Goal: Information Seeking & Learning: Learn about a topic

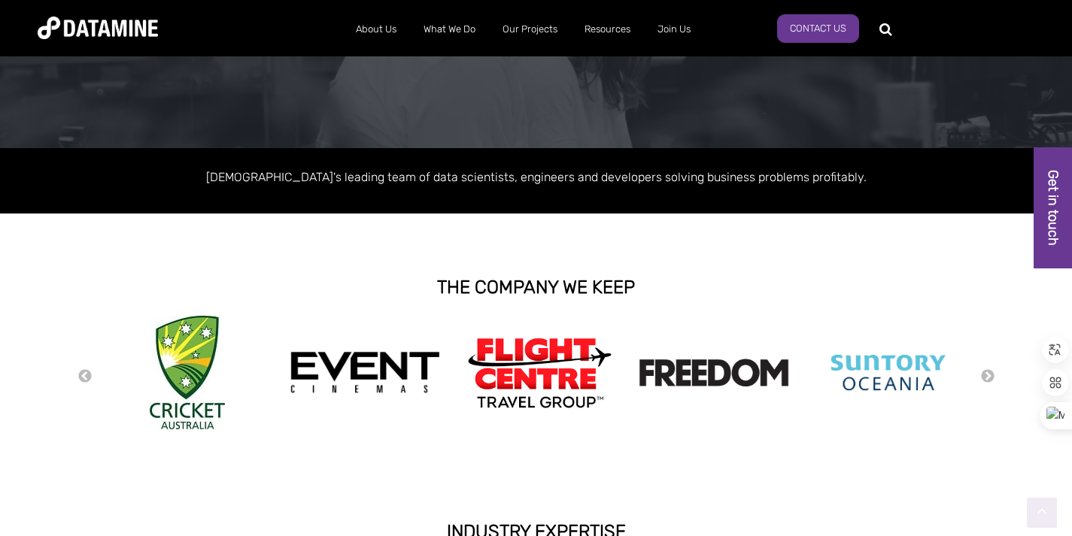
scroll to position [289, 0]
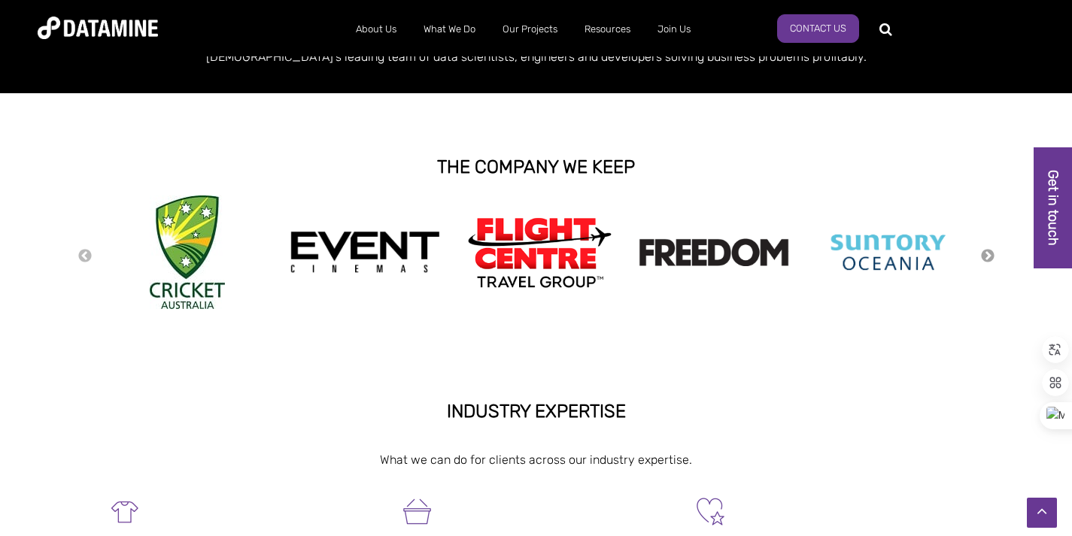
click at [987, 257] on button "Next" at bounding box center [987, 256] width 15 height 17
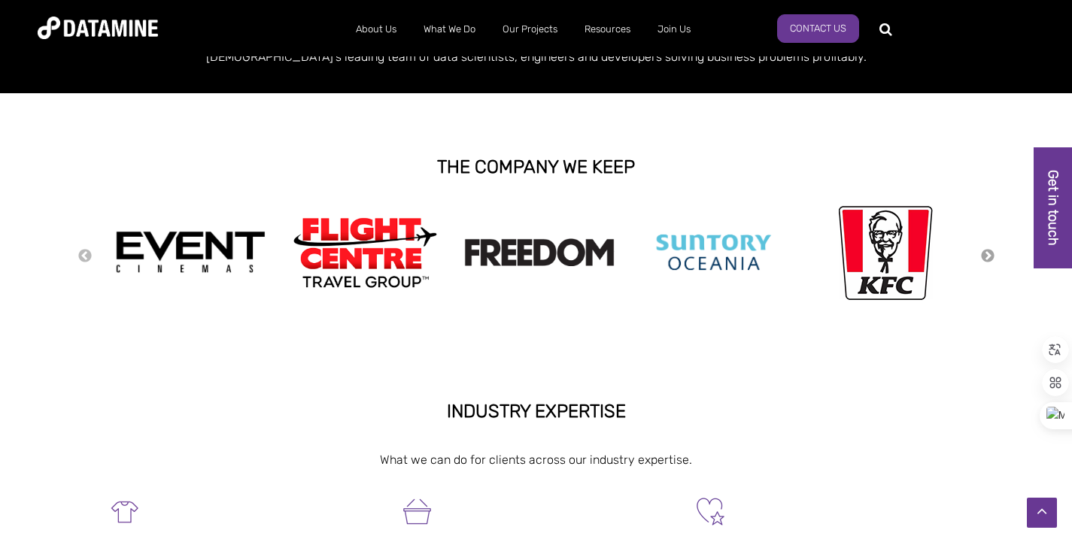
click at [987, 259] on button "Next" at bounding box center [987, 256] width 15 height 17
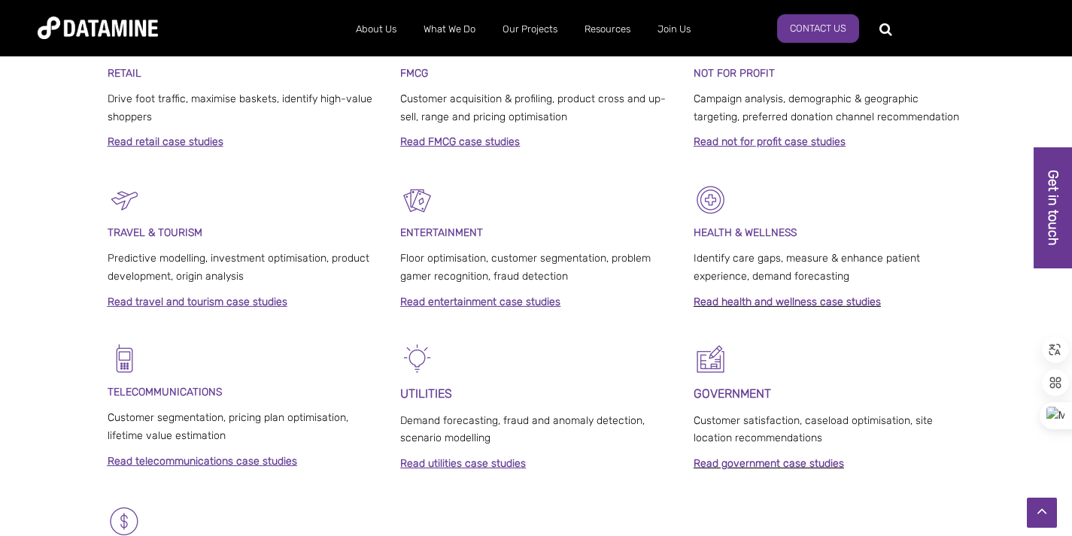
scroll to position [878, 0]
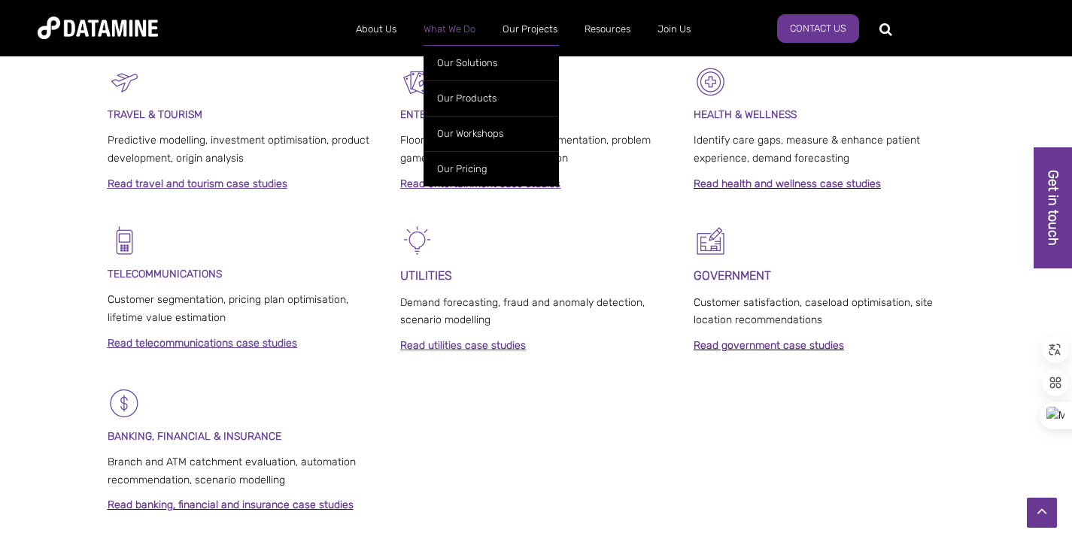
click at [438, 32] on link "What We Do" at bounding box center [449, 29] width 79 height 39
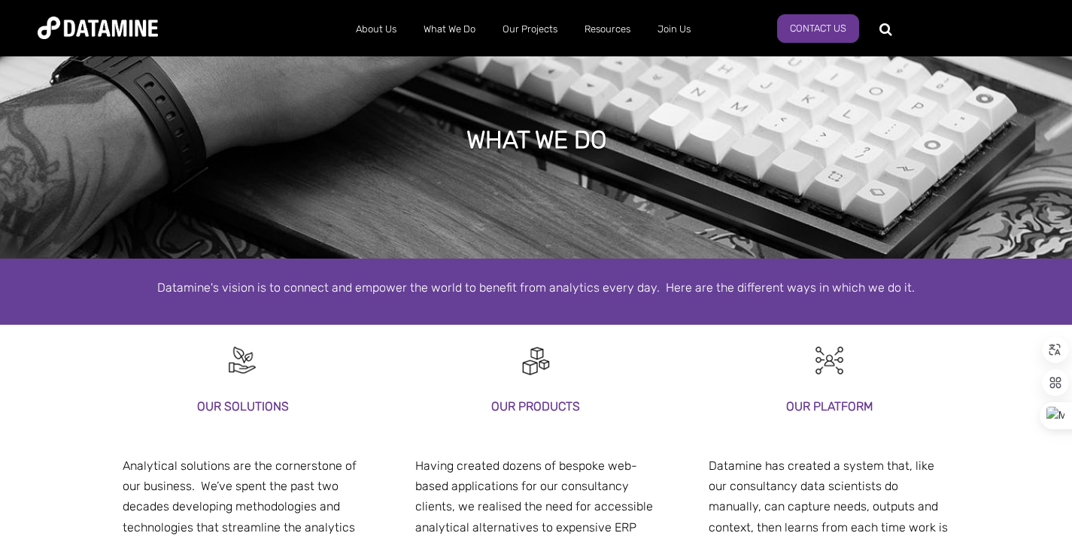
scroll to position [168, 0]
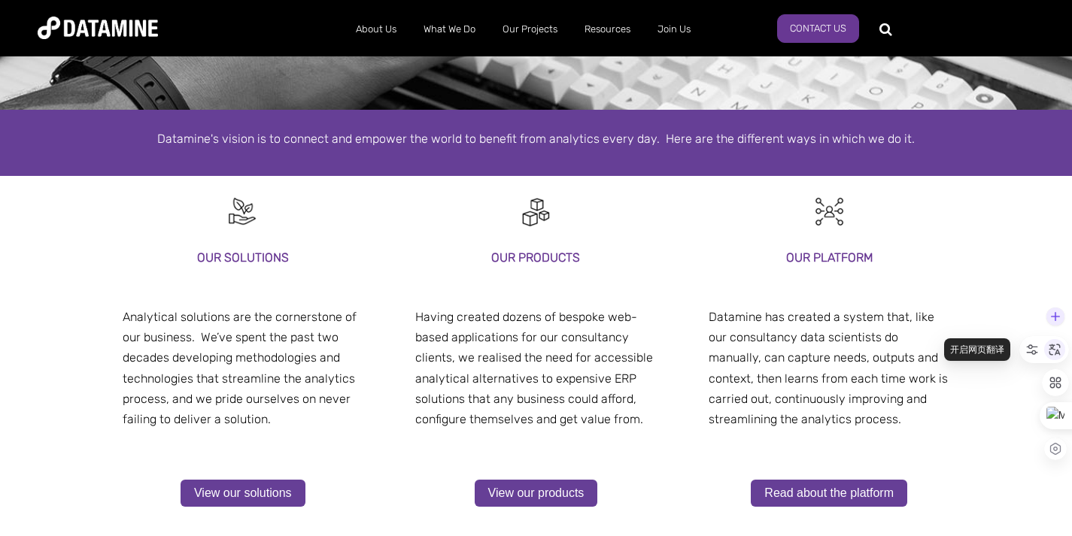
click at [1054, 349] on icon at bounding box center [1054, 349] width 11 height 11
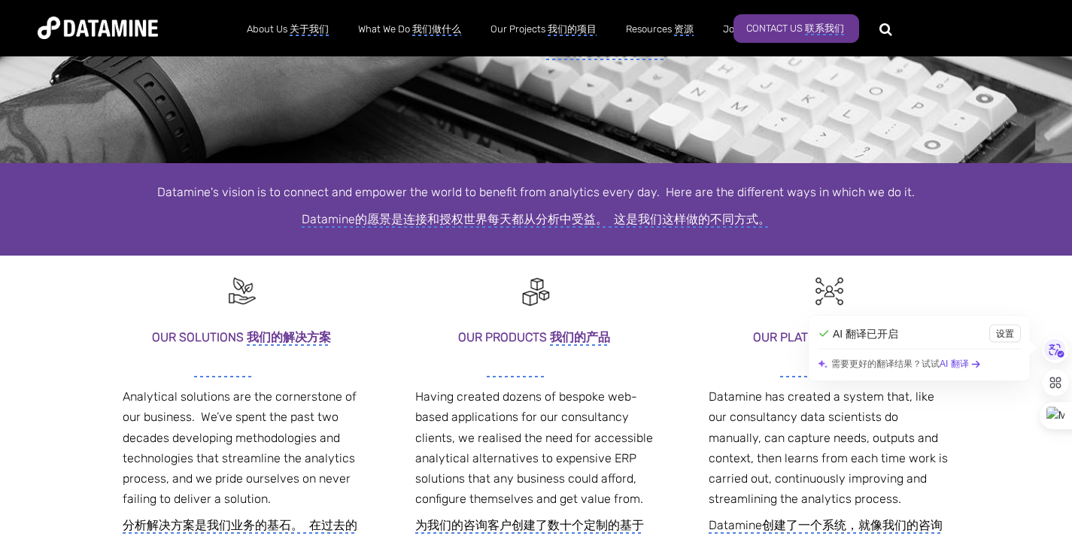
scroll to position [105, 0]
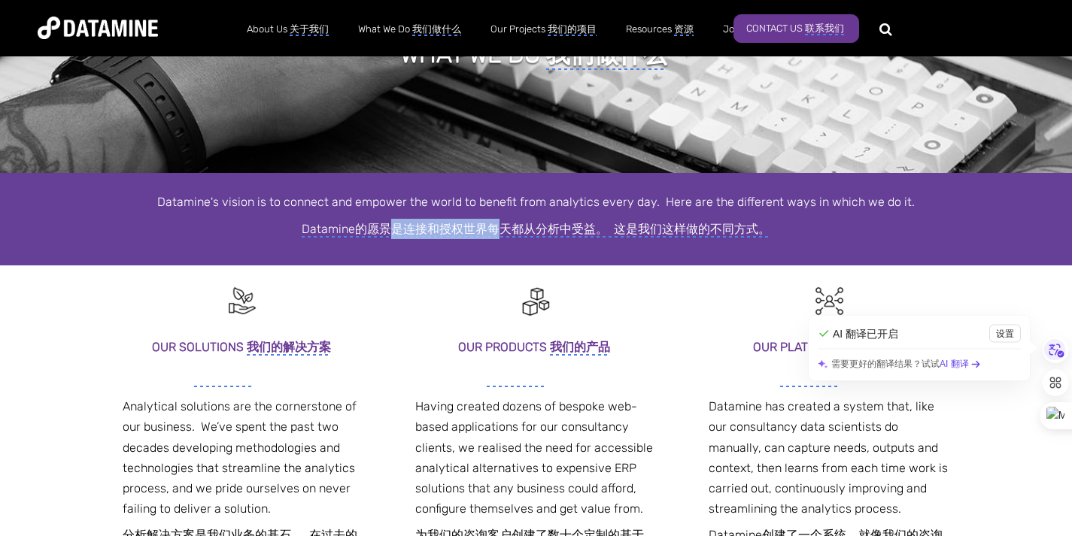
drag, startPoint x: 393, startPoint y: 227, endPoint x: 493, endPoint y: 226, distance: 100.0
click at [493, 226] on monica-translate-translate "Datamine的愿景是连接和授权世界每天都从分析中受益。 这是我们这样做的不同方式。" at bounding box center [536, 230] width 468 height 16
click at [433, 225] on monica-translate-translate "Datamine的愿景是连接和授权世界每天都从分析中受益。 这是我们这样做的不同方式。" at bounding box center [536, 230] width 468 height 16
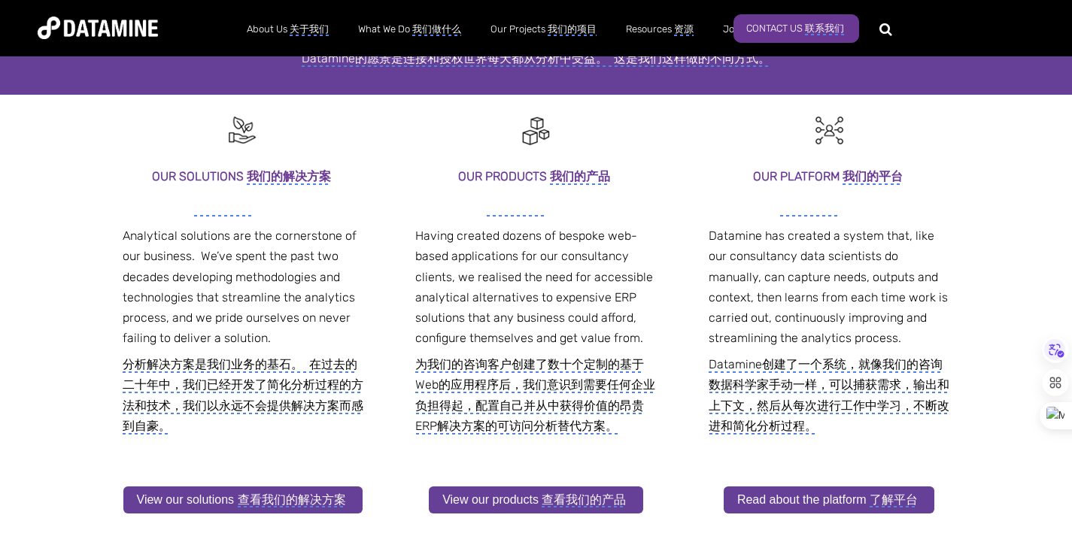
scroll to position [355, 0]
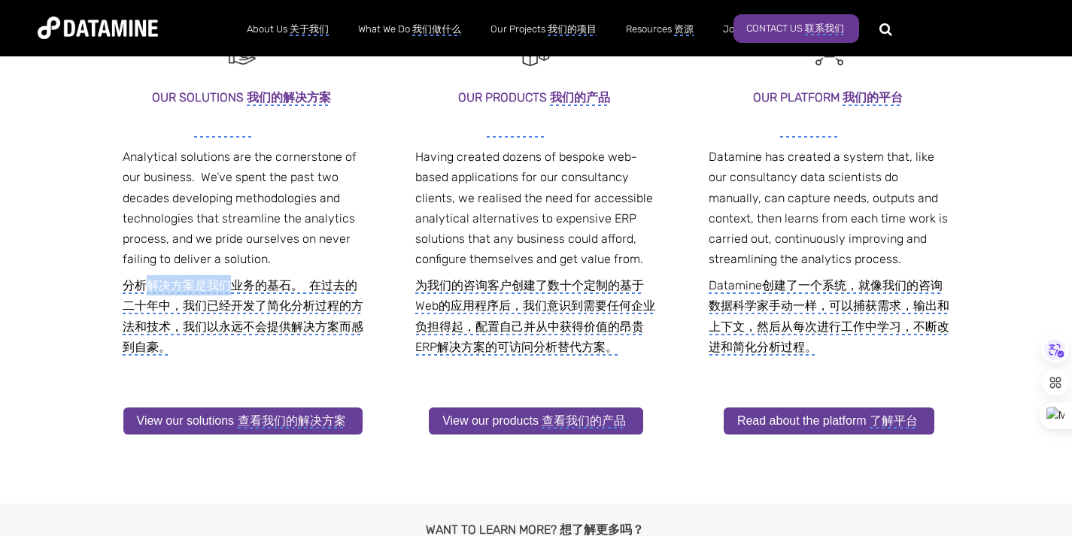
drag, startPoint x: 152, startPoint y: 287, endPoint x: 234, endPoint y: 288, distance: 82.0
click at [234, 288] on monica-translate-translate "分析解决方案是我们业务的基石。 在过去的二十年中，我们已经开发了简化分析过程的方法和技术，我们以永远不会提供解决方案而感到自豪。" at bounding box center [243, 316] width 241 height 77
click at [199, 289] on monica-translate-translate "分析解决方案是我们业务的基石。 在过去的二十年中，我们已经开发了简化分析过程的方法和技术，我们以永远不会提供解决方案而感到自豪。" at bounding box center [243, 316] width 241 height 77
drag, startPoint x: 193, startPoint y: 280, endPoint x: 377, endPoint y: 287, distance: 184.4
click at [377, 287] on div "Our solutions 我们的解决方案 our platform 我们的平台 Analytical solutions are the cornersto…" at bounding box center [243, 246] width 271 height 460
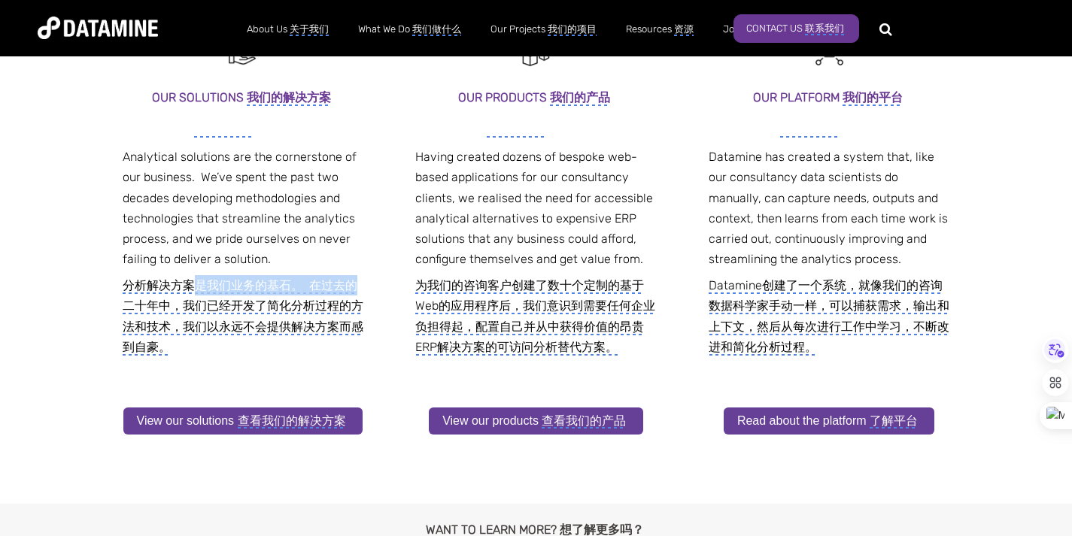
click at [341, 289] on monica-translate-translate "分析解决方案是我们业务的基石。 在过去的二十年中，我们已经开发了简化分析过程的方法和技术，我们以永远不会提供解决方案而感到自豪。" at bounding box center [243, 316] width 241 height 77
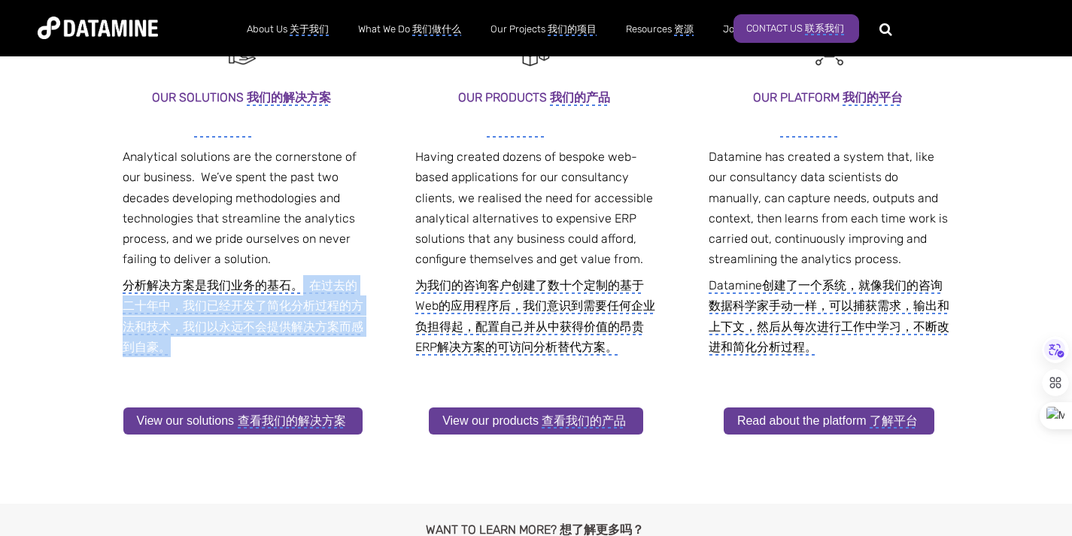
drag, startPoint x: 331, startPoint y: 290, endPoint x: 362, endPoint y: 344, distance: 62.3
click at [362, 344] on monica-translate-translate-wrapper "分析解决方案是我们业务的基石。 在过去的二十年中，我们已经开发了简化分析过程的方法和技术，我们以永远不会提供解决方案而感到自豪。" at bounding box center [243, 316] width 241 height 82
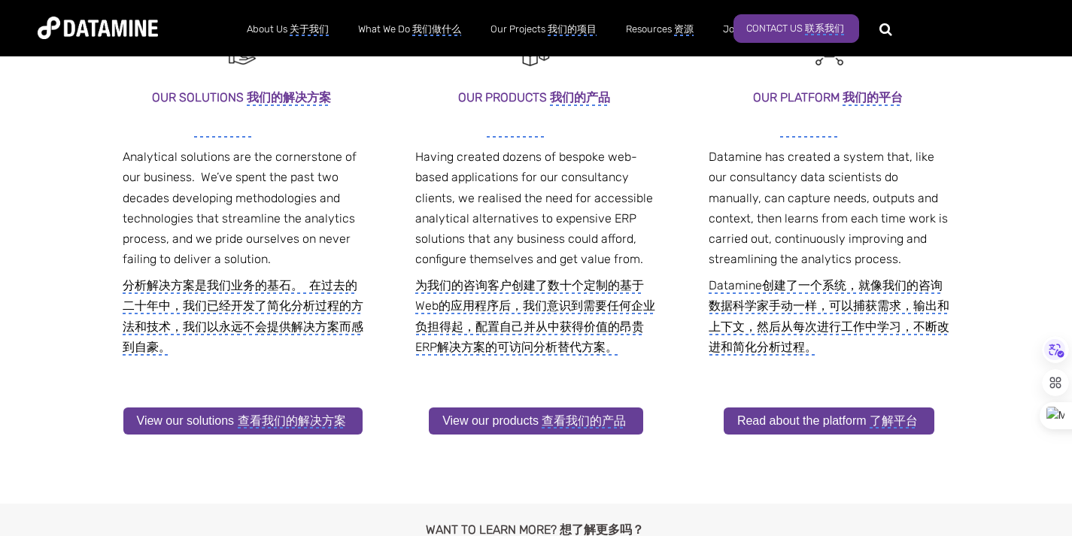
click at [276, 362] on div "Our solutions 我们的解决方案 our platform 我们的平台 Analytical solutions are the cornersto…" at bounding box center [243, 268] width 241 height 362
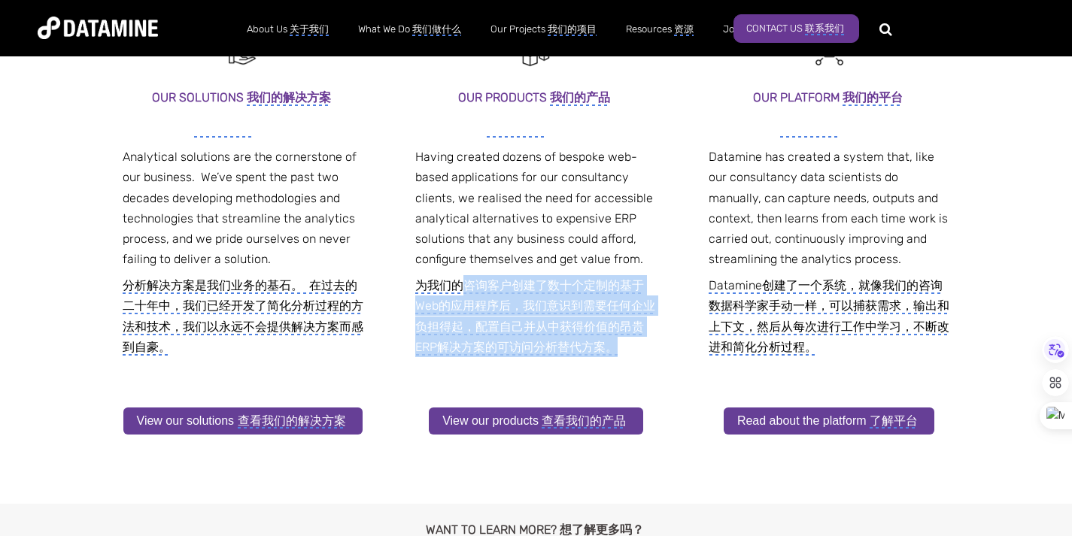
drag, startPoint x: 459, startPoint y: 287, endPoint x: 663, endPoint y: 352, distance: 214.0
click at [663, 352] on div "our products 我们的产品 our platform 我们的平台 Having created dozens of bespoke web-base…" at bounding box center [535, 260] width 271 height 489
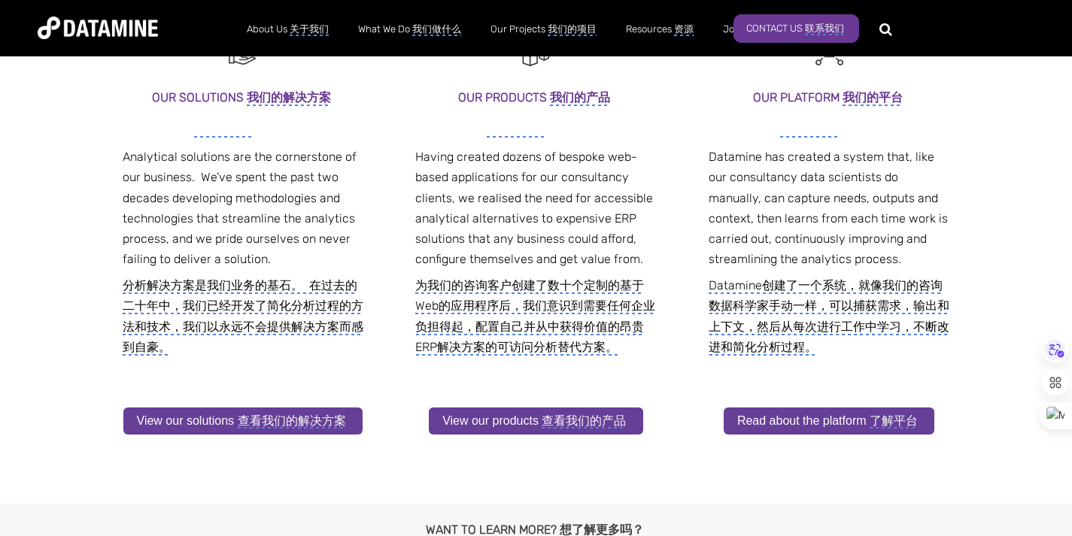
click at [644, 368] on p at bounding box center [535, 375] width 241 height 20
click at [641, 358] on div "our products 我们的产品 our platform 我们的平台 Having created dozens of bespoke web-base…" at bounding box center [535, 282] width 241 height 391
drag, startPoint x: 480, startPoint y: 347, endPoint x: 608, endPoint y: 354, distance: 128.1
click at [608, 354] on monica-translate-translate "为我们的咨询客户创建了数十个定制的基于Web的应用程序后，我们意识到需要任何企业负担得起，配置自己并从中获得价值的昂贵ERP解决方案的可访问分析替代方案。" at bounding box center [535, 316] width 240 height 77
click at [620, 382] on p at bounding box center [535, 375] width 241 height 20
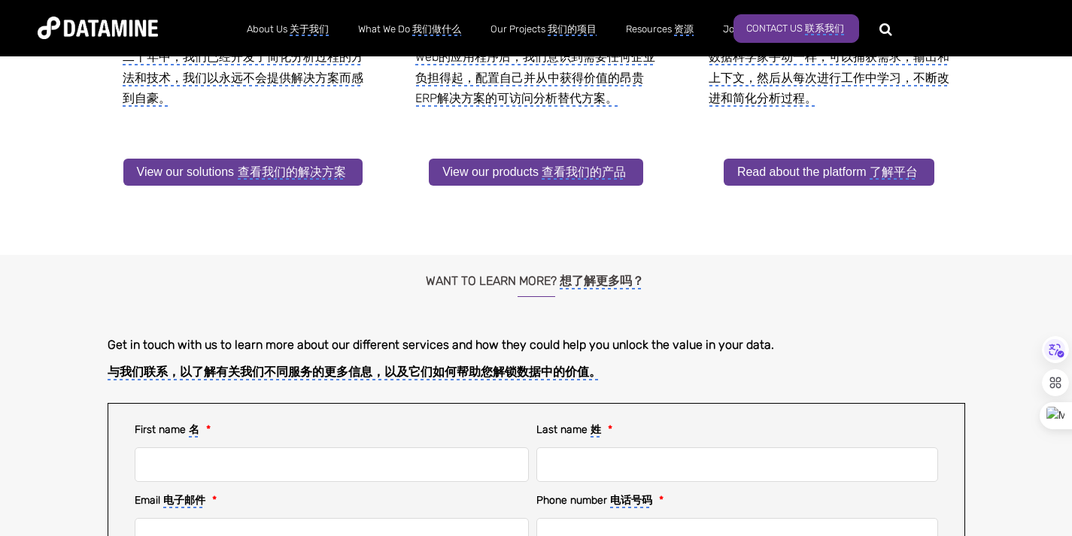
scroll to position [526, 0]
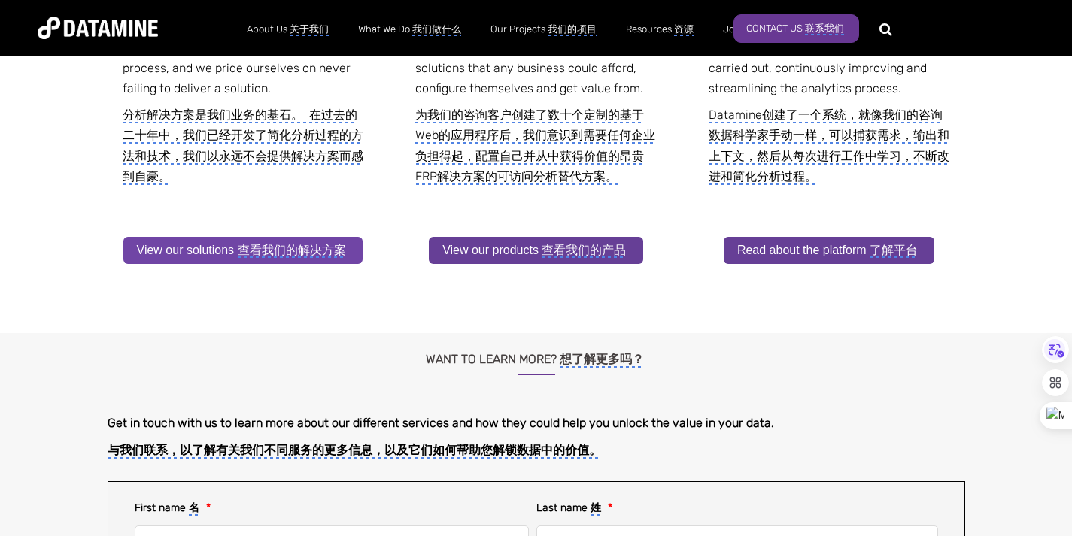
click at [273, 254] on monica-translate-translate "查看我们的解决方案" at bounding box center [292, 251] width 108 height 14
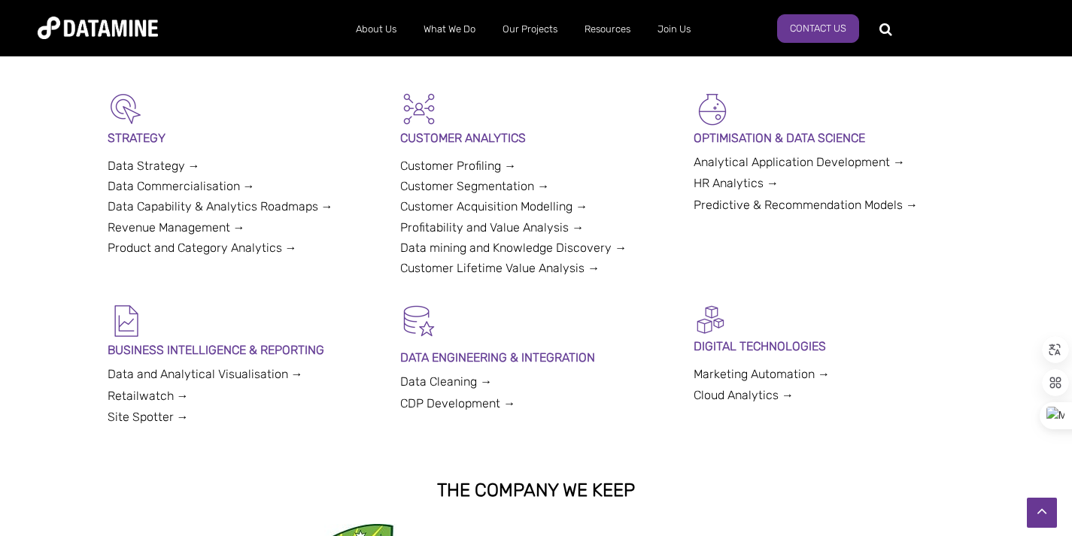
scroll to position [372, 0]
click at [1054, 353] on icon at bounding box center [1054, 349] width 11 height 11
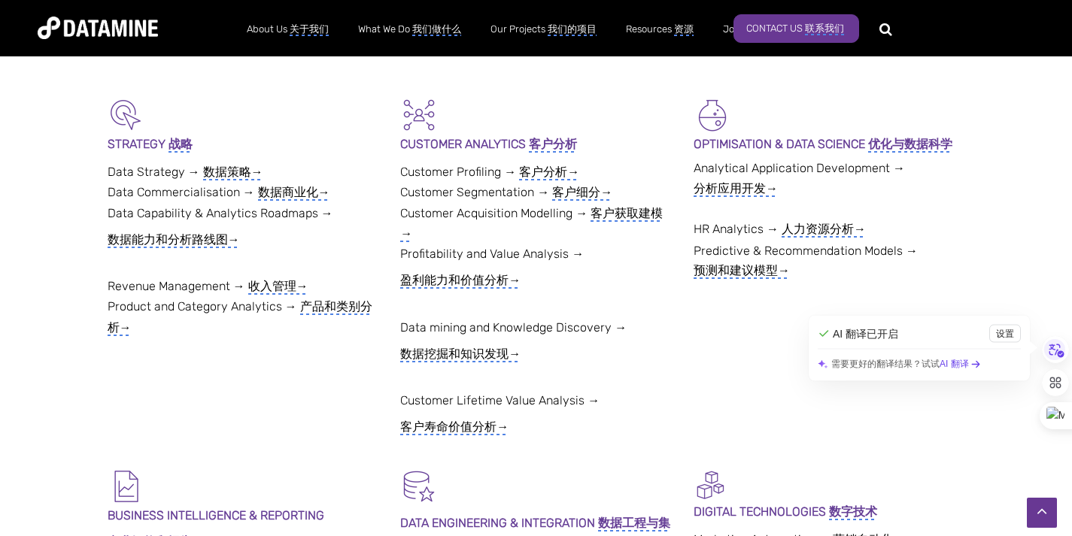
scroll to position [696, 0]
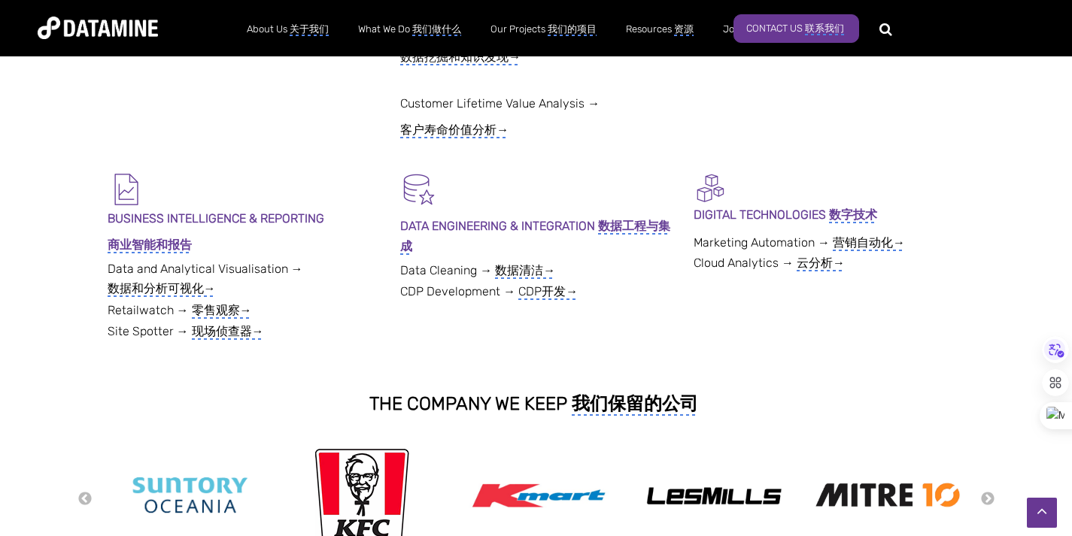
click at [224, 308] on monica-translate-translate "零售观察→" at bounding box center [222, 311] width 60 height 16
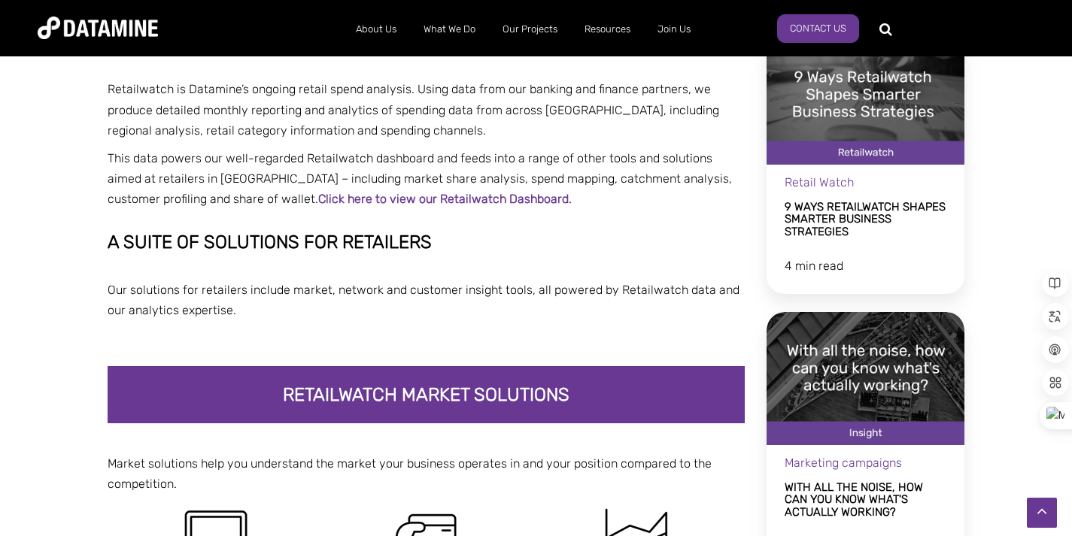
scroll to position [376, 0]
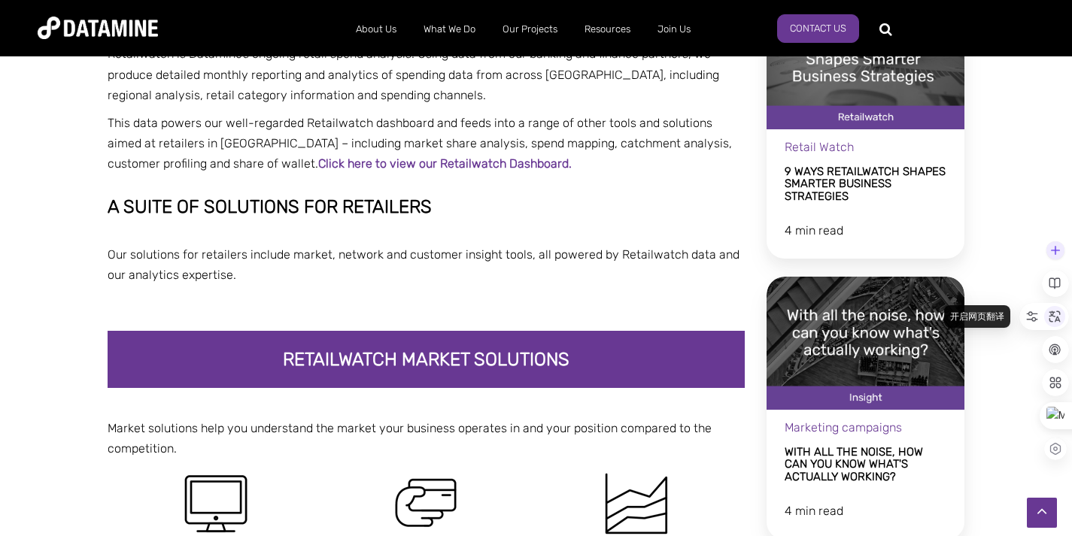
click at [1057, 323] on div at bounding box center [1054, 316] width 21 height 21
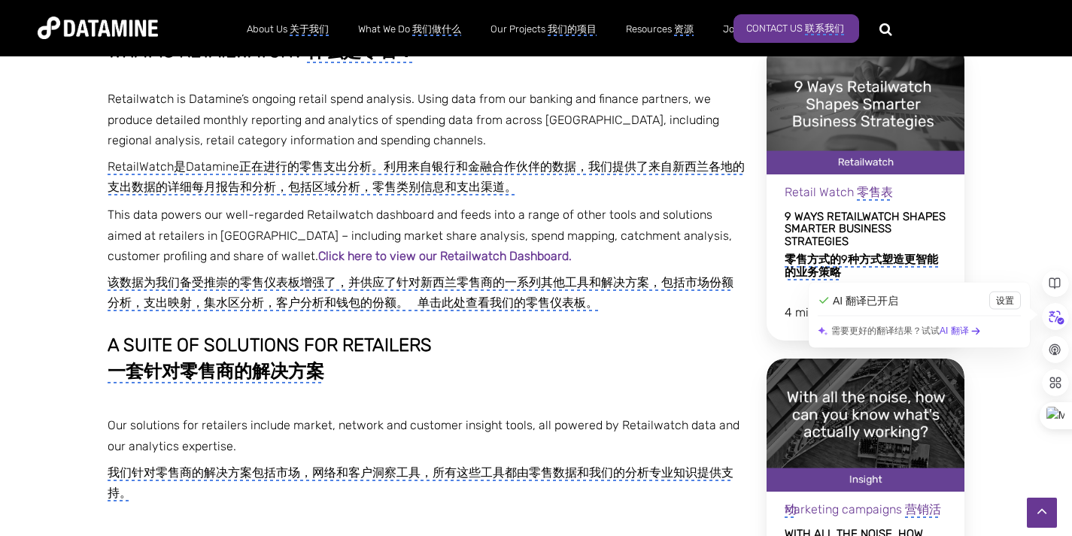
scroll to position [299, 0]
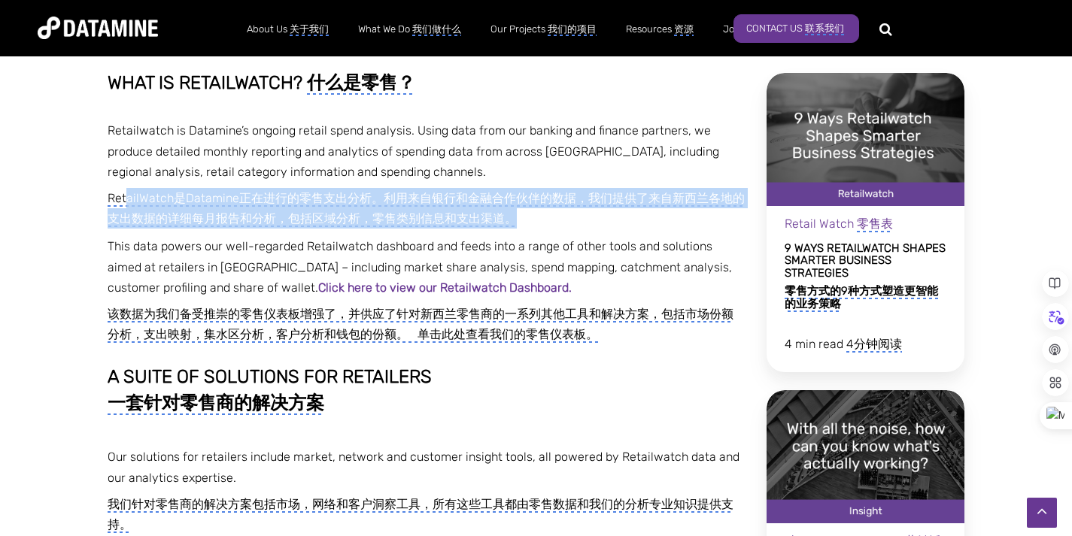
drag, startPoint x: 127, startPoint y: 200, endPoint x: 565, endPoint y: 238, distance: 440.0
click at [565, 238] on span "WHAT IS RETAILWATCH? 什么是零售？ Retailwatch is Datamine’s ongoing retail spend anal…" at bounding box center [427, 208] width 638 height 271
click at [554, 227] on monica-translate-translate-wrapper "RetailWatch是Datamine正在进行的零售支出分析。利用来自银行和金融合作伙伴的数据，我们提供了来自新西兰各地的支出数据的详细每月报告和分析，包括…" at bounding box center [427, 208] width 638 height 41
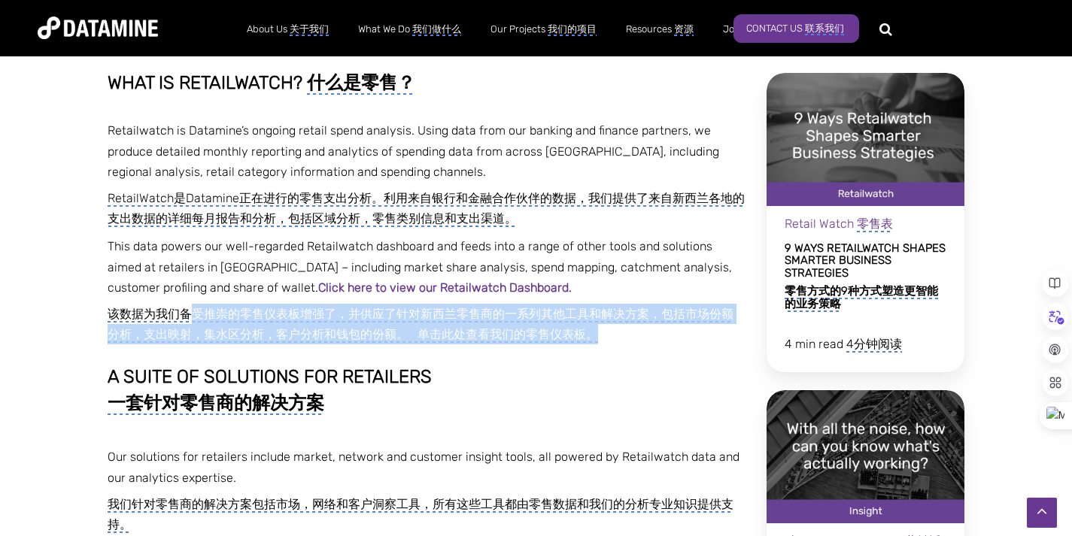
drag, startPoint x: 196, startPoint y: 308, endPoint x: 612, endPoint y: 339, distance: 417.0
click at [612, 339] on monica-translate-translate-wrapper "该数据为我们备受推崇的零售仪表板增强了，并供应了针对新西兰零售商的一系列其他工具和解决方案，包括市场份额分析，支出映射，集水区分析，客户分析和钱包的份额。 单…" at bounding box center [427, 324] width 638 height 41
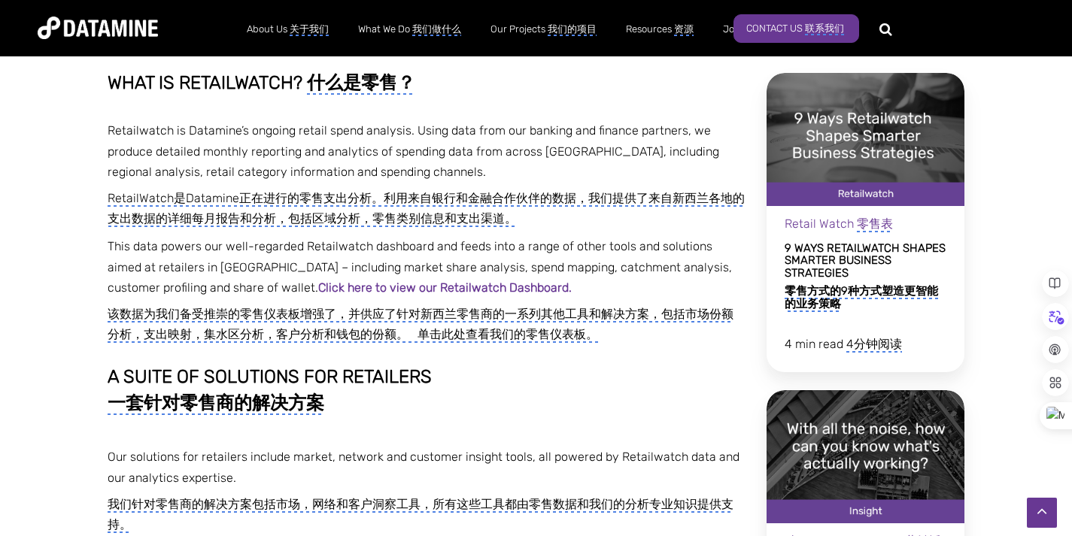
click at [632, 368] on h2 "A suite of solutions for retailers 一套针对零售商的解决方案" at bounding box center [427, 390] width 638 height 46
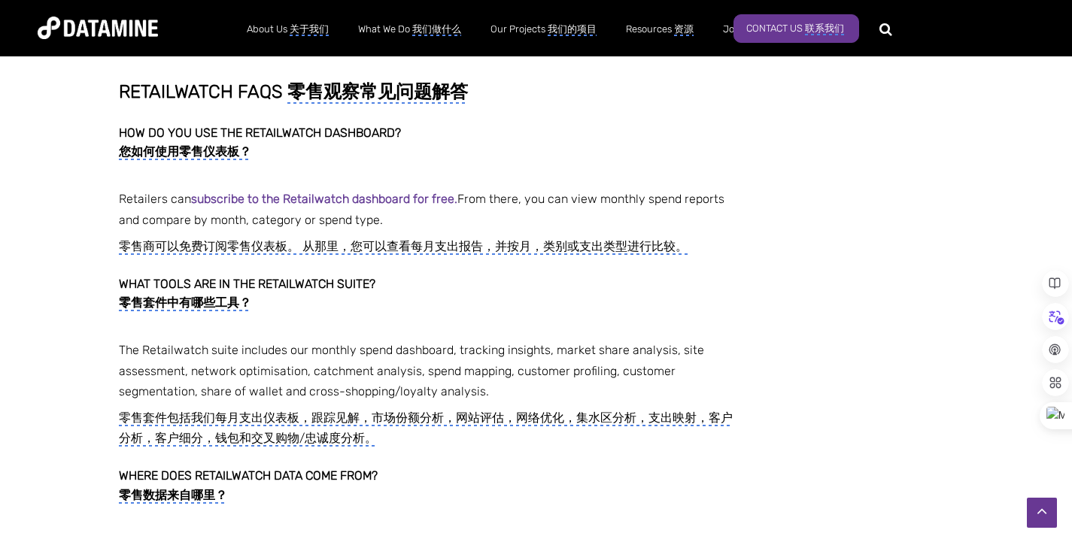
scroll to position [4437, 0]
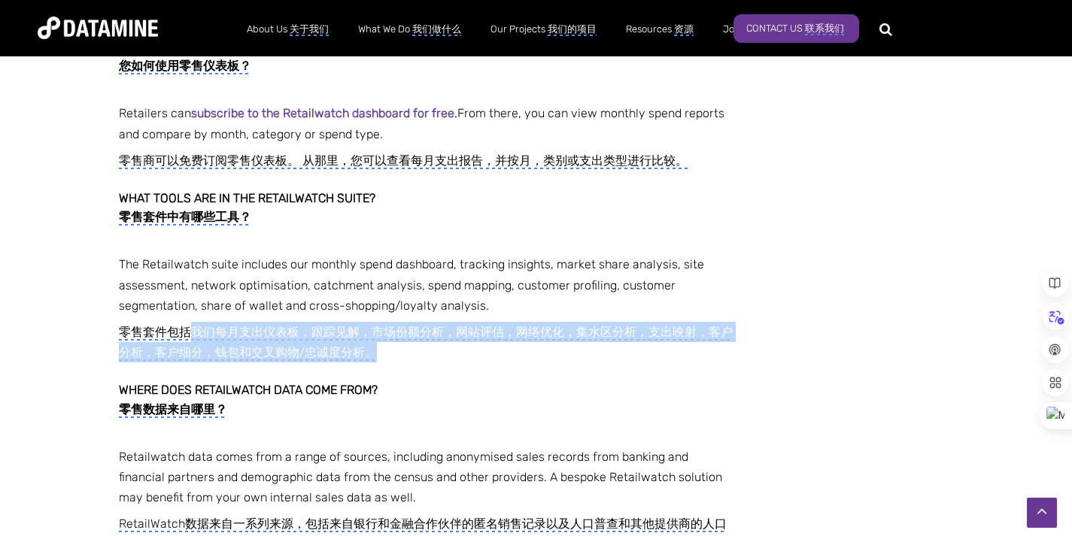
drag, startPoint x: 223, startPoint y: 275, endPoint x: 623, endPoint y: 316, distance: 402.1
click at [623, 315] on div "Retailwatch FAQs 零售观察常见问题解答 How do you use the Retailwatch dashboard? 您如何使用零售仪表…" at bounding box center [426, 298] width 615 height 605
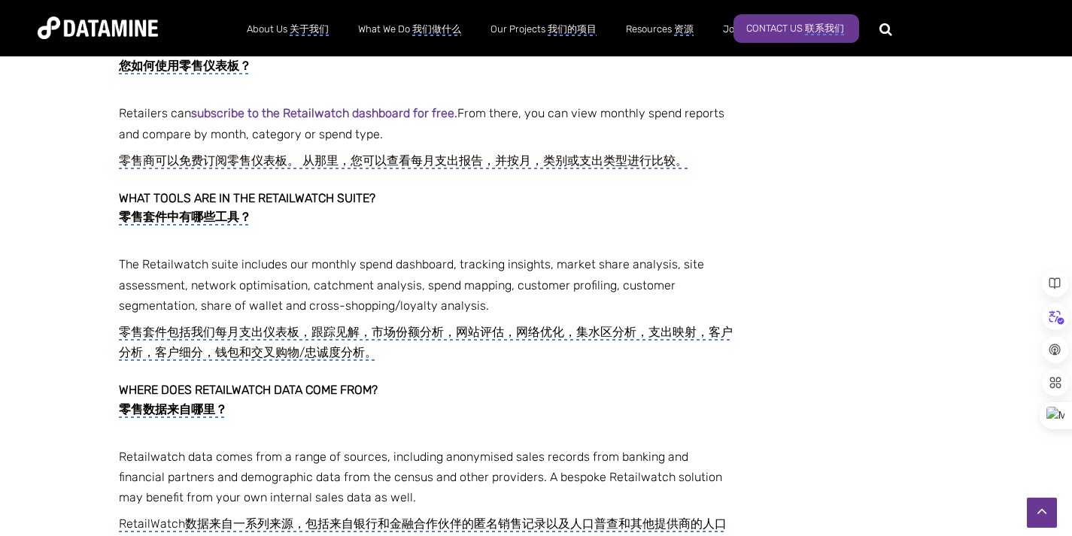
click at [468, 370] on h3 "Where does Retailwatch data come from? 零售数据来自哪里？" at bounding box center [426, 402] width 615 height 65
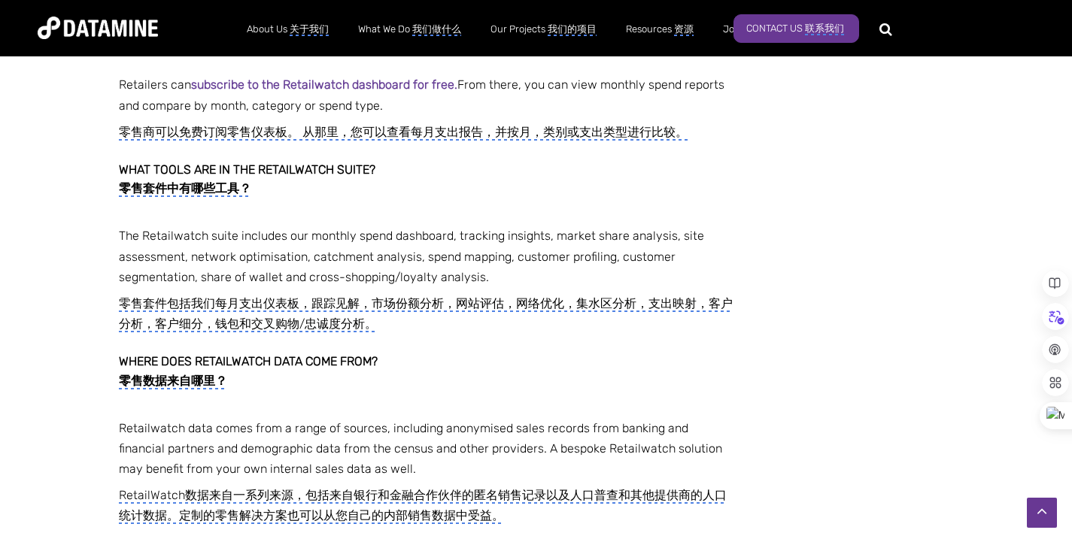
scroll to position [4571, 0]
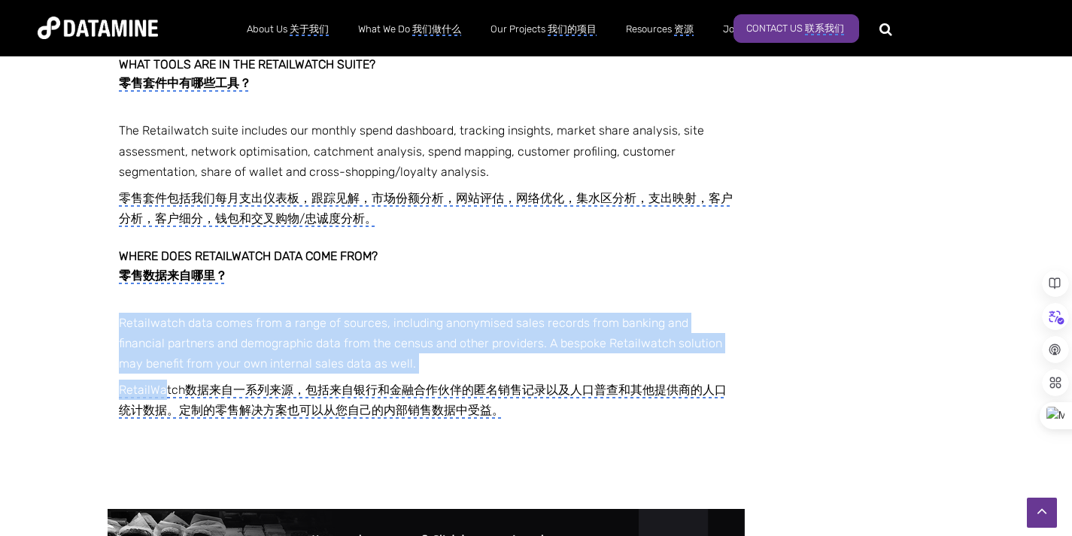
drag, startPoint x: 162, startPoint y: 335, endPoint x: 600, endPoint y: 381, distance: 440.0
click at [601, 382] on p "Retailwatch data comes from a range of sources, including anonymised sales reco…" at bounding box center [426, 390] width 615 height 155
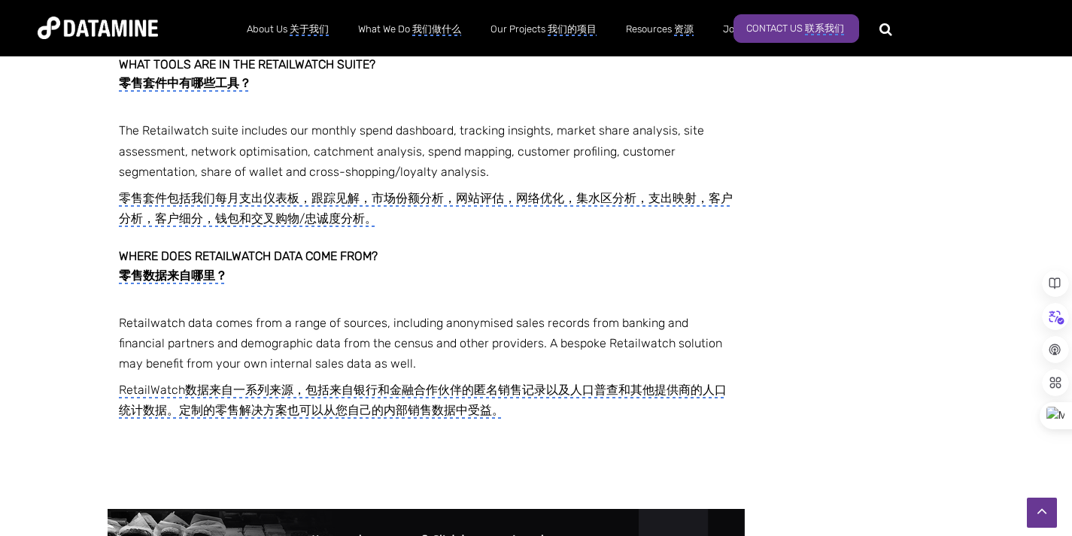
click at [615, 397] on p "Retailwatch data comes from a range of sources, including anonymised sales reco…" at bounding box center [426, 390] width 615 height 155
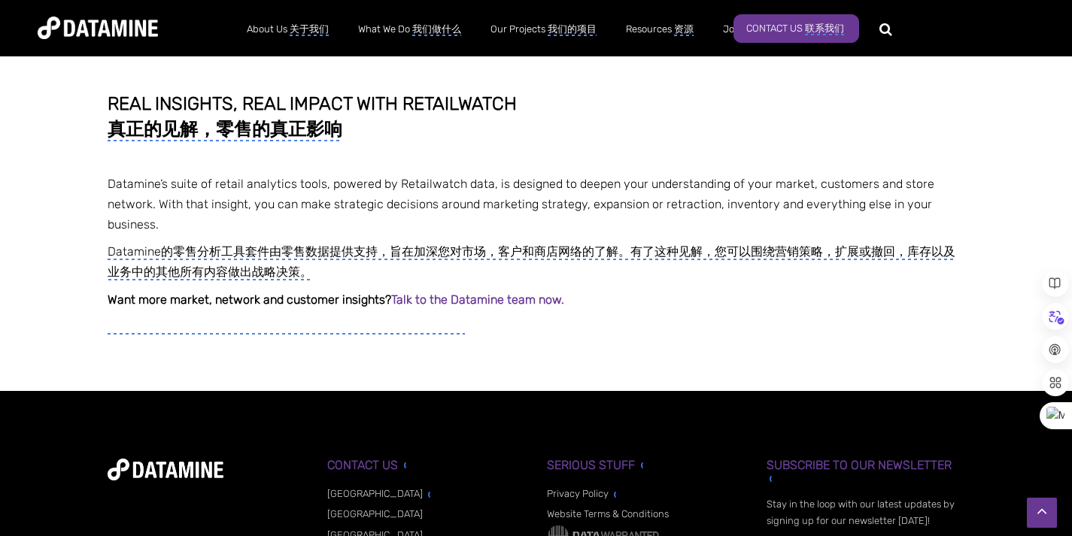
scroll to position [5138, 0]
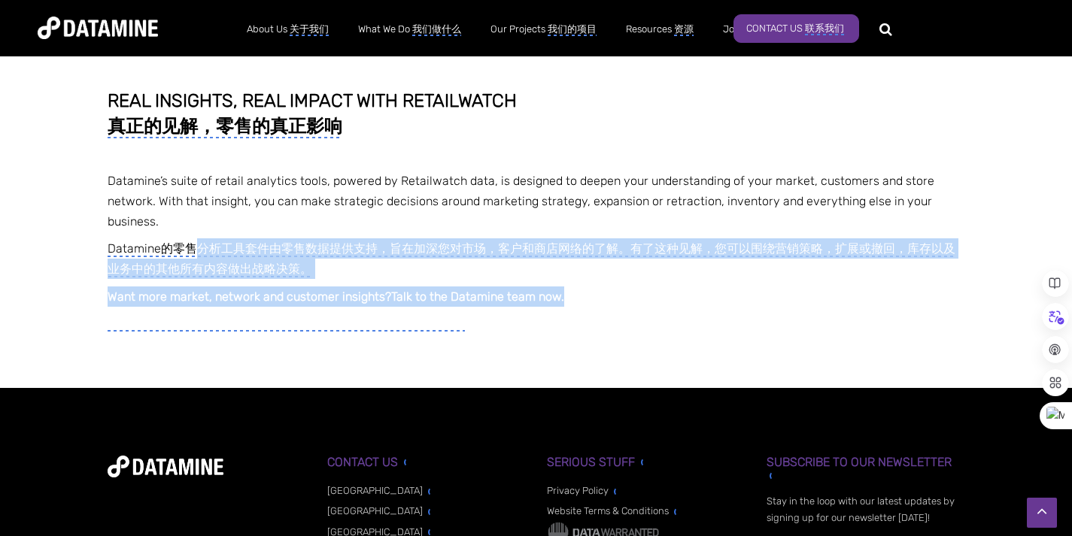
drag, startPoint x: 189, startPoint y: 189, endPoint x: 776, endPoint y: 233, distance: 588.2
click at [776, 233] on div "Real insights, real impact with Retailwatch 真正的见解，零售的真正影响 Datamine’s suite of r…" at bounding box center [536, 226] width 857 height 270
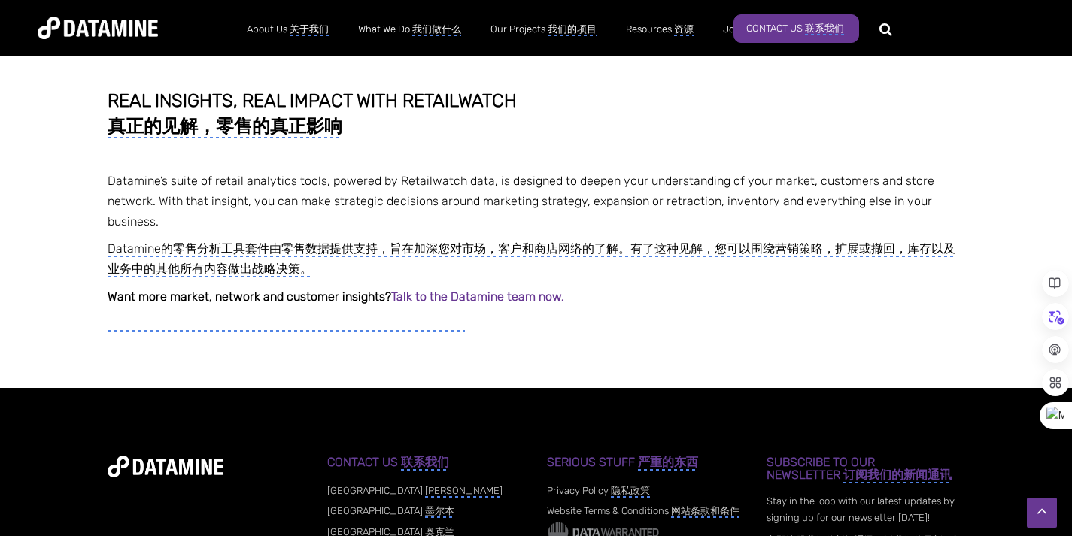
click at [711, 313] on monica-translate-translate-wrapper "想要更多的市场，网络和客户见解吗？ 立即与Datamine团队交谈。" at bounding box center [536, 323] width 857 height 20
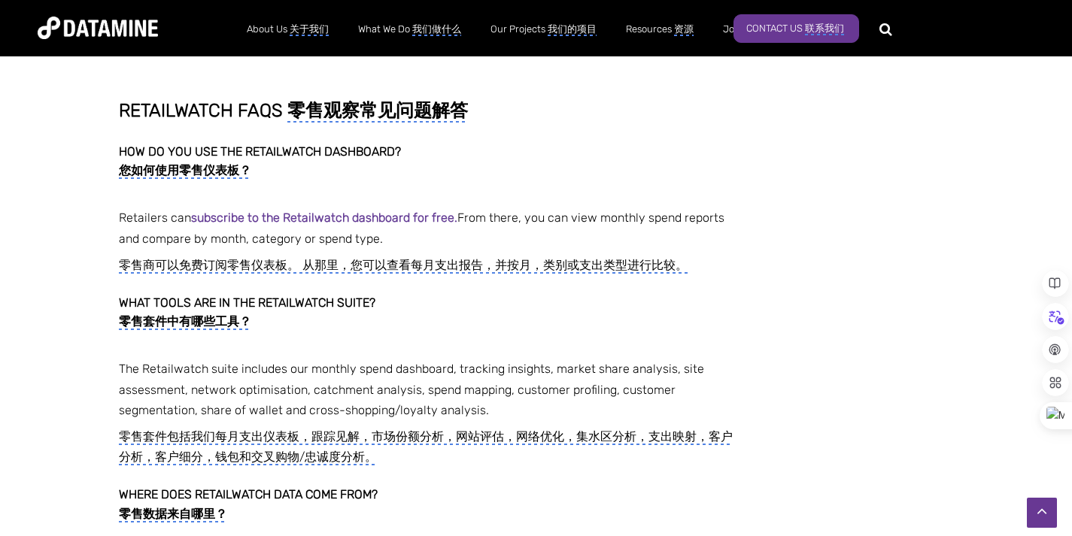
scroll to position [4397, 0]
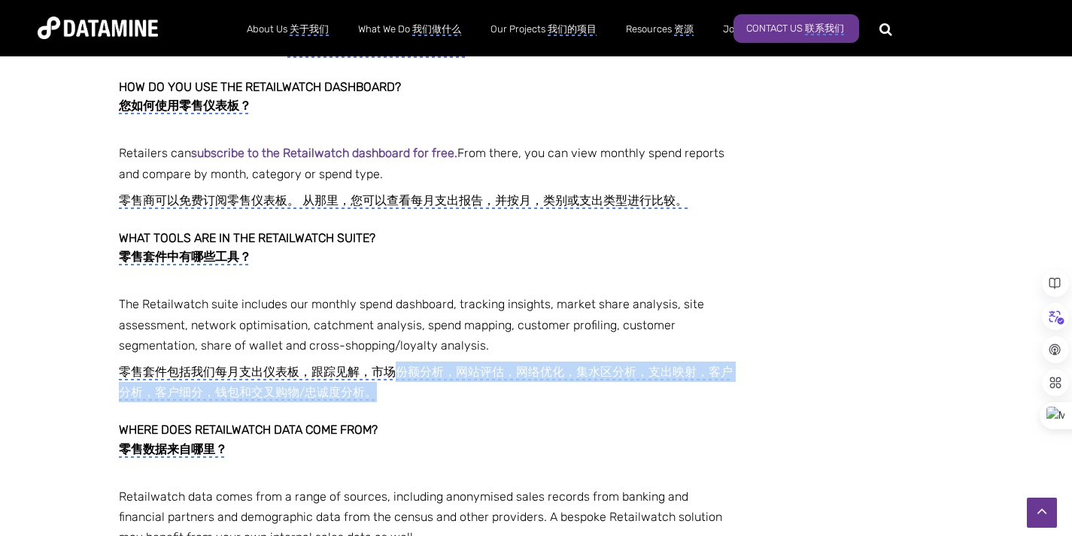
drag, startPoint x: 398, startPoint y: 317, endPoint x: 760, endPoint y: 332, distance: 362.8
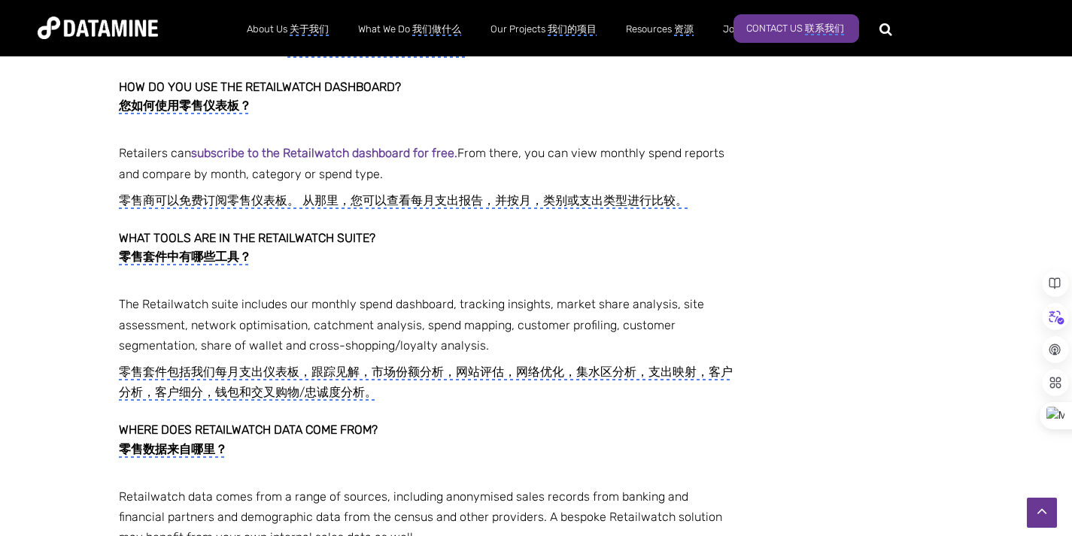
click at [554, 347] on div "Retailwatch FAQs 零售观察常见问题解答 How do you use the Retailwatch dashboard? 您如何使用零售仪表…" at bounding box center [426, 338] width 615 height 605
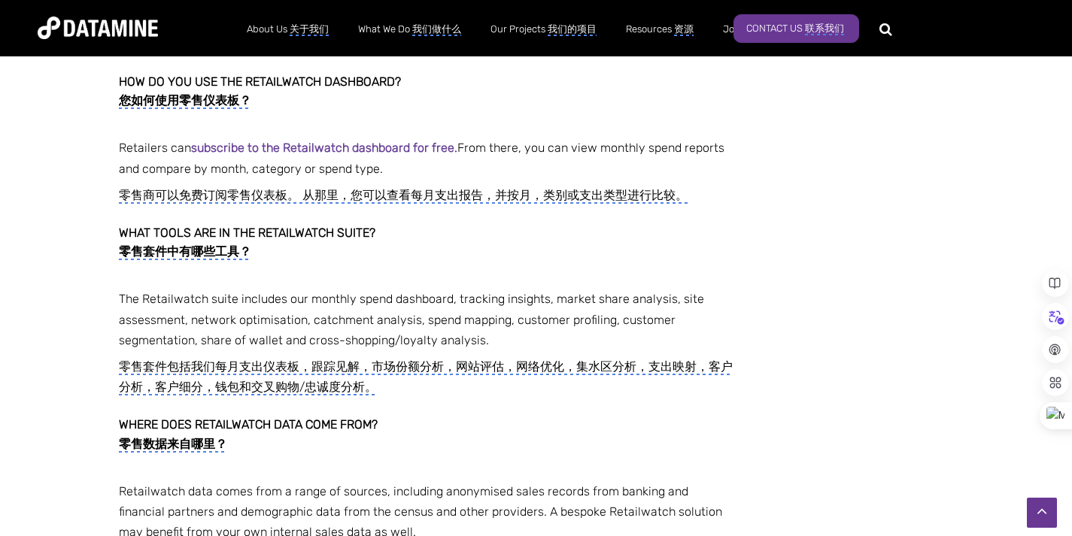
scroll to position [4403, 0]
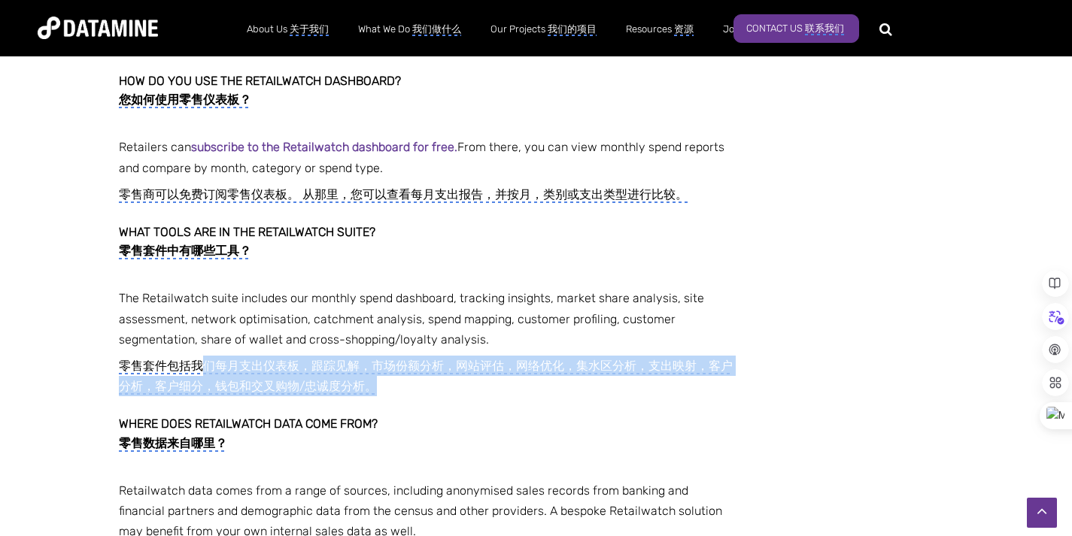
drag, startPoint x: 208, startPoint y: 302, endPoint x: 444, endPoint y: 344, distance: 240.7
click at [435, 356] on monica-translate-translate-wrapper "零售套件包括我们每月支出仪表板，跟踪见解，市场份额分析，网站评估，网络优化，集水区分析，支出映射，客户分析，客户细分，钱包和交叉购物/忠诚度分析。" at bounding box center [426, 376] width 615 height 41
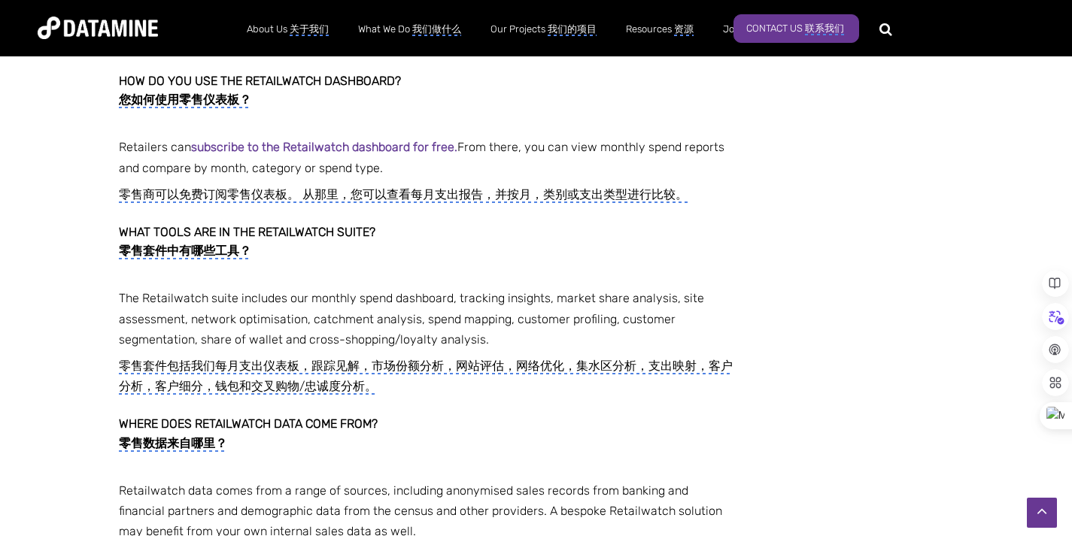
click at [493, 404] on h3 "Where does Retailwatch data come from? 零售数据来自哪里？" at bounding box center [426, 436] width 615 height 65
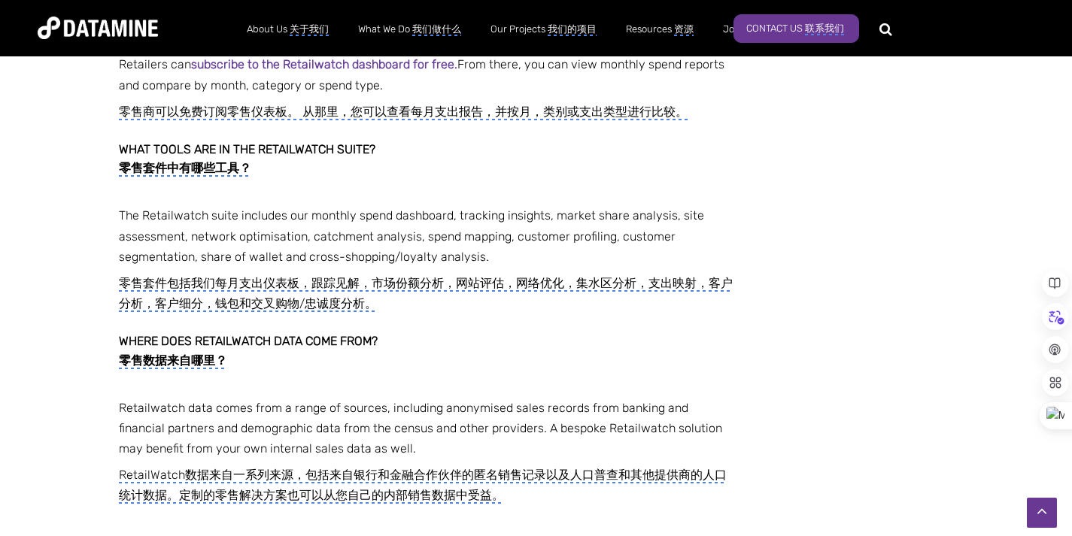
scroll to position [4533, 0]
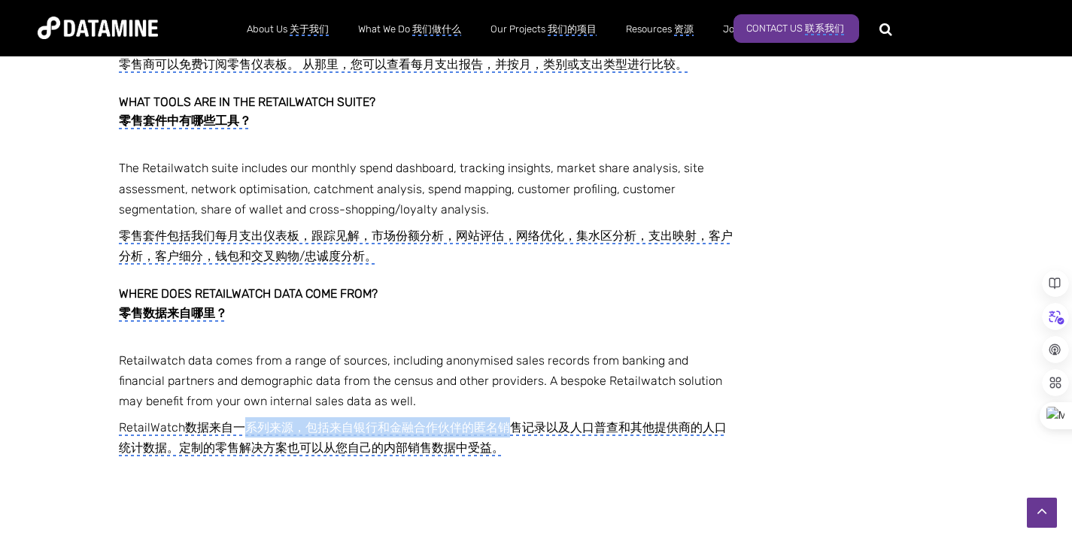
drag, startPoint x: 239, startPoint y: 371, endPoint x: 506, endPoint y: 377, distance: 267.0
click at [506, 420] on monica-translate-translate "RetailWatch数据来自一系列来源，包括来自银行和金融合作伙伴的匿名销售记录以及人口普查和其他提供商的人口统计数据。定制的零售解决方案也可以从您自己的内…" at bounding box center [423, 438] width 608 height 36
click at [504, 420] on monica-translate-translate "RetailWatch数据来自一系列来源，包括来自银行和金融合作伙伴的匿名销售记录以及人口普查和其他提供商的人口统计数据。定制的零售解决方案也可以从您自己的内…" at bounding box center [423, 438] width 608 height 36
drag, startPoint x: 344, startPoint y: 370, endPoint x: 500, endPoint y: 378, distance: 155.9
click at [500, 420] on monica-translate-translate "RetailWatch数据来自一系列来源，包括来自银行和金融合作伙伴的匿名销售记录以及人口普查和其他提供商的人口统计数据。定制的零售解决方案也可以从您自己的内…" at bounding box center [423, 438] width 608 height 36
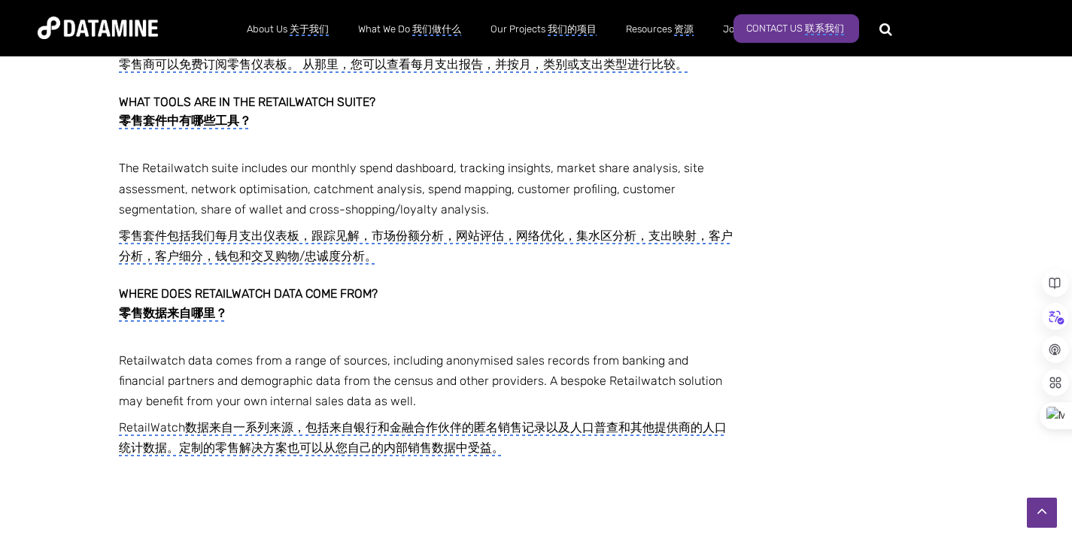
click at [514, 420] on monica-translate-translate "RetailWatch数据来自一系列来源，包括来自银行和金融合作伙伴的匿名销售记录以及人口普查和其他提供商的人口统计数据。定制的零售解决方案也可以从您自己的内…" at bounding box center [423, 438] width 608 height 36
drag, startPoint x: 496, startPoint y: 369, endPoint x: 593, endPoint y: 370, distance: 97.0
click at [593, 420] on monica-translate-translate "RetailWatch数据来自一系列来源，包括来自银行和金融合作伙伴的匿名销售记录以及人口普查和其他提供商的人口统计数据。定制的零售解决方案也可以从您自己的内…" at bounding box center [423, 438] width 608 height 36
click at [595, 420] on monica-translate-translate "RetailWatch数据来自一系列来源，包括来自银行和金融合作伙伴的匿名销售记录以及人口普查和其他提供商的人口统计数据。定制的零售解决方案也可以从您自己的内…" at bounding box center [423, 438] width 608 height 36
drag, startPoint x: 655, startPoint y: 370, endPoint x: 715, endPoint y: 373, distance: 60.2
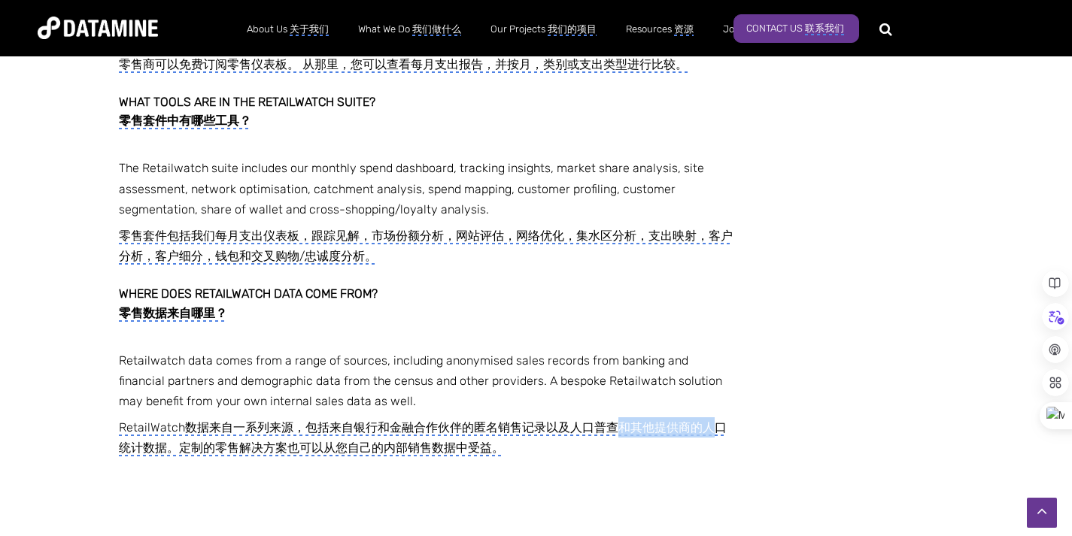
click at [715, 420] on monica-translate-translate "RetailWatch数据来自一系列来源，包括来自银行和金融合作伙伴的匿名销售记录以及人口普查和其他提供商的人口统计数据。定制的零售解决方案也可以从您自己的内…" at bounding box center [423, 438] width 608 height 36
click at [732, 417] on monica-translate-translate-wrapper "RetailWatch数据来自一系列来源，包括来自银行和金融合作伙伴的匿名销售记录以及人口普查和其他提供商的人口统计数据。定制的零售解决方案也可以从您自己的内…" at bounding box center [426, 437] width 615 height 41
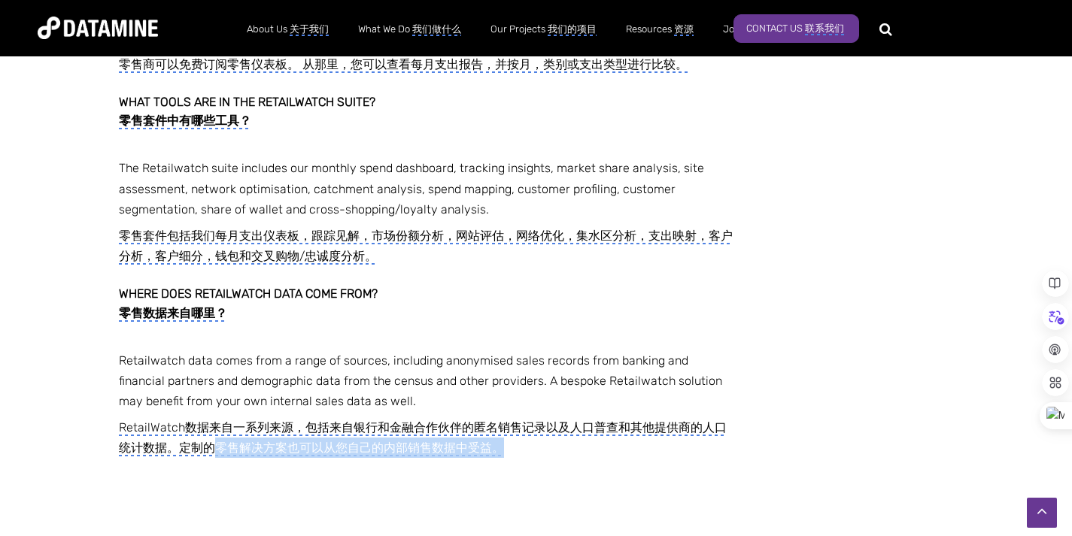
drag, startPoint x: 235, startPoint y: 393, endPoint x: 524, endPoint y: 399, distance: 289.6
click at [524, 417] on monica-translate-translate-wrapper "RetailWatch数据来自一系列来源，包括来自银行和金融合作伙伴的匿名销售记录以及人口普查和其他提供商的人口统计数据。定制的零售解决方案也可以从您自己的内…" at bounding box center [426, 437] width 615 height 41
click at [655, 411] on p "Retailwatch data comes from a range of sources, including anonymised sales reco…" at bounding box center [426, 427] width 615 height 155
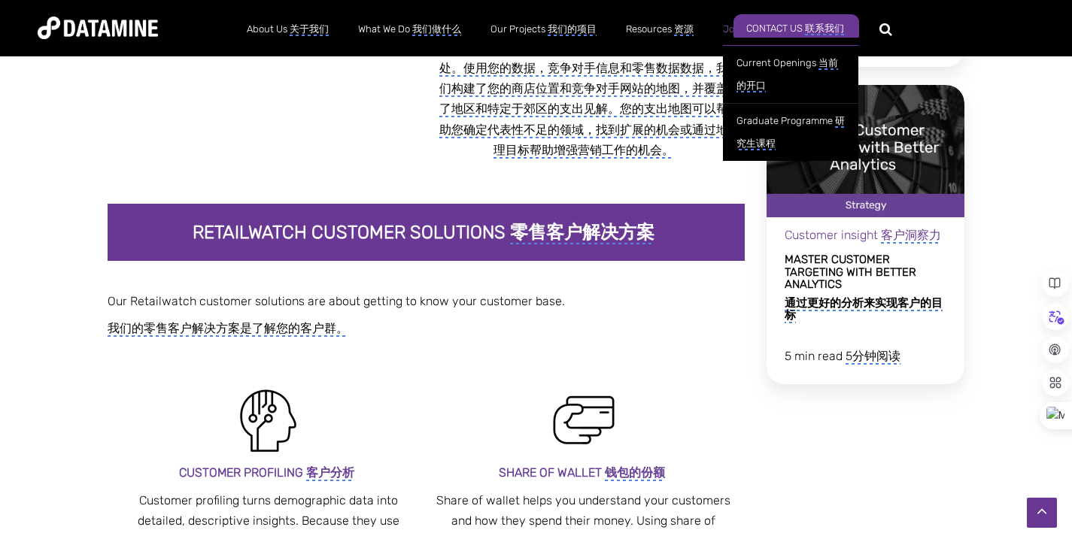
scroll to position [2307, 0]
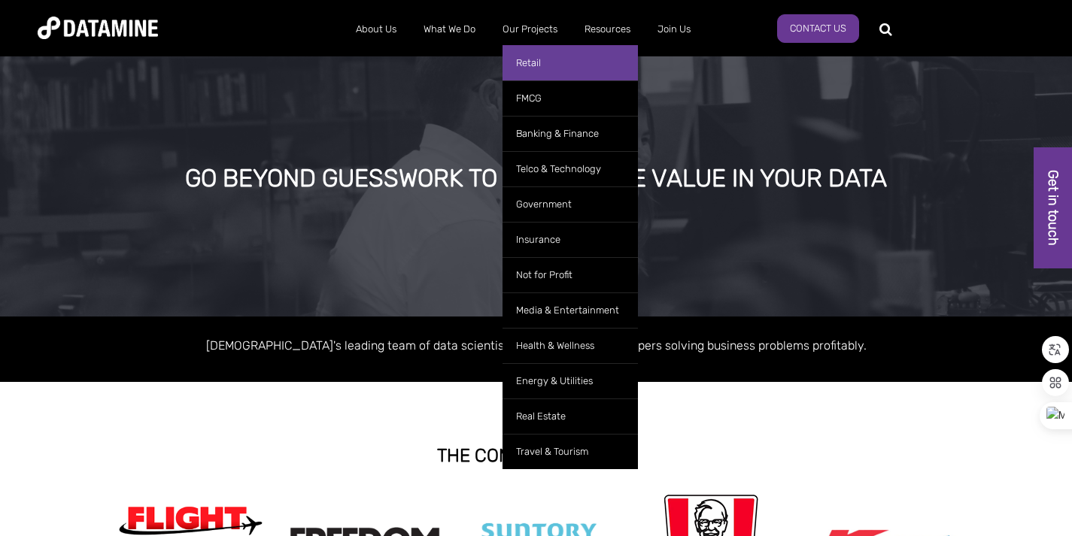
click at [545, 68] on link "Retail" at bounding box center [569, 62] width 135 height 35
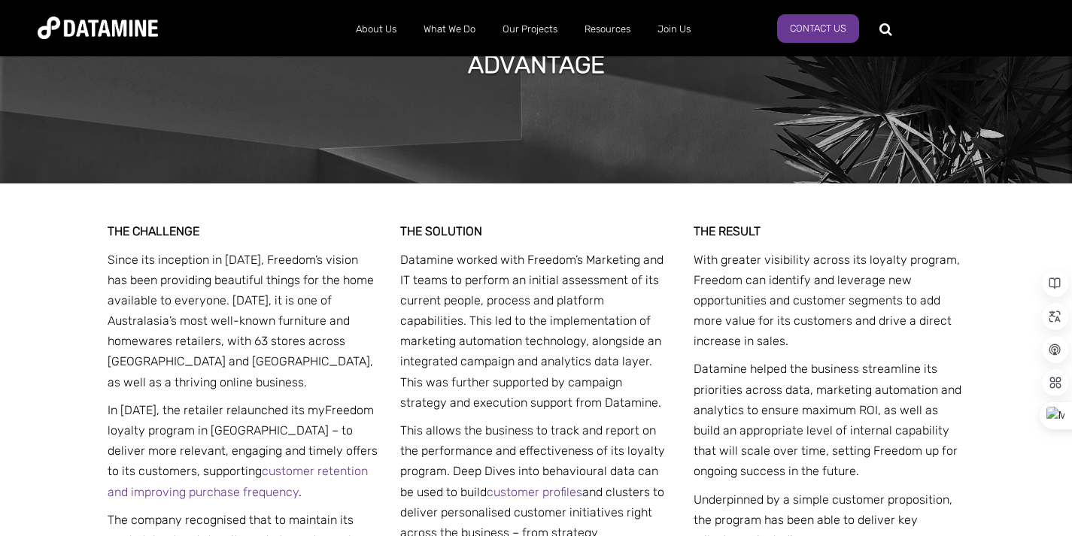
scroll to position [275, 0]
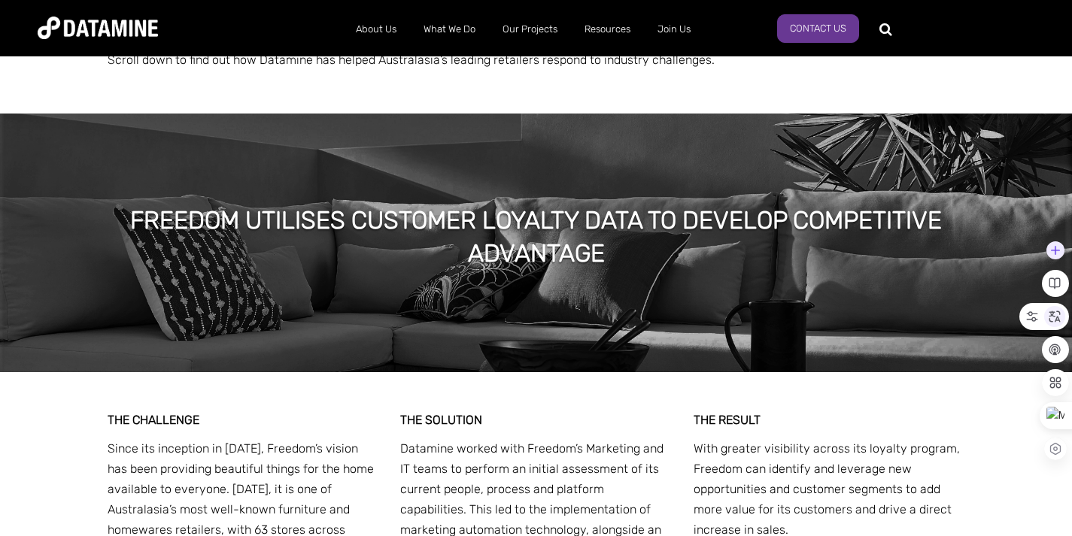
click at [1053, 320] on icon at bounding box center [1055, 317] width 14 height 14
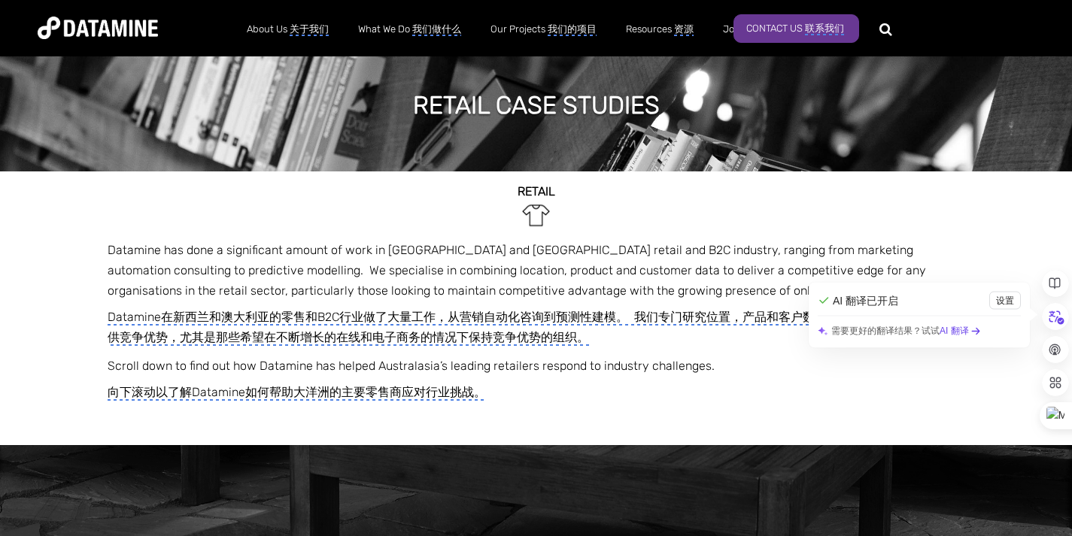
scroll to position [0, 0]
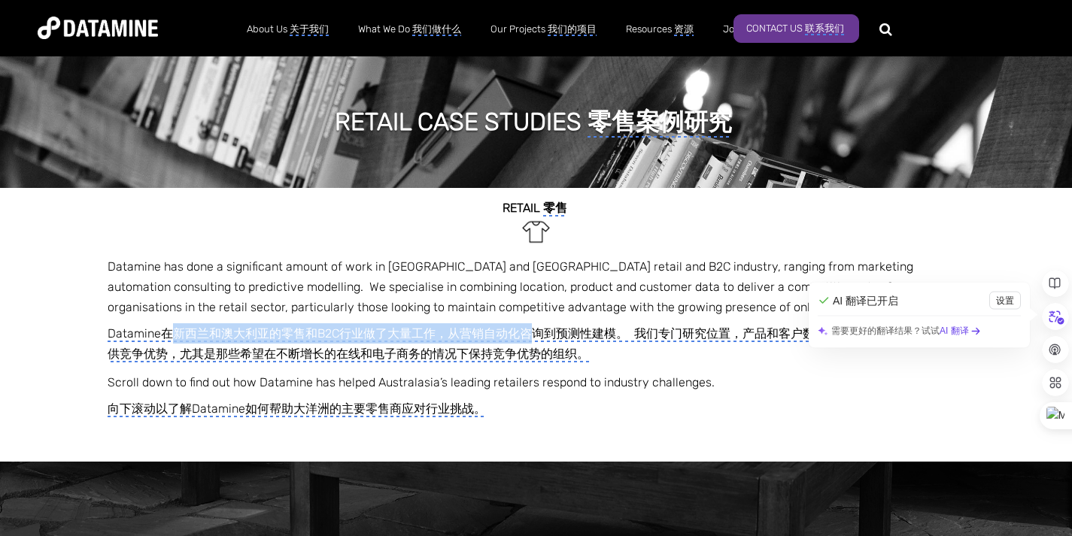
drag, startPoint x: 168, startPoint y: 332, endPoint x: 534, endPoint y: 335, distance: 366.2
click at [534, 335] on monica-translate-translate "Datamine在新西兰和澳大利亚的零售和B2C行业做了大量工作，从营销自动化咨询到预测性建模。 我们专门研究位置，产品和客户数据，为零售业的任何组织提供竞争…" at bounding box center [533, 344] width 851 height 36
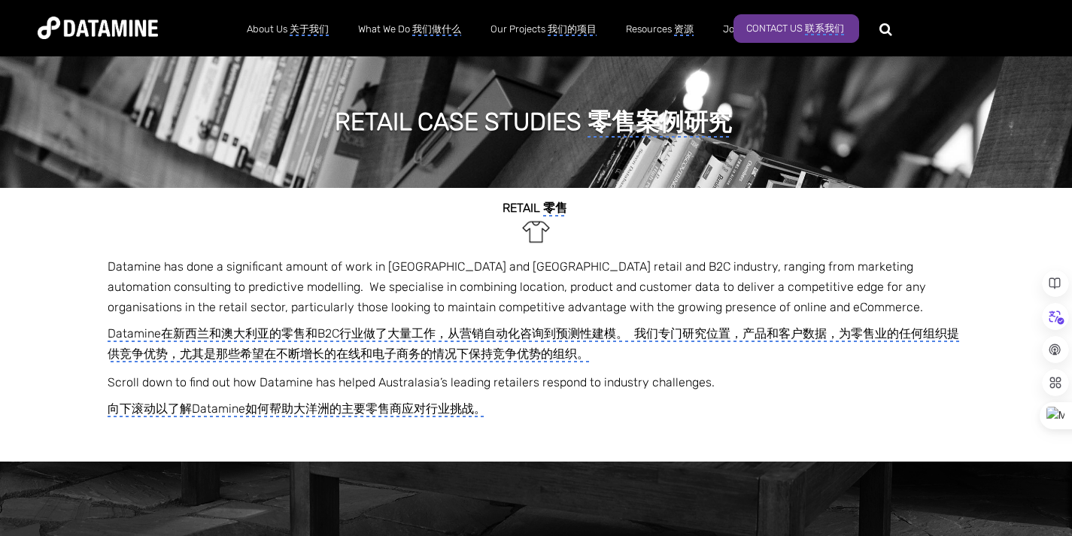
drag, startPoint x: 450, startPoint y: 332, endPoint x: 434, endPoint y: 335, distance: 16.1
click at [449, 332] on monica-translate-translate "Datamine在新西兰和澳大利亚的零售和B2C行业做了大量工作，从营销自动化咨询到预测性建模。 我们专门研究位置，产品和客户数据，为零售业的任何组织提供竞争…" at bounding box center [533, 344] width 851 height 36
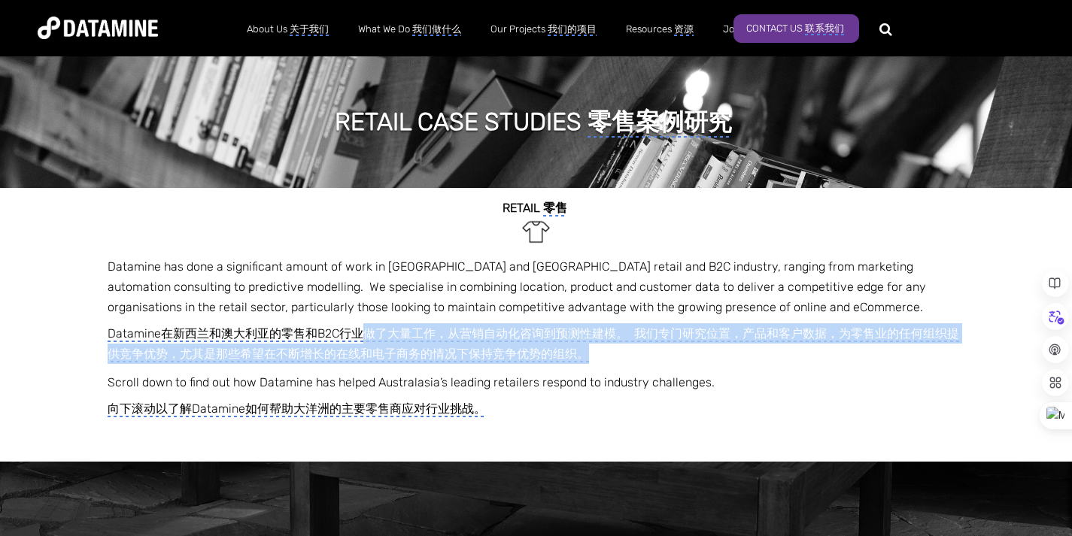
drag, startPoint x: 484, startPoint y: 336, endPoint x: 957, endPoint y: 357, distance: 474.2
click at [957, 357] on monica-translate-translate-wrapper "Datamine在新西兰和澳大利亚的零售和B2C行业做了大量工作，从营销自动化咨询到预测性建模。 我们专门研究位置，产品和客户数据，为零售业的任何组织提供竞争…" at bounding box center [536, 343] width 857 height 41
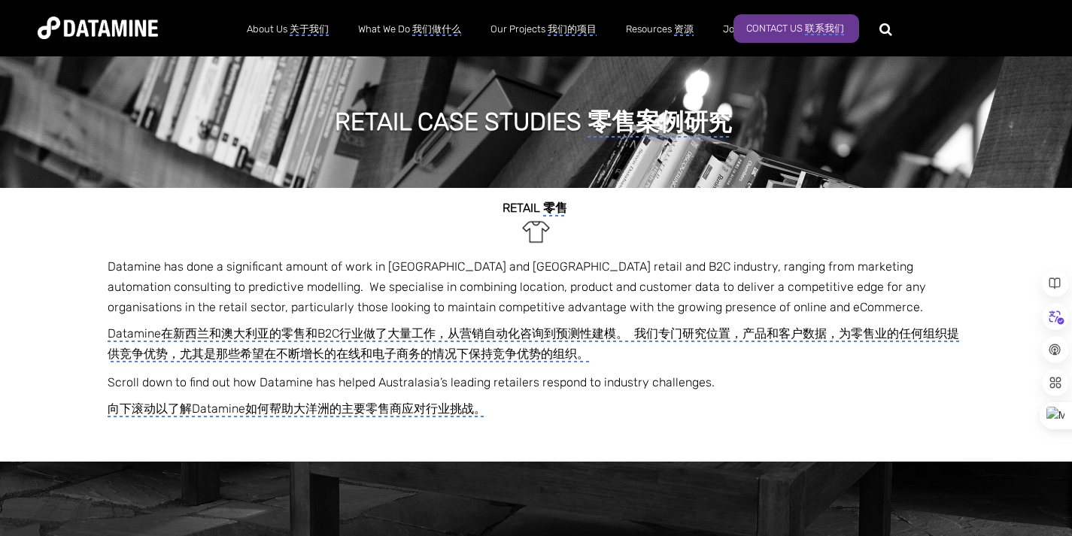
click at [903, 377] on p "Scroll down to find out how Datamine has helped Australasia’s leading retailers…" at bounding box center [536, 395] width 857 height 47
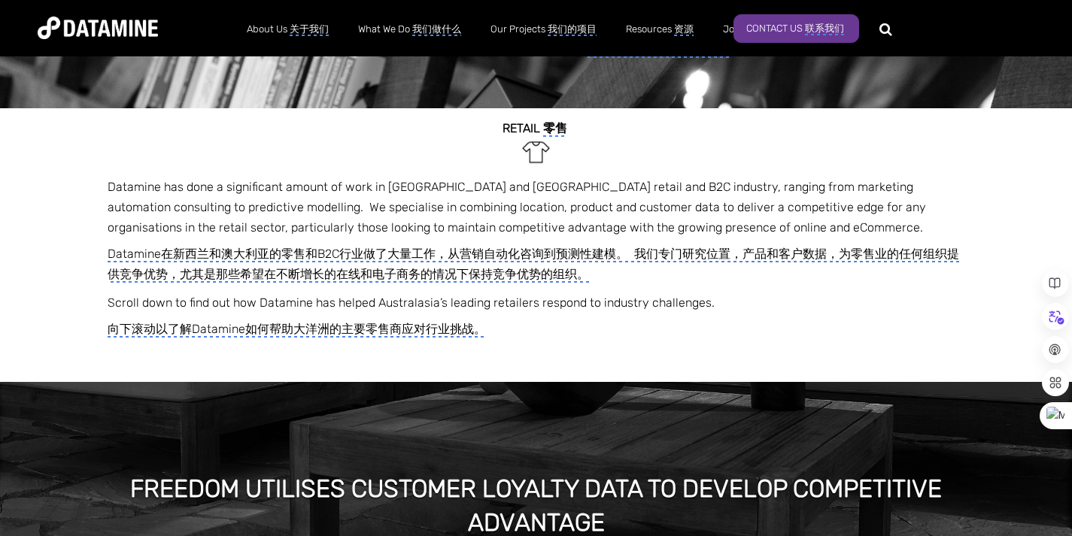
scroll to position [83, 0]
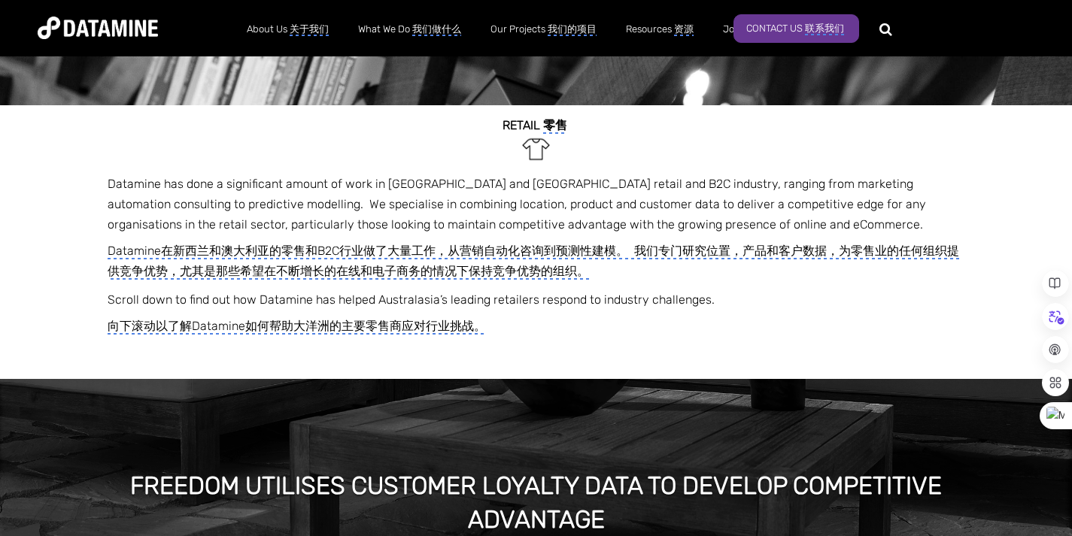
drag, startPoint x: 256, startPoint y: 324, endPoint x: 559, endPoint y: 338, distance: 303.4
click at [559, 338] on div "Freedom Utilises Customer Loyalty Data to Develop Competitive Advantage 自由利用客户忠…" at bounding box center [536, 502] width 1072 height 353
click at [613, 336] on div "Freedom Utilises Customer Loyalty Data to Develop Competitive Advantage 自由利用客户忠…" at bounding box center [536, 502] width 1072 height 353
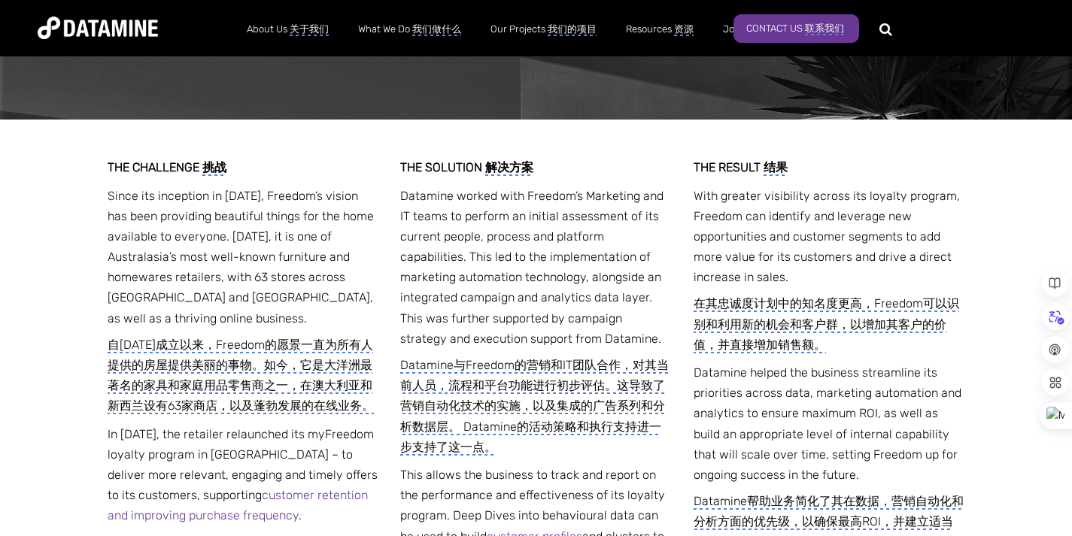
scroll to position [654, 0]
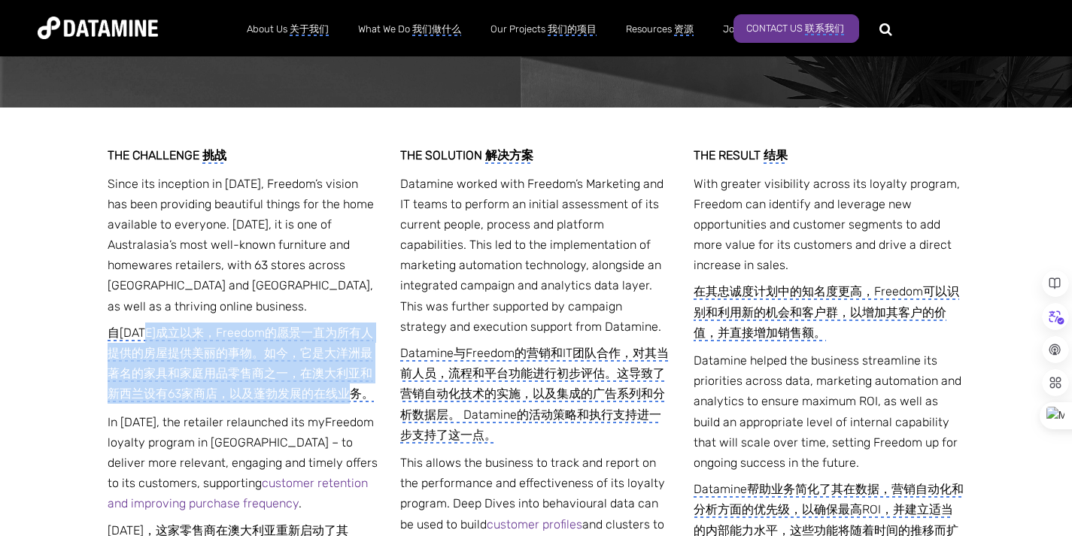
drag, startPoint x: 146, startPoint y: 332, endPoint x: 367, endPoint y: 391, distance: 228.9
click at [367, 391] on monica-translate-translate "自1981年成立以来，Freedom的愿景一直为所有人提供的房屋提供美丽的事物。如今，它是大洋洲最著名的家具和家庭用品零售商之一，在澳大利亚和新西兰设有63家…" at bounding box center [241, 364] width 266 height 77
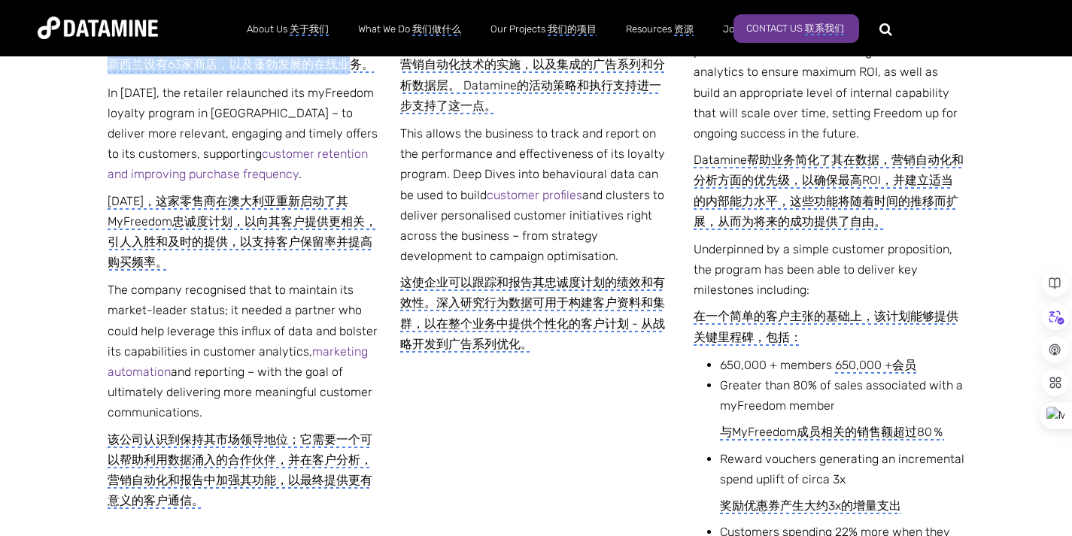
scroll to position [999, 0]
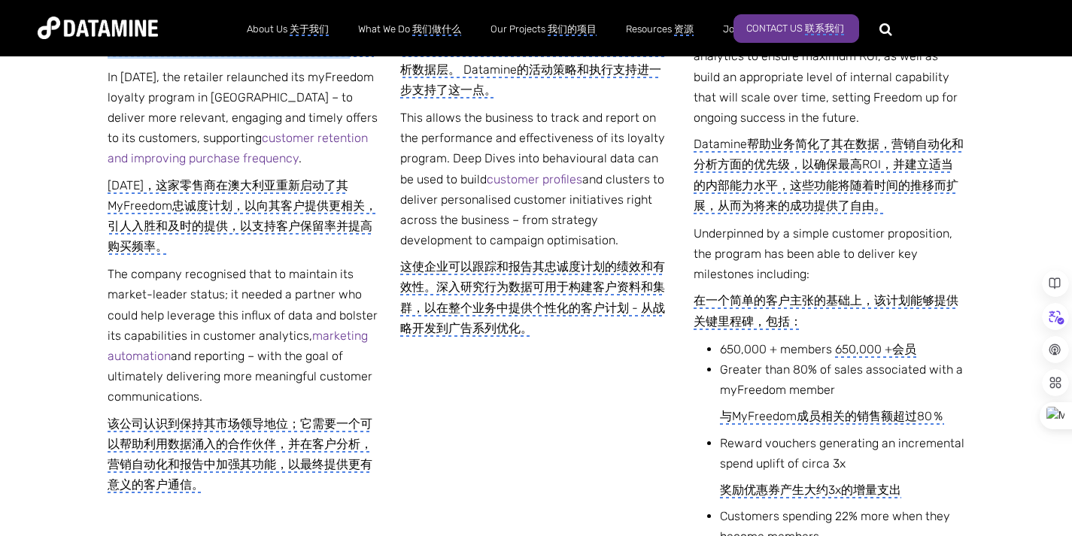
drag, startPoint x: 145, startPoint y: 203, endPoint x: 334, endPoint y: 243, distance: 192.9
click at [334, 243] on monica-translate-translate-wrapper "2019年8月，这家零售商在澳大利亚重新启动了其MyFreedom忠诚度计划，以向其客户提供更相关，引人入胜和及时的提供，以支持客户保留率并提高购买频率。" at bounding box center [243, 216] width 271 height 82
click at [183, 242] on monica-translate-translate-wrapper "2019年8月，这家零售商在澳大利亚重新启动了其MyFreedom忠诚度计划，以向其客户提供更相关，引人入胜和及时的提供，以支持客户保留率并提高购买频率。" at bounding box center [243, 216] width 271 height 82
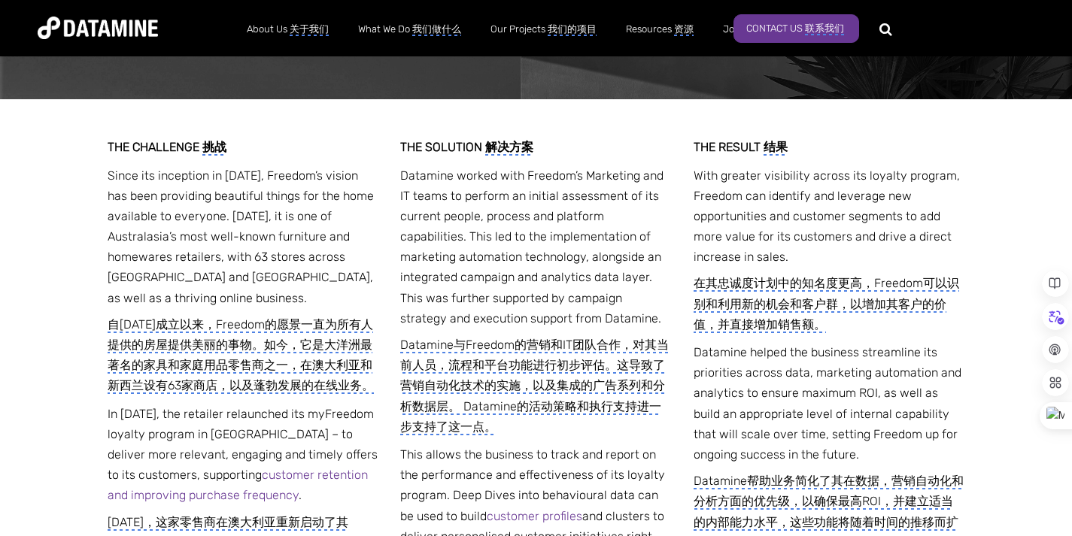
scroll to position [691, 0]
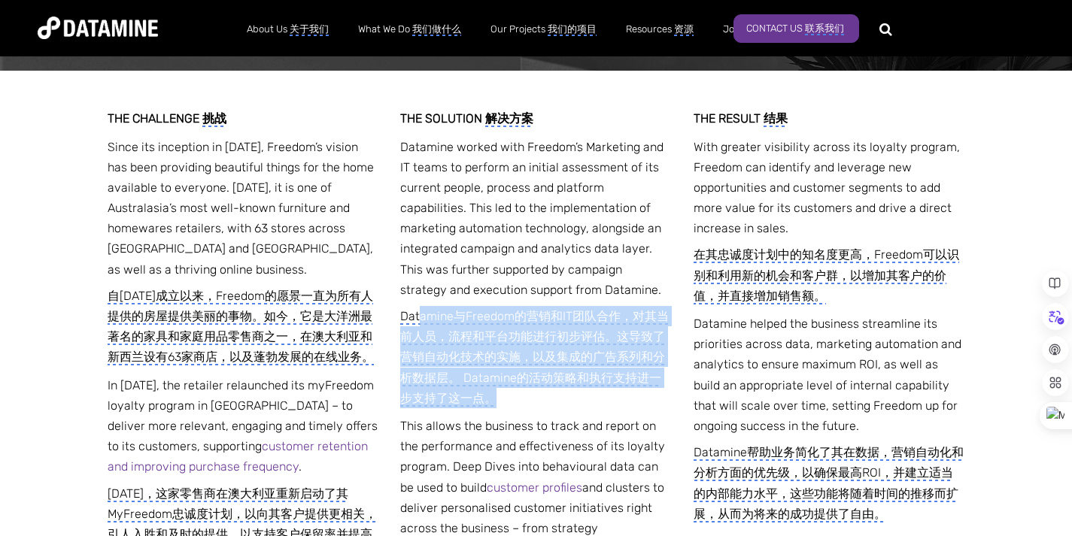
drag, startPoint x: 421, startPoint y: 317, endPoint x: 594, endPoint y: 393, distance: 188.9
click at [594, 393] on monica-translate-translate-wrapper "Datamine与Freedom的营销和IT团队合作，对其当前人员，流程和平台功能进行初步评估。这导致了营销自动化技术的实施，以及集成的广告系列和分析数据层。…" at bounding box center [535, 357] width 271 height 102
click at [529, 381] on monica-translate-translate "Datamine与Freedom的营销和IT团队合作，对其当前人员，流程和平台功能进行初步评估。这导致了营销自动化技术的实施，以及集成的广告系列和分析数据层。…" at bounding box center [534, 358] width 268 height 98
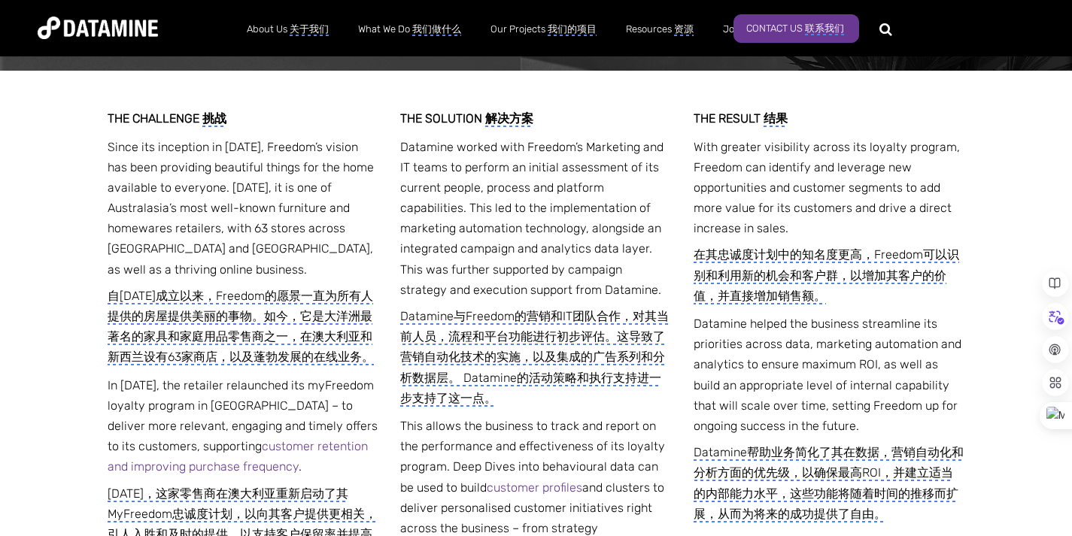
click at [538, 336] on monica-translate-translate "Datamine与Freedom的营销和IT团队合作，对其当前人员，流程和平台功能进行初步评估。这导致了营销自动化技术的实施，以及集成的广告系列和分析数据层。…" at bounding box center [534, 358] width 268 height 98
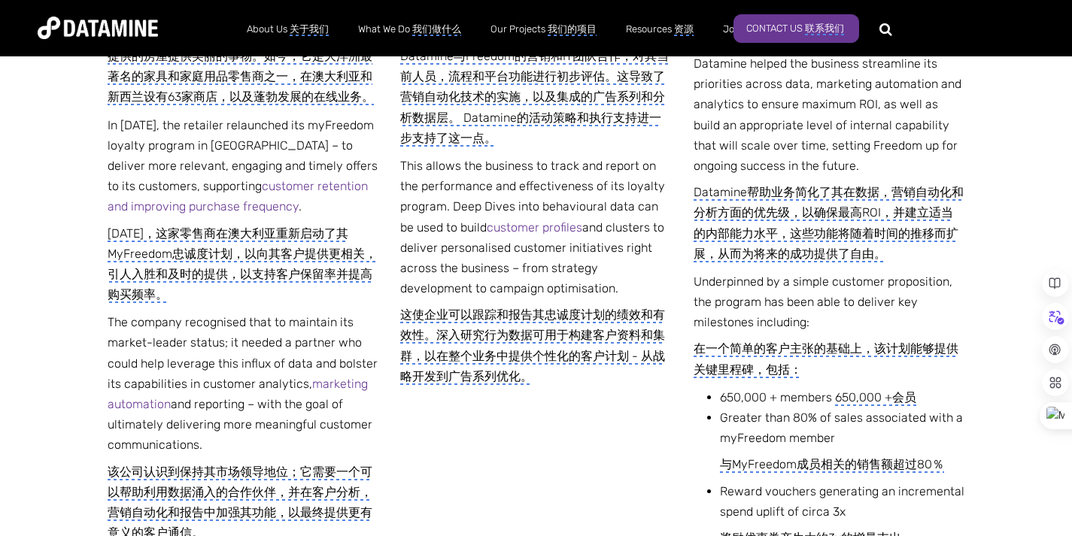
scroll to position [968, 0]
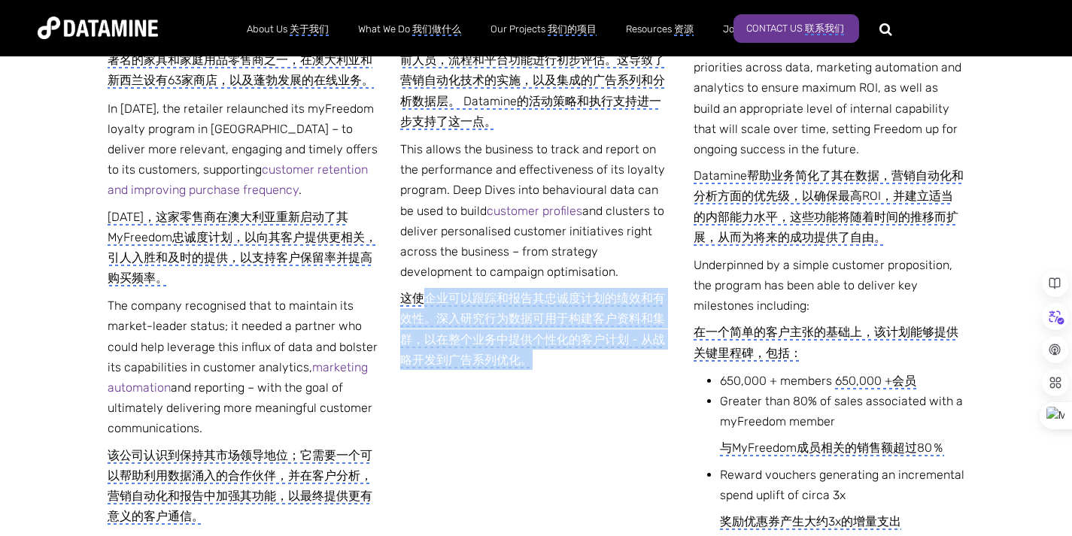
drag, startPoint x: 423, startPoint y: 302, endPoint x: 613, endPoint y: 381, distance: 205.3
click at [613, 381] on div "THE CHALLENGE 挑战 Since its inception in 1981, Freedom’s vision has been providi…" at bounding box center [536, 343] width 857 height 1098
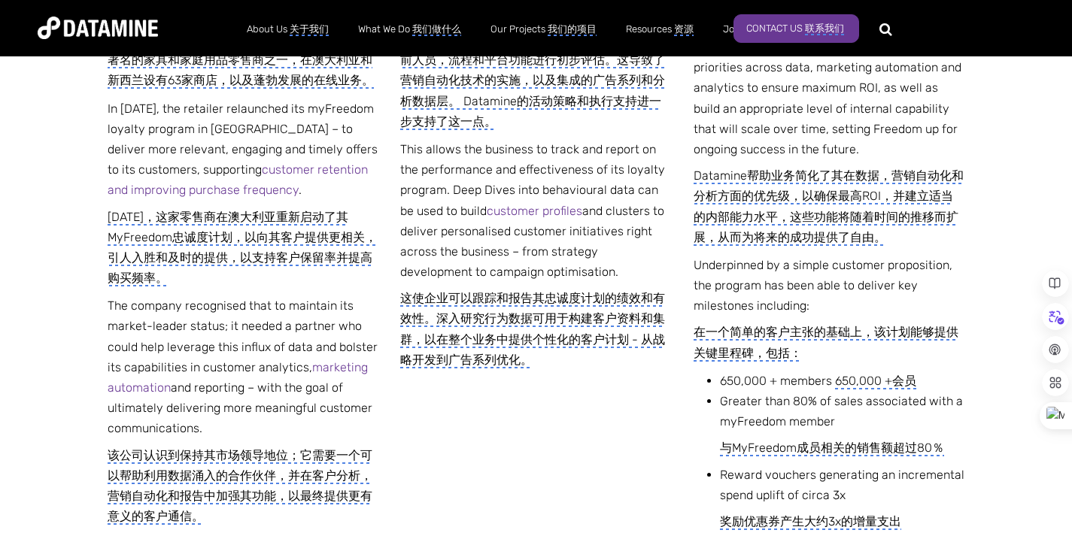
click at [558, 446] on div "THE CHALLENGE 挑战 Since its inception in 1981, Freedom’s vision has been providi…" at bounding box center [536, 343] width 857 height 1098
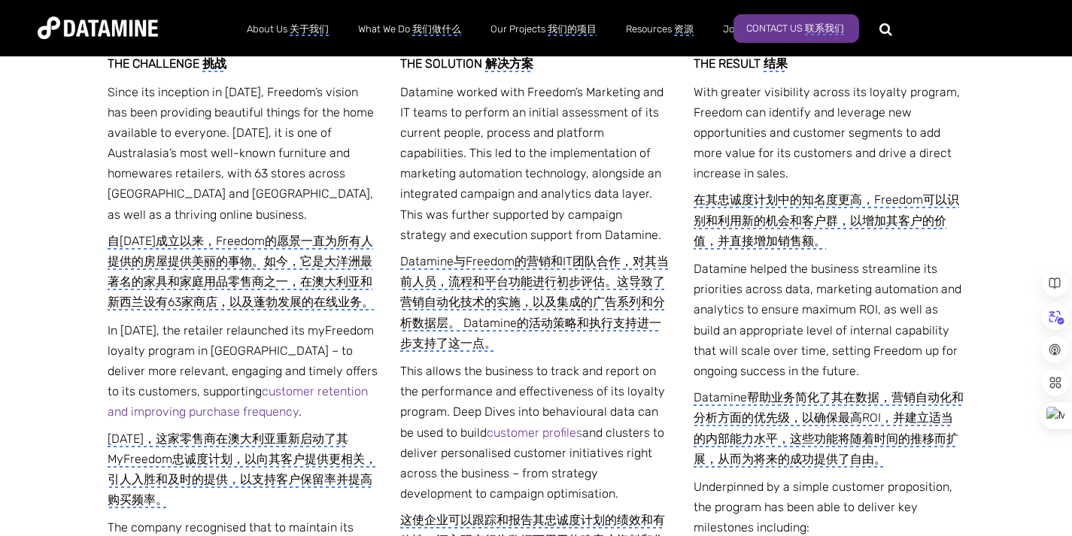
scroll to position [666, 0]
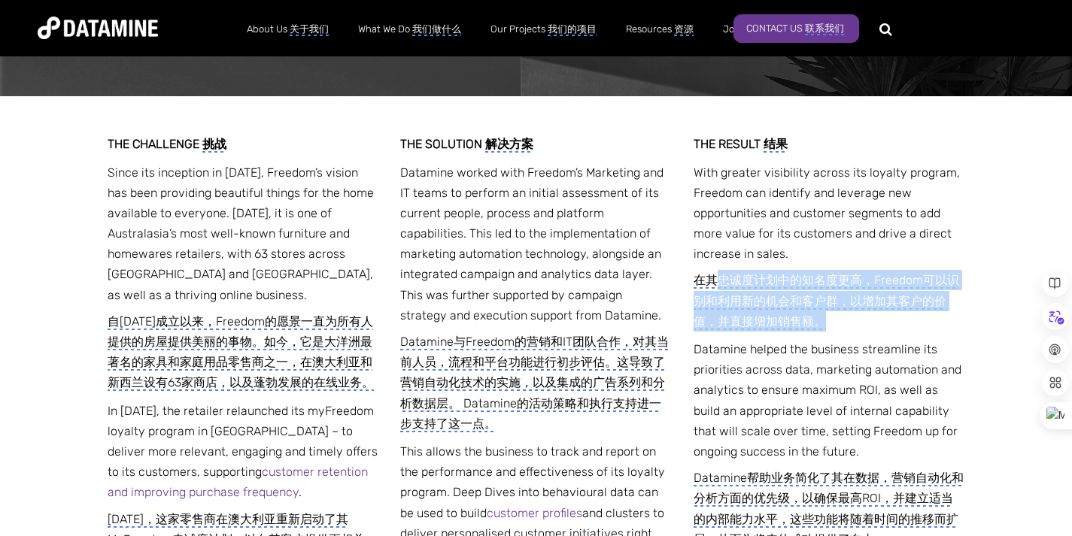
drag, startPoint x: 714, startPoint y: 286, endPoint x: 950, endPoint y: 323, distance: 238.2
click at [950, 323] on monica-translate-translate-wrapper "在其忠诚度计划中的知名度更高，Freedom可以识别和利用新的机会和客户群，以增加其客户的价值，并直接增加销售额。" at bounding box center [828, 301] width 271 height 62
click at [951, 305] on monica-translate-translate-wrapper "在其忠诚度计划中的知名度更高，Freedom可以识别和利用新的机会和客户群，以增加其客户的价值，并直接增加销售额。" at bounding box center [828, 301] width 271 height 62
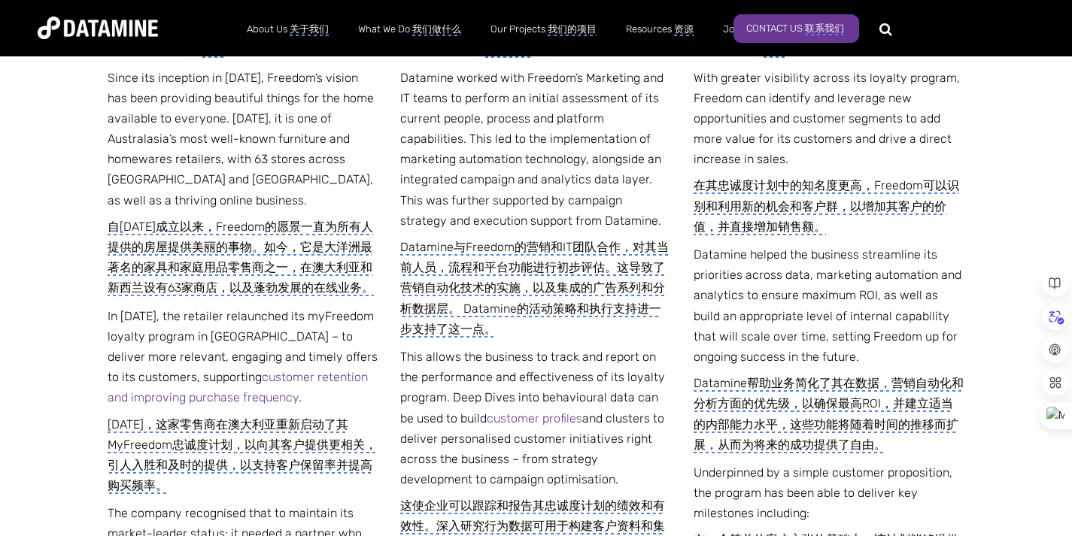
scroll to position [969, 0]
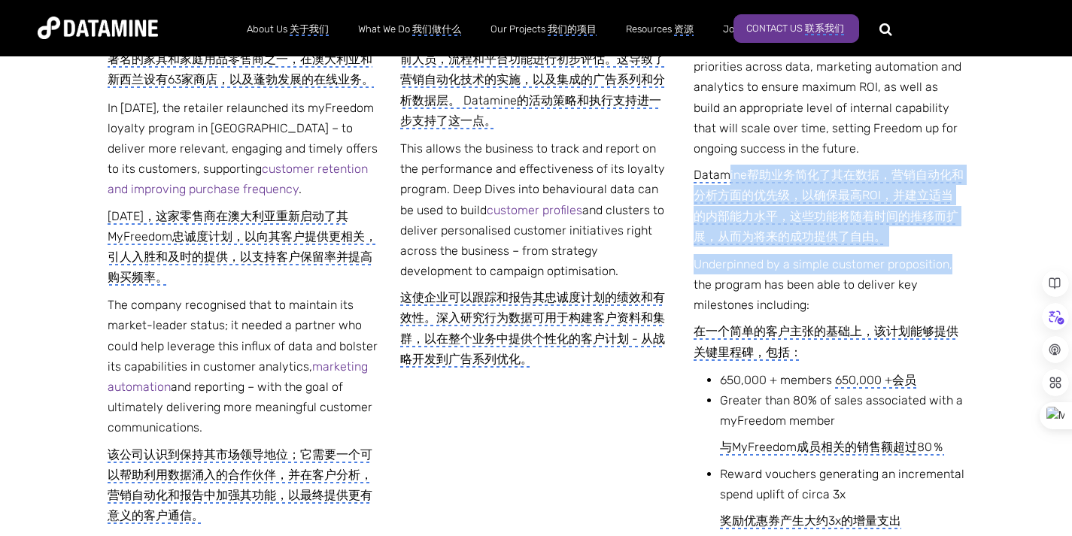
drag, startPoint x: 726, startPoint y: 166, endPoint x: 977, endPoint y: 251, distance: 264.4
click at [980, 254] on div "THE CHALLENGE 挑战 Since its inception in 1981, Freedom’s vision has been providi…" at bounding box center [536, 342] width 1072 height 1098
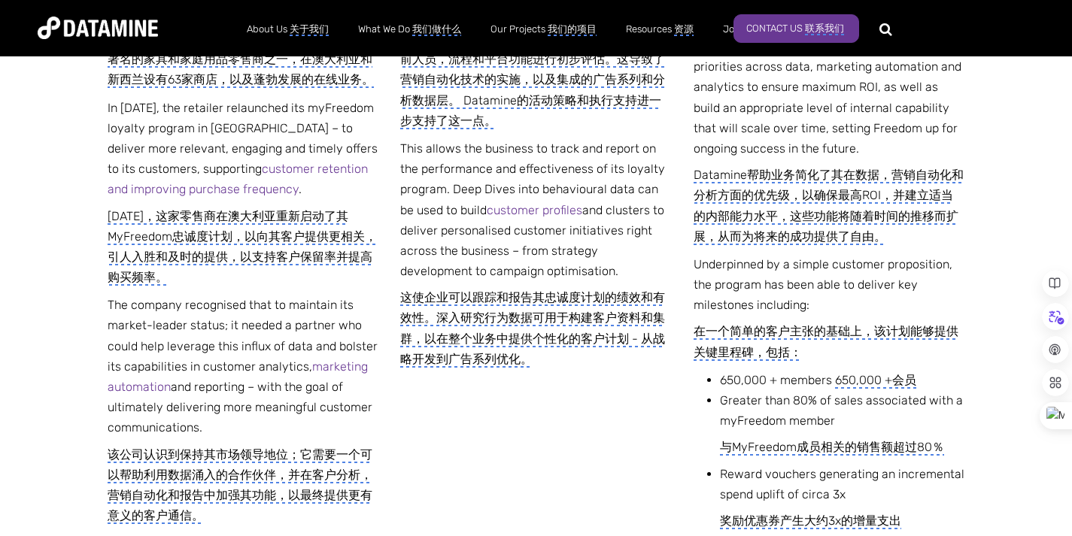
click at [928, 220] on monica-translate-translate "Datamine帮助业务简化了其在数据，营销自动化和分析方面的优先级，以确保最高ROI，并建立适当的内部能力水平，这些功能将随着时间的推移而扩展，从而为将来的…" at bounding box center [828, 206] width 270 height 77
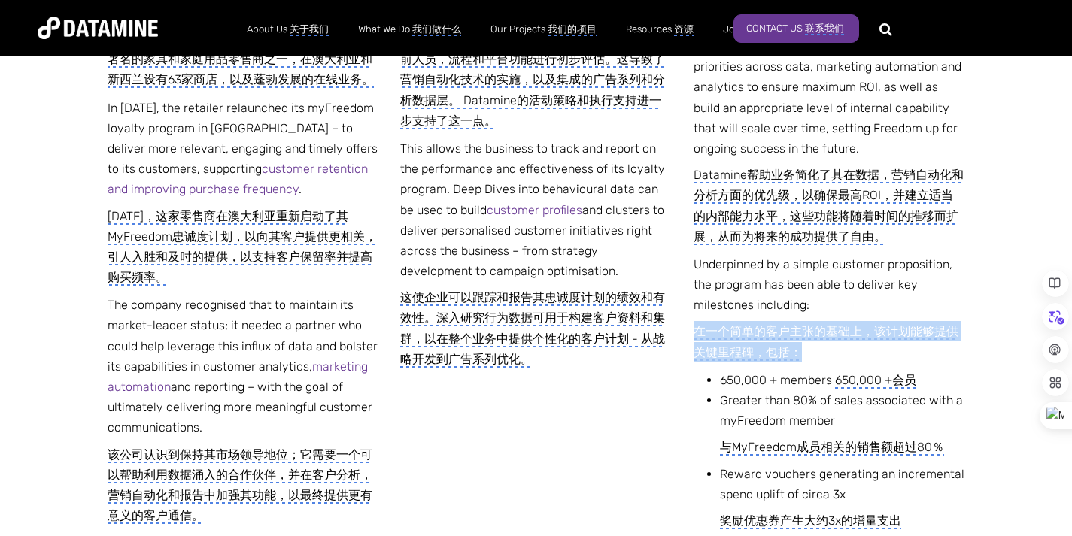
drag, startPoint x: 755, startPoint y: 324, endPoint x: 934, endPoint y: 353, distance: 181.2
click at [934, 353] on p "Underpinned by a simple customer proposition, the program has been able to deli…" at bounding box center [828, 308] width 271 height 108
click at [902, 348] on monica-translate-translate-wrapper "在一个简单的客户主张的基础上，该计划能够提供关键里程碑，包括：" at bounding box center [828, 341] width 271 height 41
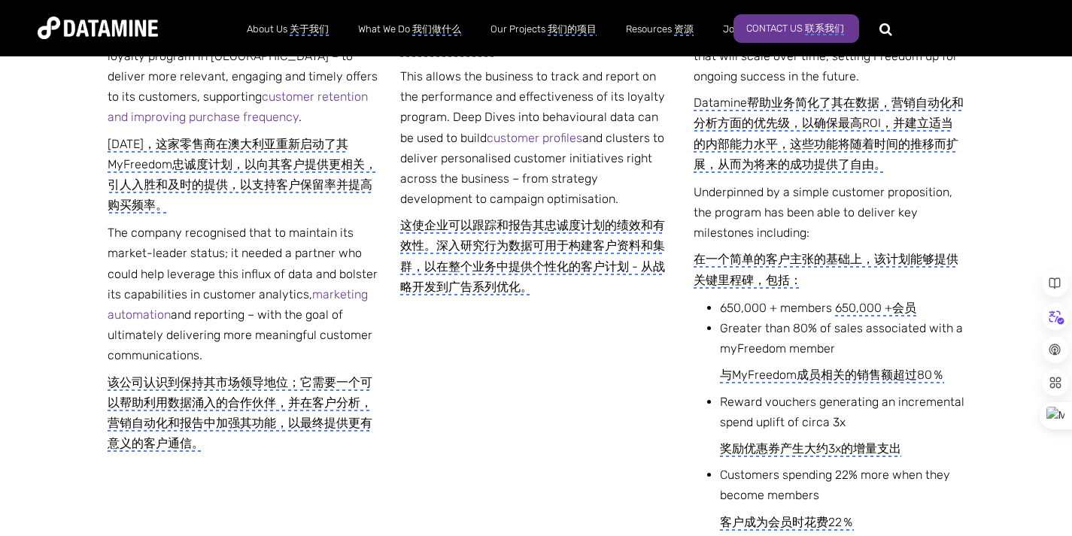
scroll to position [1102, 0]
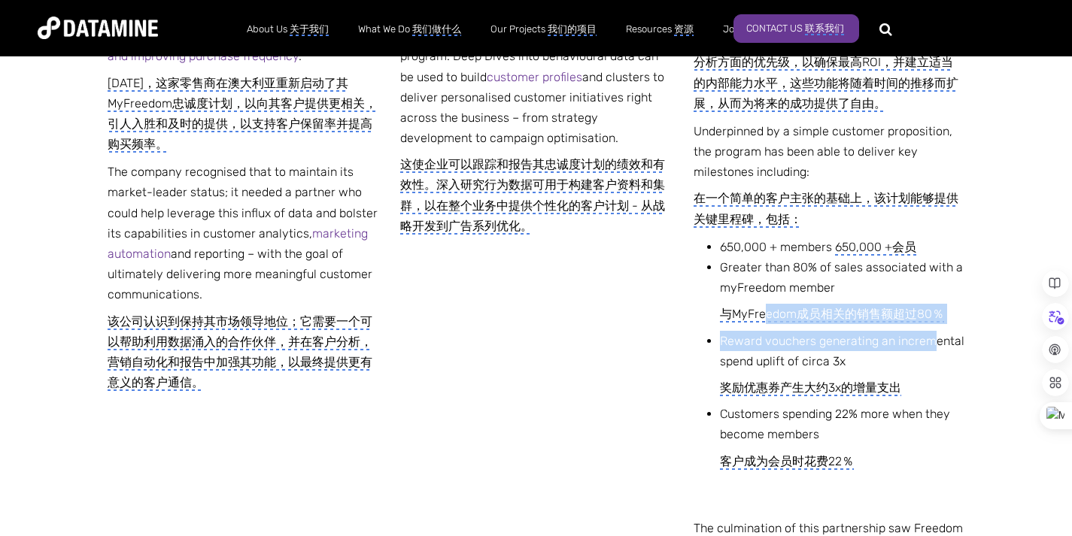
drag, startPoint x: 782, startPoint y: 314, endPoint x: 934, endPoint y: 335, distance: 153.4
click at [934, 335] on ul "650,000 + members 650,000 +会员 Greater than 80% of sales associated with a myFre…" at bounding box center [835, 377] width 260 height 281
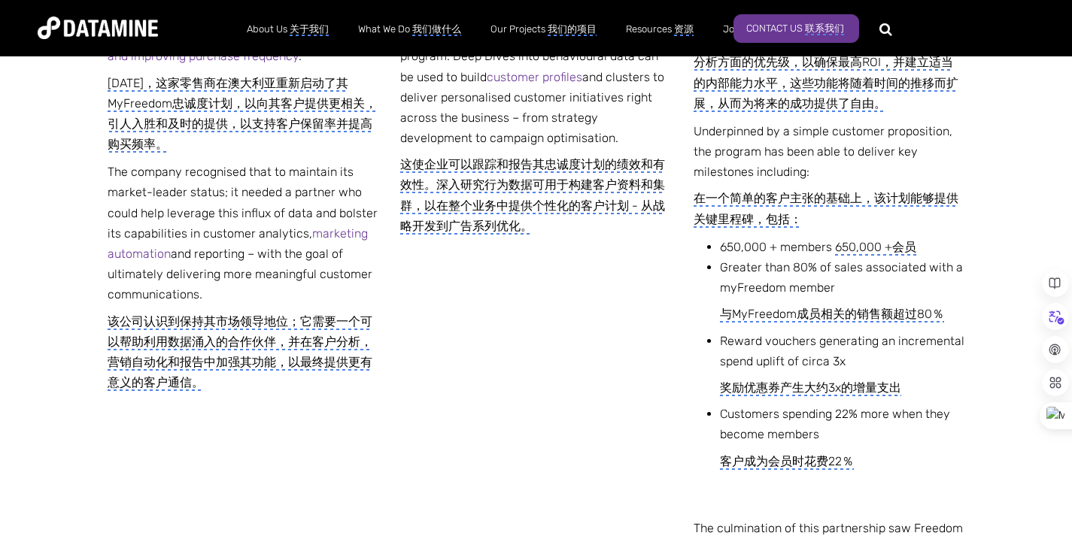
click at [917, 426] on li "Customers spending 22% more when they become members 客户成为会员时花费22％" at bounding box center [842, 461] width 245 height 114
drag, startPoint x: 753, startPoint y: 391, endPoint x: 953, endPoint y: 385, distance: 199.4
click at [953, 384] on monica-translate-translate-wrapper "奖励优惠券产生大约3x的增量支出" at bounding box center [842, 387] width 245 height 20
click at [960, 393] on monica-translate-translate-wrapper "奖励优惠券产生大约3x的增量支出" at bounding box center [842, 387] width 245 height 20
drag, startPoint x: 730, startPoint y: 462, endPoint x: 1016, endPoint y: 462, distance: 285.8
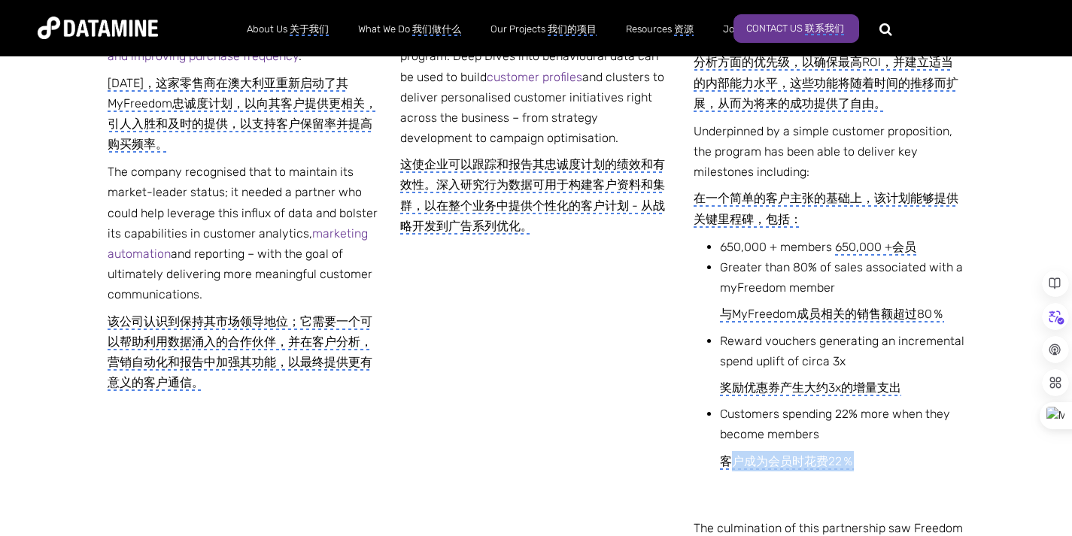
click at [1016, 462] on div "THE CHALLENGE 挑战 Since its inception in 1981, Freedom’s vision has been providi…" at bounding box center [536, 253] width 1072 height 1186
click at [917, 462] on monica-translate-translate-wrapper "客户成为会员时花费22％" at bounding box center [842, 461] width 245 height 20
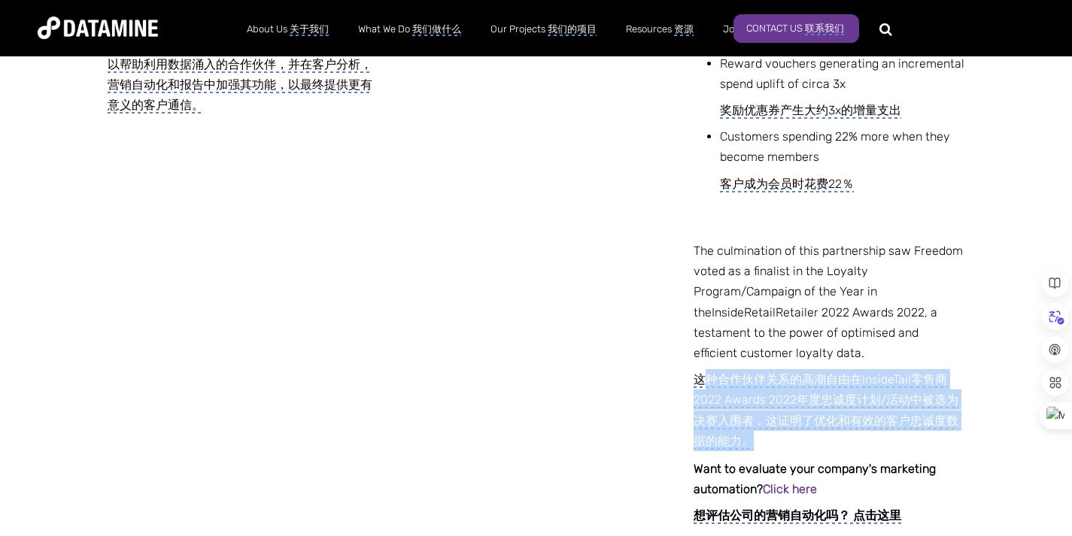
drag, startPoint x: 706, startPoint y: 378, endPoint x: 902, endPoint y: 450, distance: 208.2
click at [902, 450] on monica-translate-translate-wrapper "这种合作伙伴关系的高潮自由在InsideTail零售商2022 Awards 2022年度忠诚度计划/活动中被选为决赛入围者，这证明了优化和有效的客户忠诚度数…" at bounding box center [828, 410] width 271 height 82
click at [812, 447] on monica-translate-translate-wrapper "这种合作伙伴关系的高潮自由在InsideTail零售商2022 Awards 2022年度忠诚度计划/活动中被选为决赛入围者，这证明了优化和有效的客户忠诚度数…" at bounding box center [828, 410] width 271 height 82
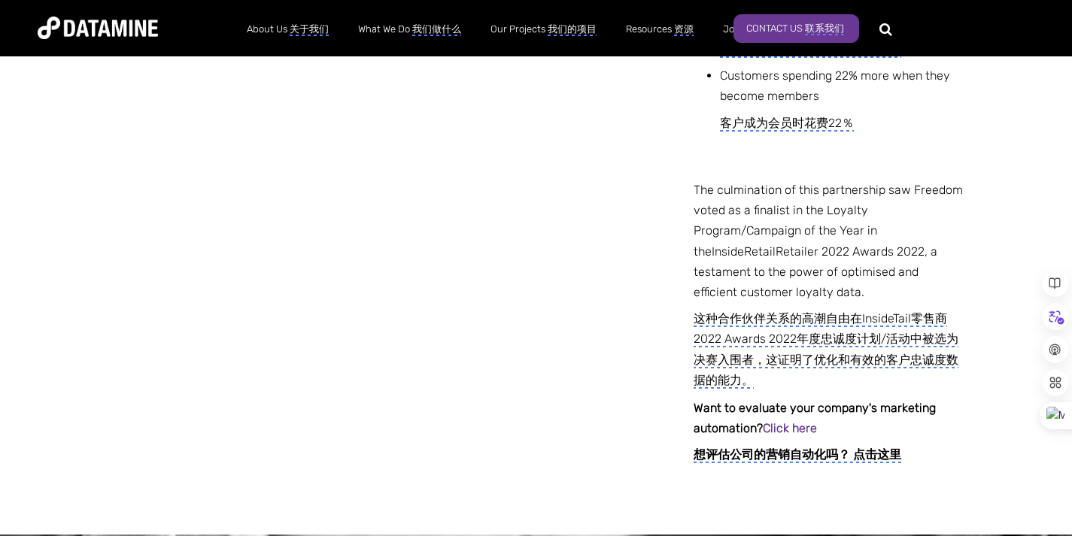
scroll to position [1505, 0]
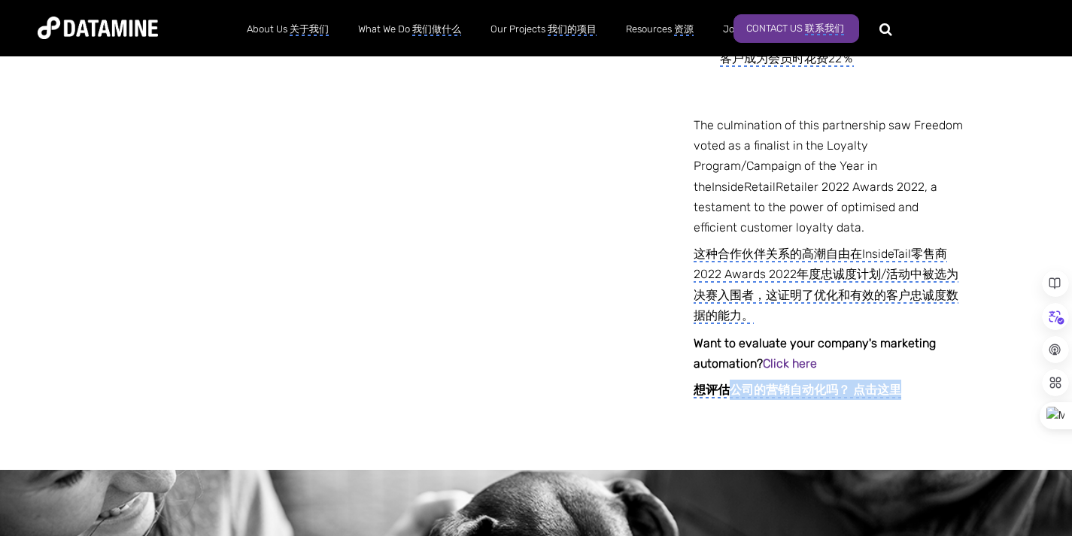
drag, startPoint x: 788, startPoint y: 389, endPoint x: 944, endPoint y: 392, distance: 156.4
click at [944, 392] on monica-translate-translate-wrapper "想评估公司的营销自动化吗？ 点击这里" at bounding box center [828, 390] width 271 height 20
drag, startPoint x: 711, startPoint y: 392, endPoint x: 949, endPoint y: 396, distance: 237.7
click at [949, 396] on monica-translate-translate-wrapper "想评估公司的营销自动化吗？ 点击这里" at bounding box center [828, 390] width 271 height 20
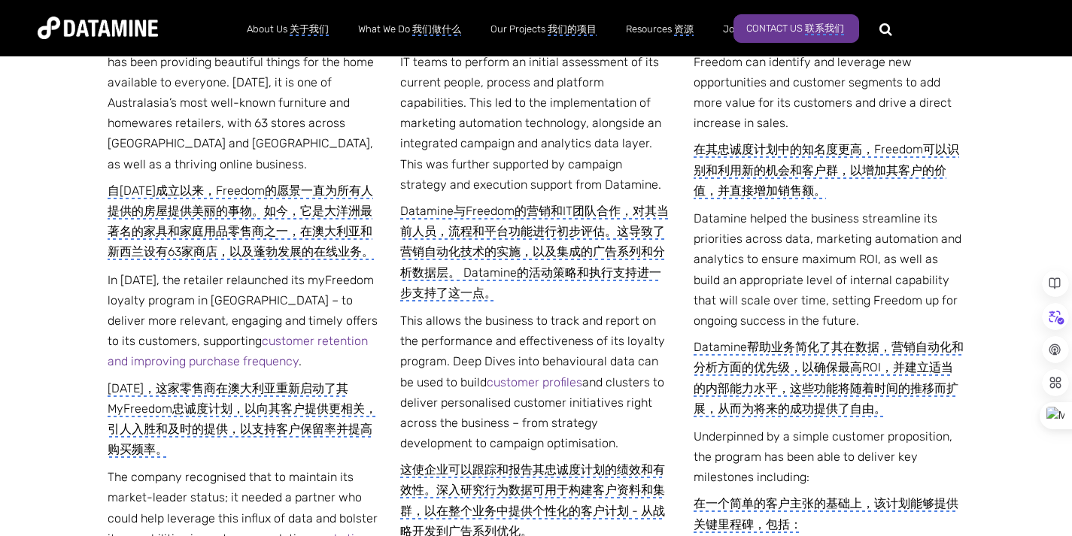
scroll to position [810, 0]
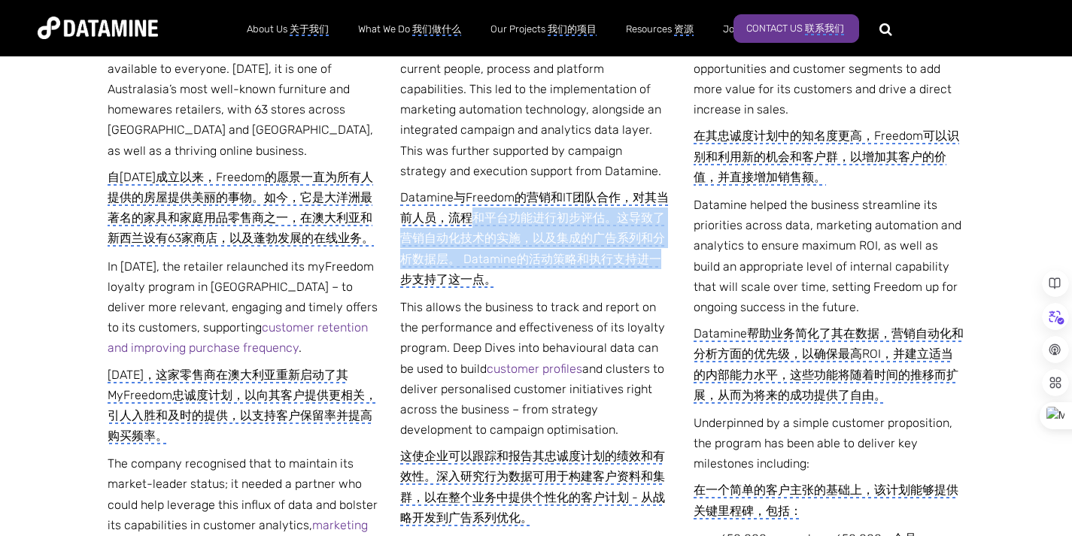
drag, startPoint x: 499, startPoint y: 214, endPoint x: 670, endPoint y: 258, distance: 177.1
click at [670, 258] on monica-translate-translate-wrapper "Datamine与Freedom的营销和IT团队合作，对其当前人员，流程和平台功能进行初步评估。这导致了营销自动化技术的实施，以及集成的广告系列和分析数据层。…" at bounding box center [535, 238] width 271 height 102
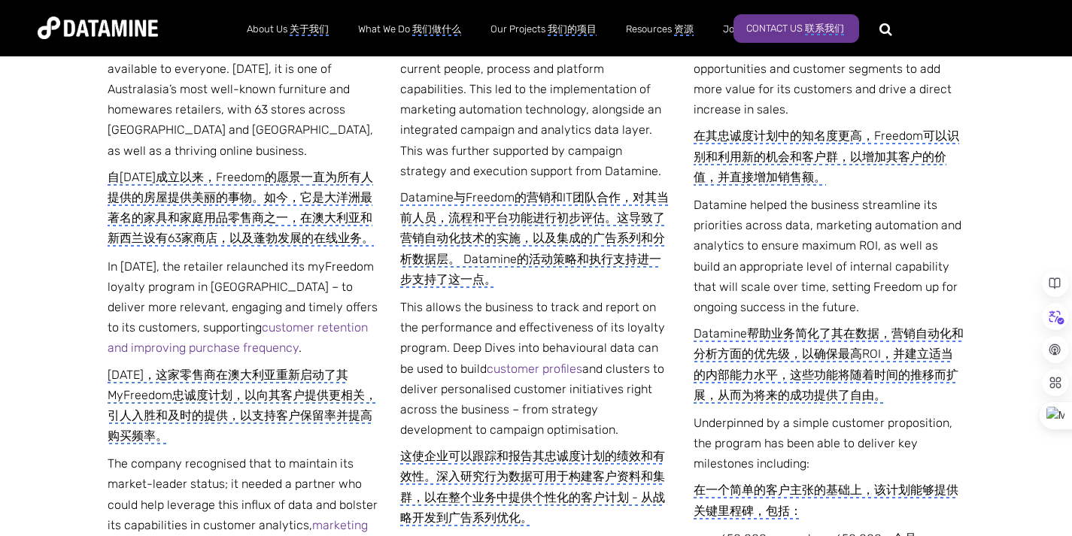
click at [616, 274] on monica-translate-translate-wrapper "Datamine与Freedom的营销和IT团队合作，对其当前人员，流程和平台功能进行初步评估。这导致了营销自动化技术的实施，以及集成的广告系列和分析数据层。…" at bounding box center [535, 238] width 271 height 102
drag, startPoint x: 483, startPoint y: 258, endPoint x: 593, endPoint y: 283, distance: 112.6
click at [593, 283] on monica-translate-translate-wrapper "Datamine与Freedom的营销和IT团队合作，对其当前人员，流程和平台功能进行初步评估。这导致了营销自动化技术的实施，以及集成的广告系列和分析数据层。…" at bounding box center [535, 238] width 271 height 102
click at [507, 275] on monica-translate-translate-wrapper "Datamine与Freedom的营销和IT团队合作，对其当前人员，流程和平台功能进行初步评估。这导致了营销自动化技术的实施，以及集成的广告系列和分析数据层。…" at bounding box center [535, 238] width 271 height 102
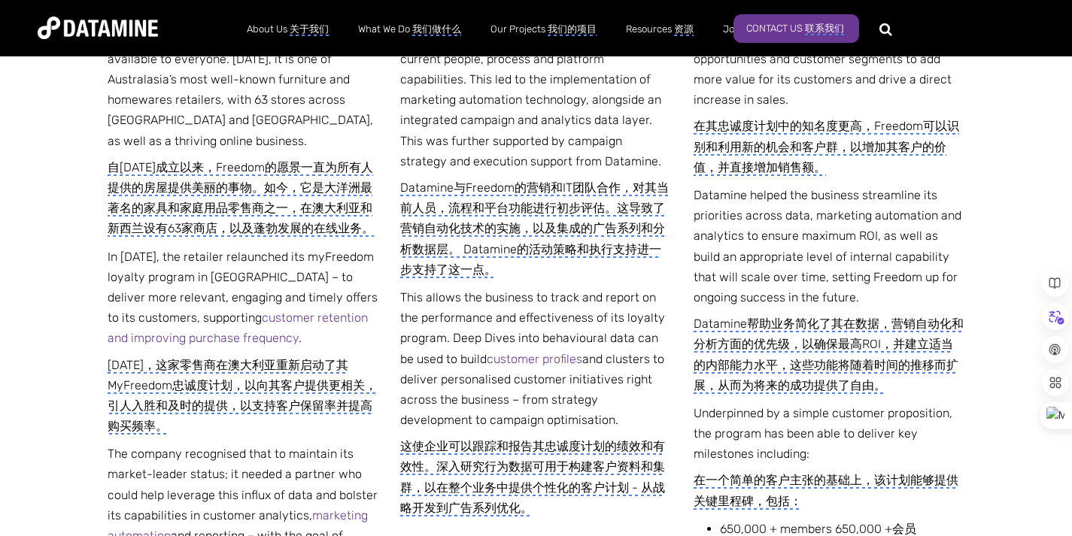
scroll to position [952, 0]
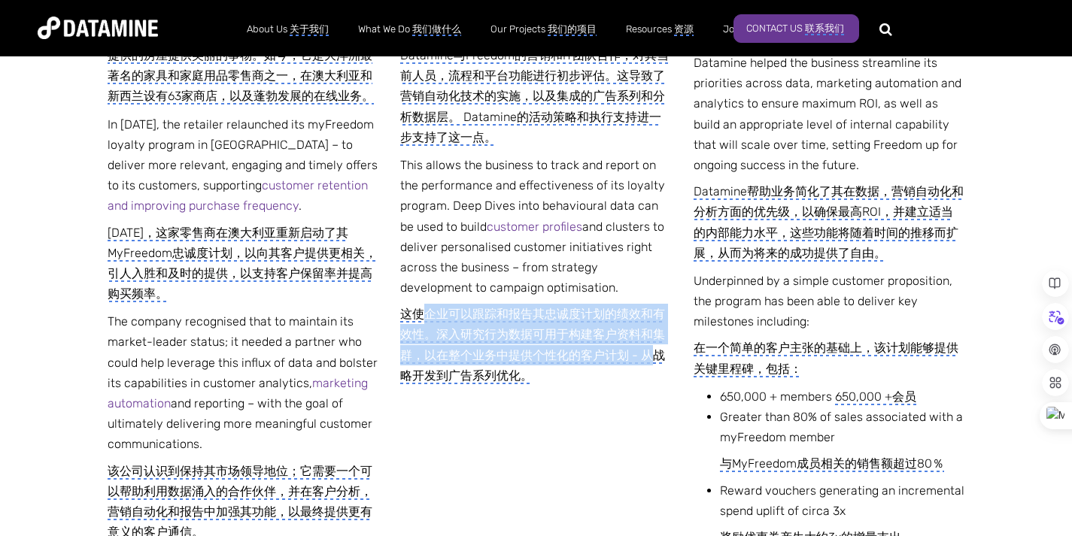
drag, startPoint x: 421, startPoint y: 316, endPoint x: 648, endPoint y: 350, distance: 229.7
click at [648, 350] on monica-translate-translate "这使企业可以跟踪和报告其忠诚度计划的绩效和有效性。深入研究行为数据可用于构建客户资料和集群，以在整个业务中提供个性化的客户计划 - 从战略开发到广告系列优化。" at bounding box center [532, 345] width 265 height 77
click at [505, 363] on monica-translate-translate "这使企业可以跟踪和报告其忠诚度计划的绩效和有效性。深入研究行为数据可用于构建客户资料和集群，以在整个业务中提供个性化的客户计划 - 从战略开发到广告系列优化。" at bounding box center [532, 345] width 265 height 77
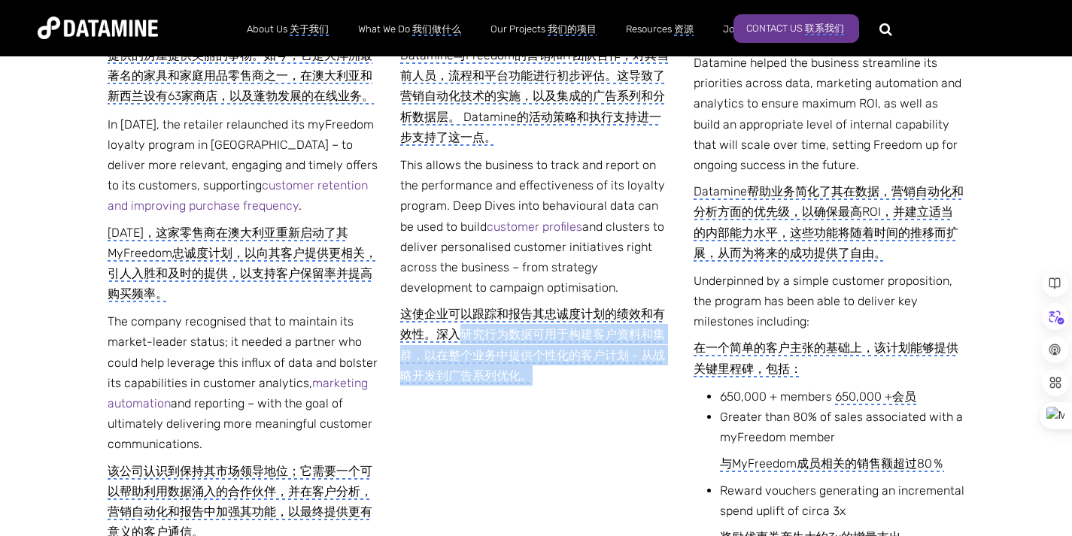
drag, startPoint x: 459, startPoint y: 336, endPoint x: 575, endPoint y: 379, distance: 122.8
click at [575, 379] on monica-translate-translate-wrapper "这使企业可以跟踪和报告其忠诚度计划的绩效和有效性。深入研究行为数据可用于构建客户资料和集群，以在整个业务中提供个性化的客户计划 - 从战略开发到广告系列优化。" at bounding box center [535, 345] width 271 height 82
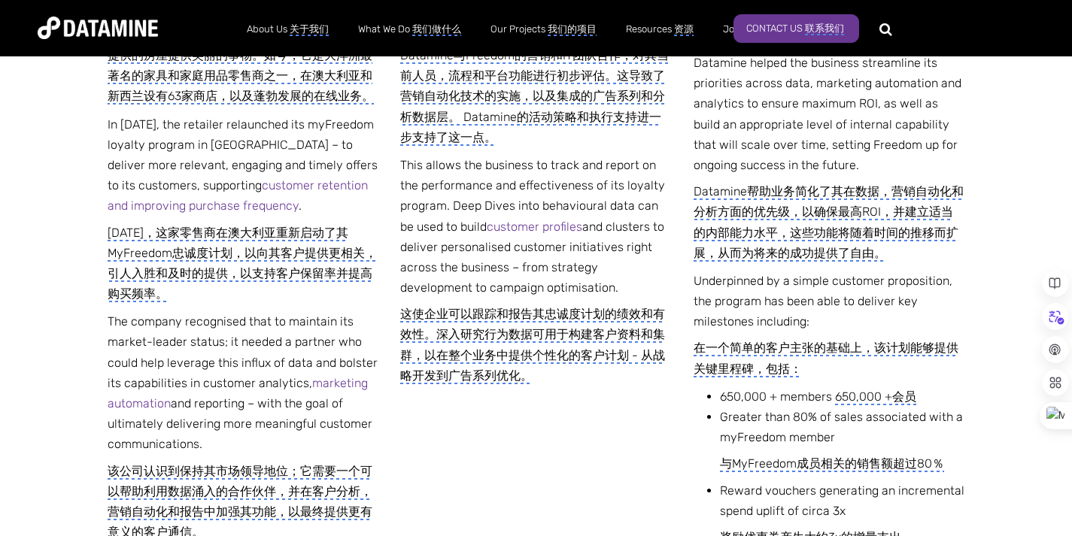
click at [562, 406] on div "THE CHALLENGE 挑战 Since its inception in 1981, Freedom’s vision has been providi…" at bounding box center [536, 416] width 857 height 1212
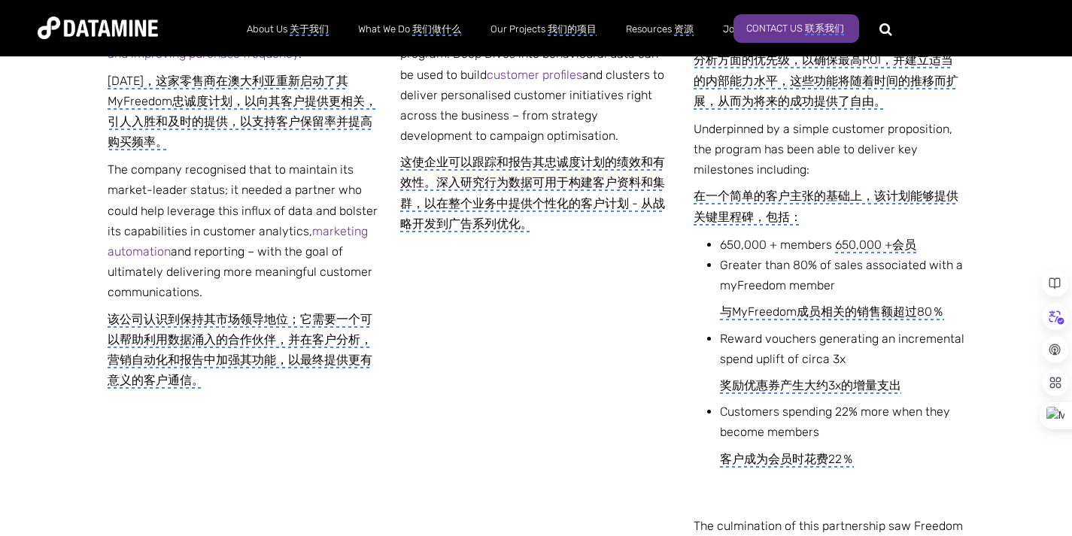
scroll to position [1105, 0]
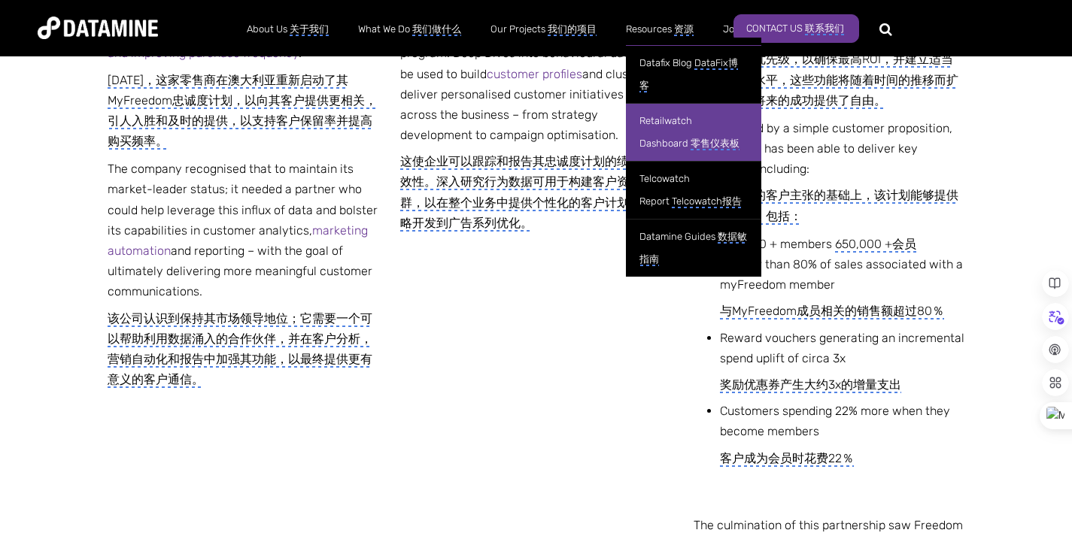
click at [717, 150] on monica-translate-translate "零售仪表板" at bounding box center [714, 144] width 49 height 13
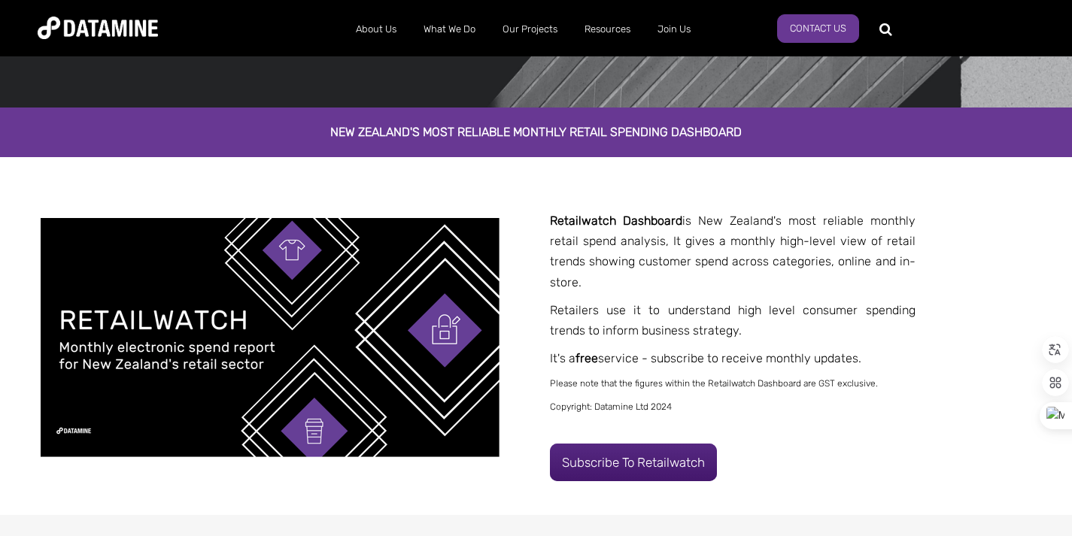
scroll to position [209, 0]
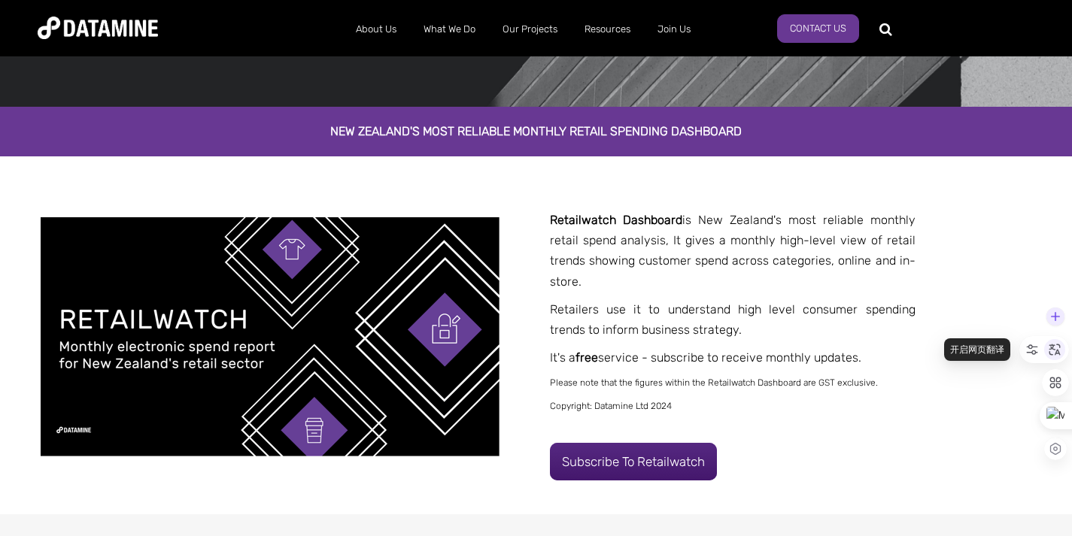
click at [1057, 356] on icon at bounding box center [1055, 350] width 14 height 14
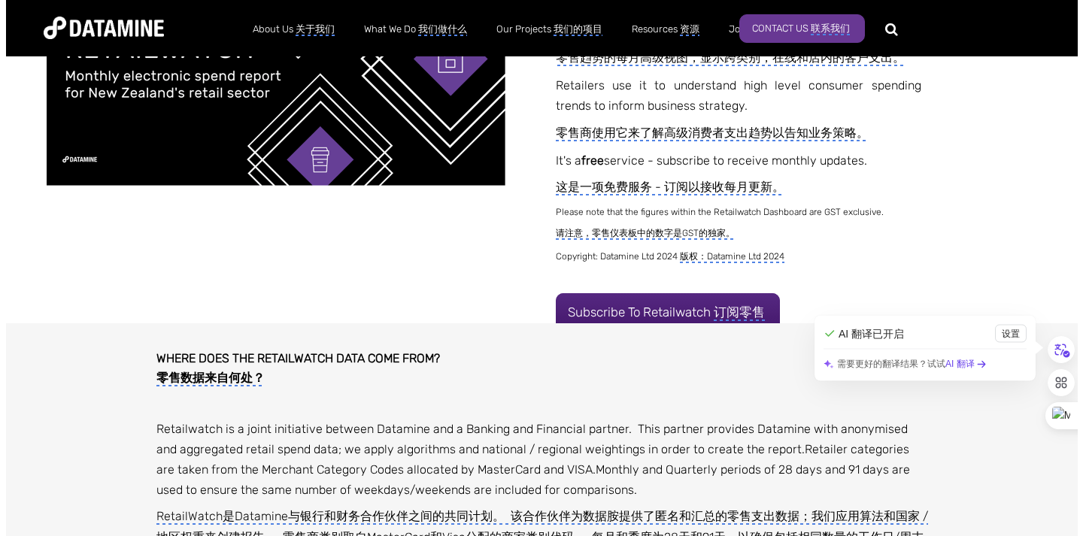
scroll to position [505, 0]
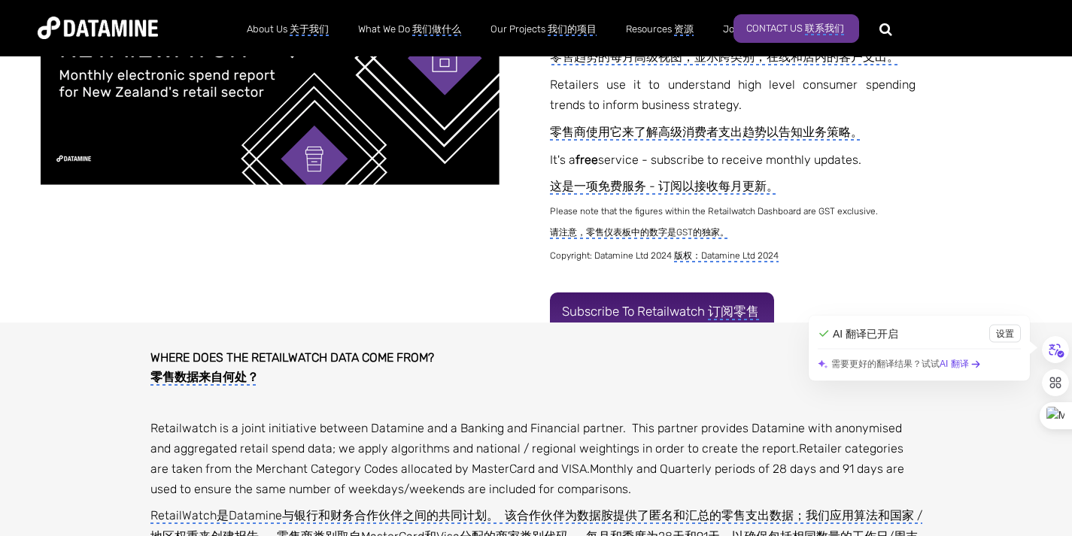
click at [644, 311] on monica-translate-origin-text "Subscribe to Retailwatch" at bounding box center [633, 311] width 143 height 15
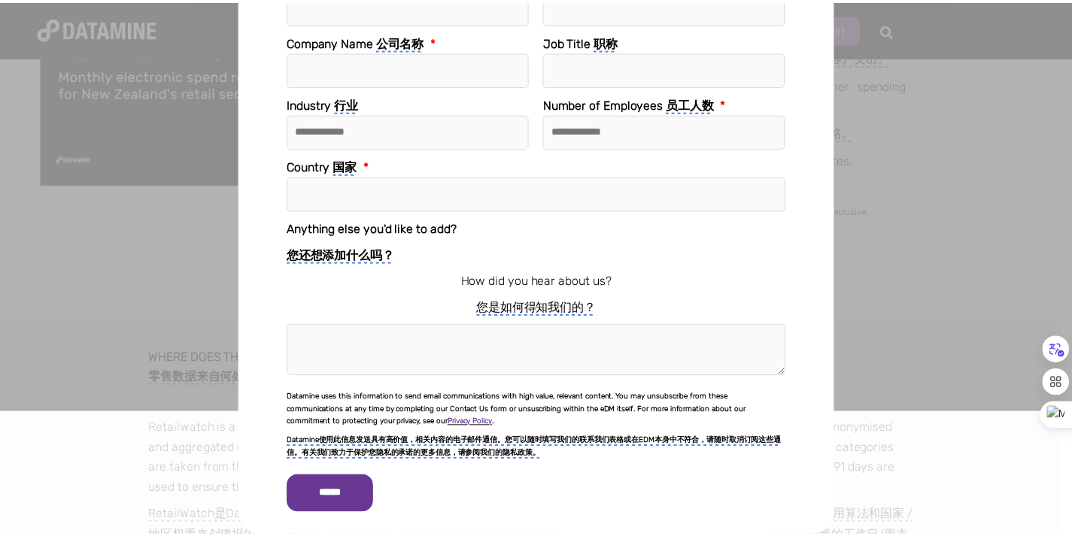
scroll to position [0, 0]
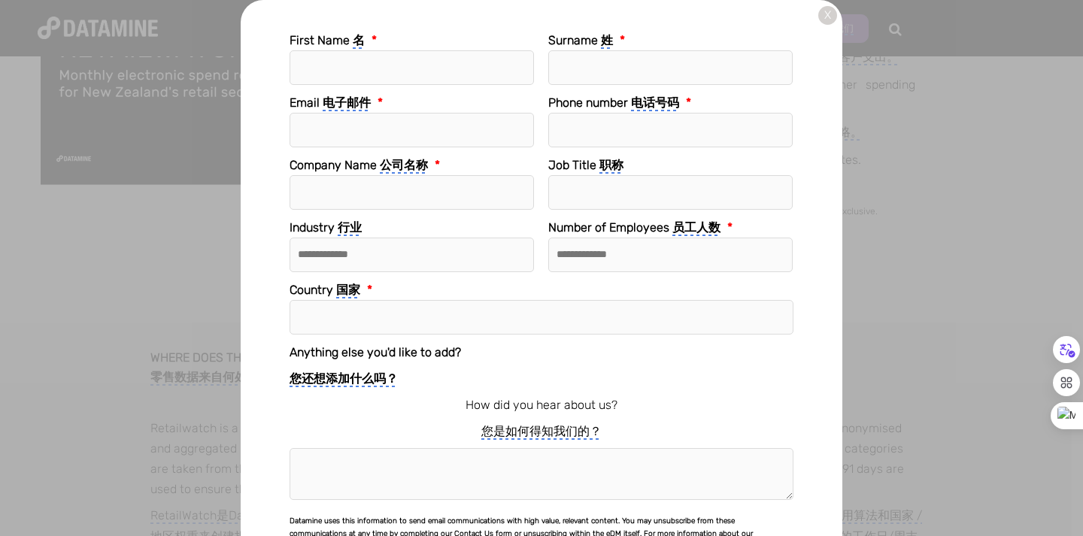
click at [818, 18] on link "X" at bounding box center [827, 15] width 19 height 19
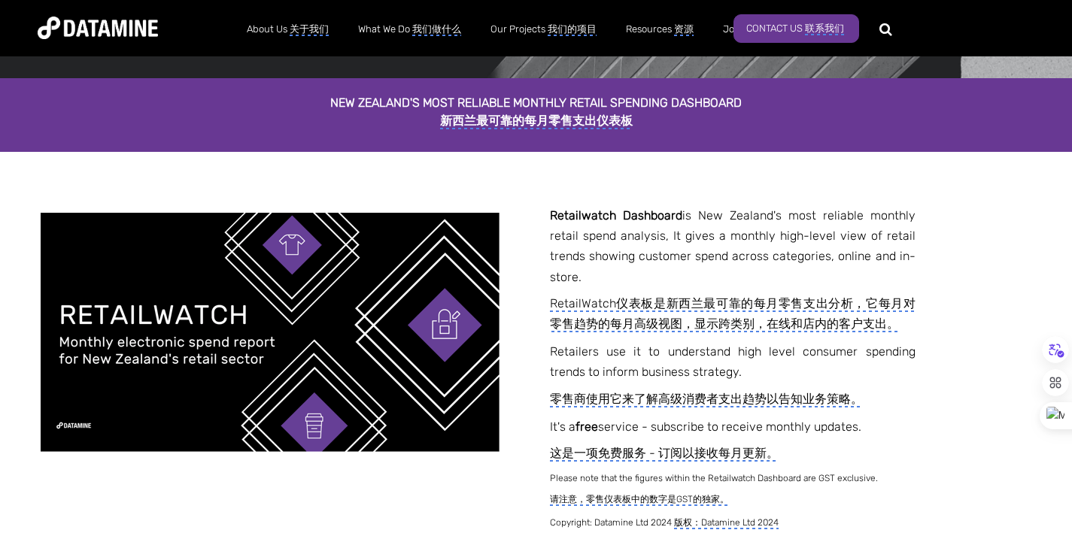
scroll to position [231, 0]
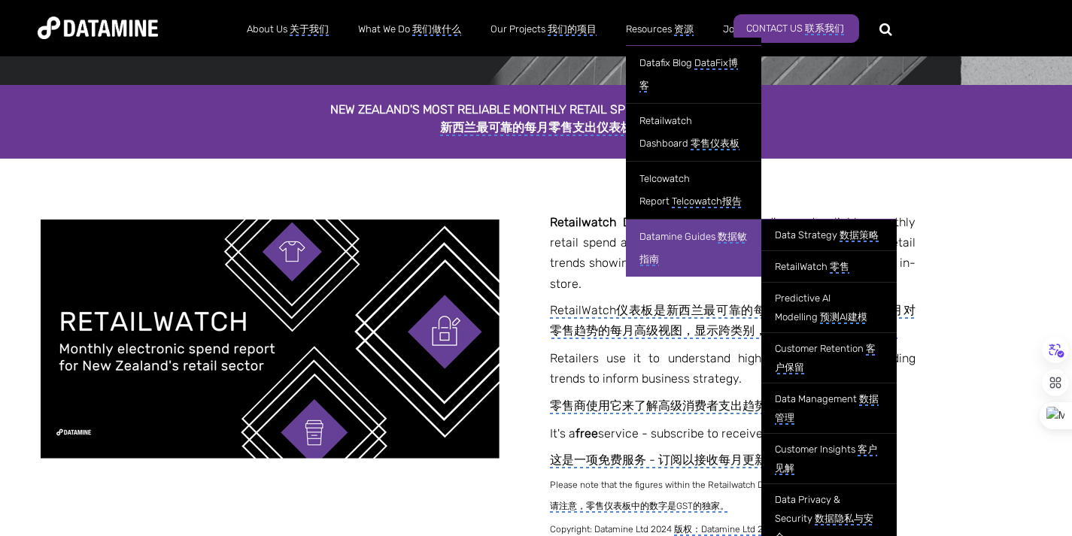
click at [681, 248] on link "Datamine Guides 数据敏指南" at bounding box center [693, 248] width 135 height 58
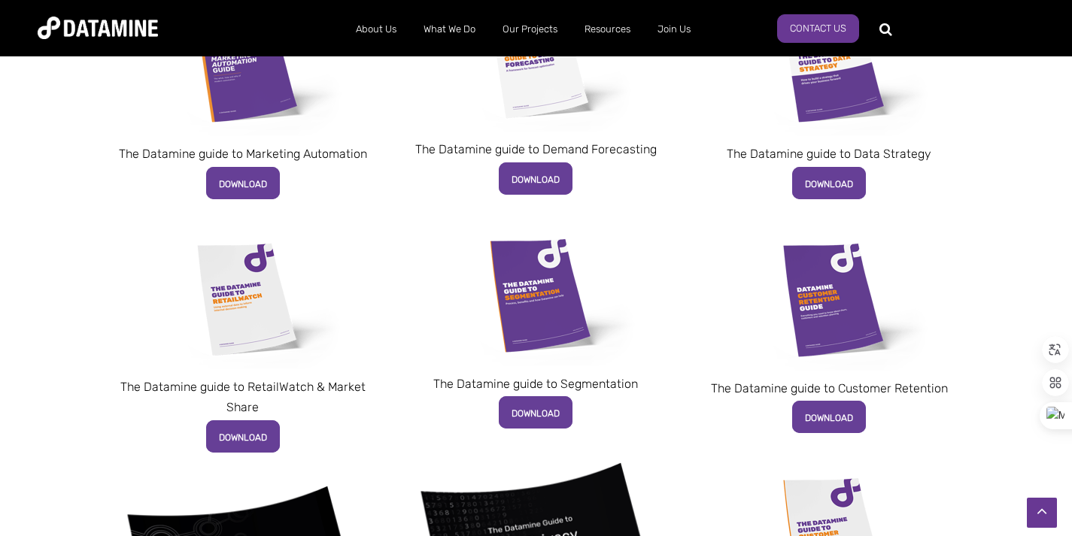
scroll to position [837, 0]
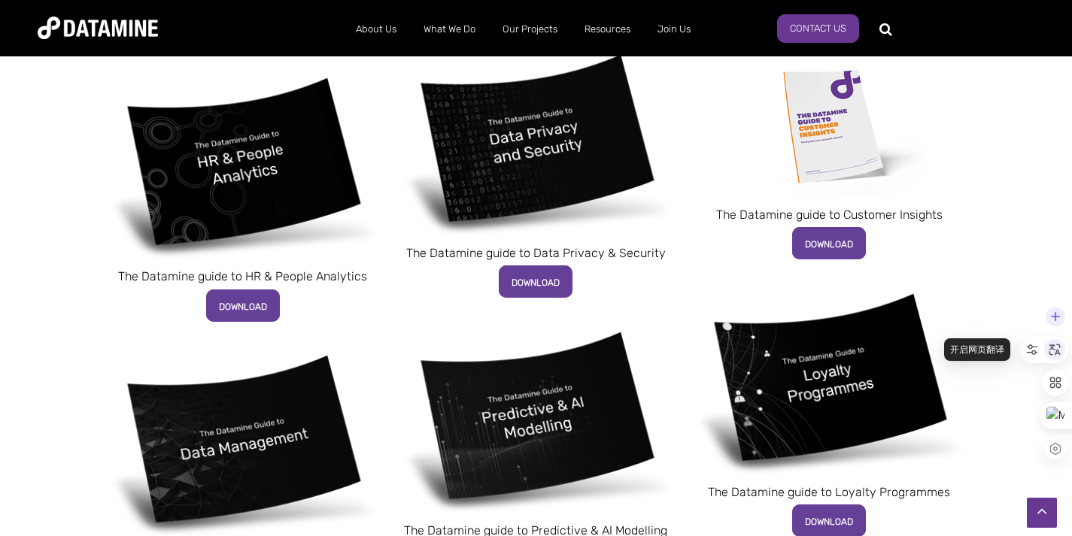
click at [1059, 351] on icon at bounding box center [1055, 350] width 14 height 14
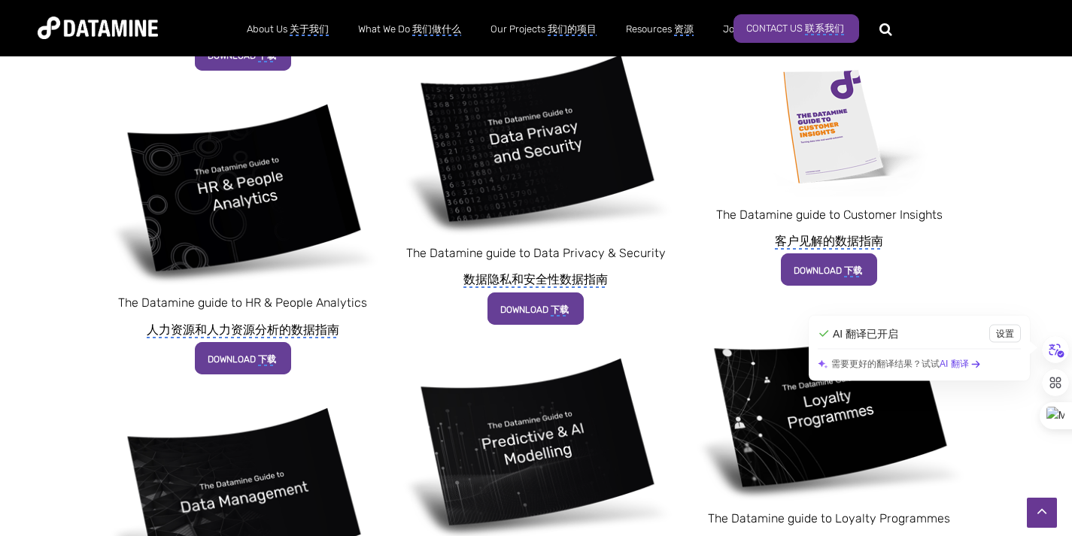
click at [1017, 156] on div "The Datamine guide to Marketing Automation DOWNLOAD The Datamine guide to Retai…" at bounding box center [536, 144] width 1072 height 1195
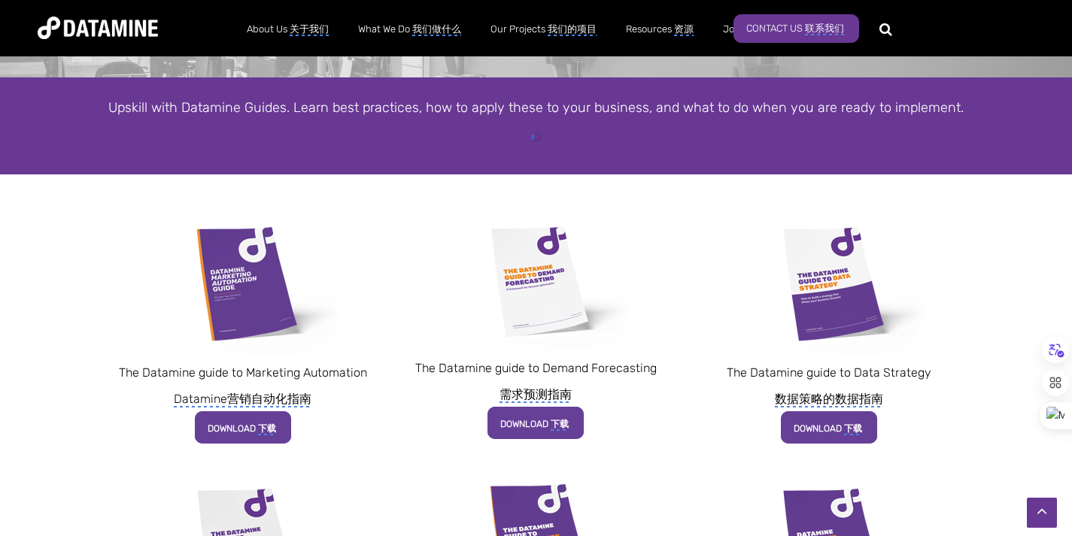
scroll to position [0, 0]
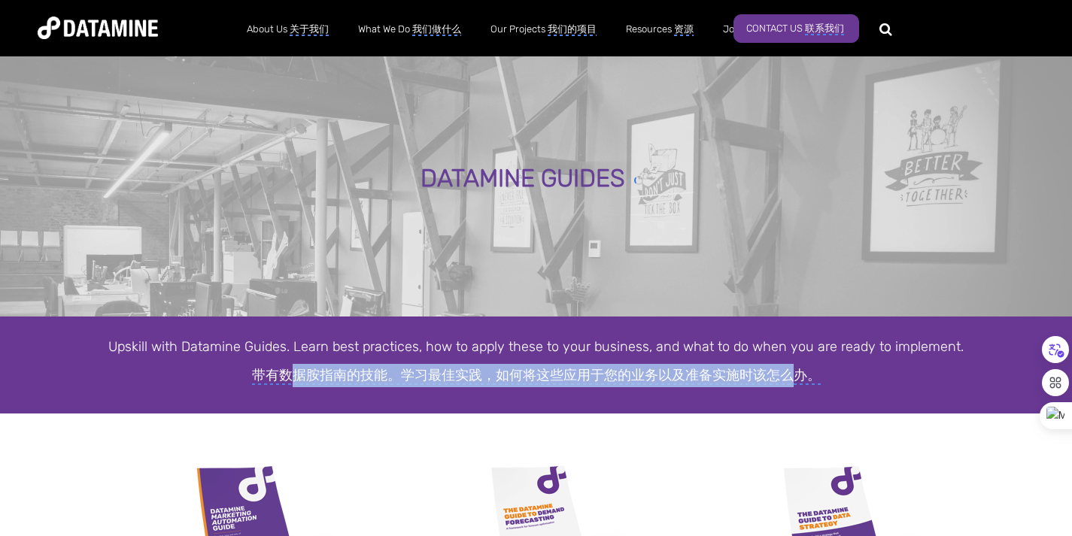
drag, startPoint x: 292, startPoint y: 378, endPoint x: 791, endPoint y: 377, distance: 499.3
click at [787, 381] on monica-translate-translate "带有数据胺指南的技能。学习最佳实践，如何将这些应用于您的业务以及准备实施时该怎么办。" at bounding box center [536, 376] width 568 height 18
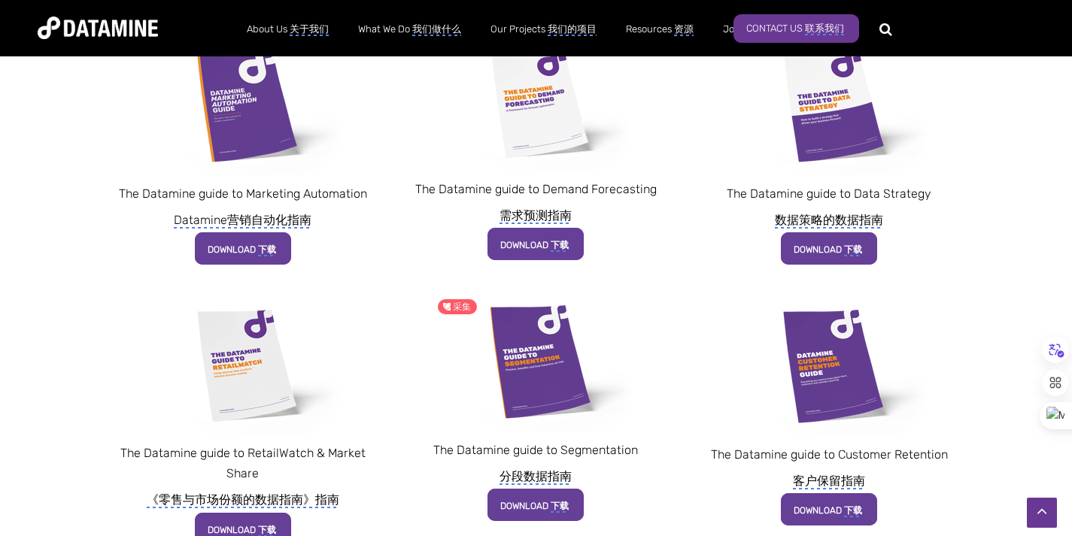
scroll to position [438, 0]
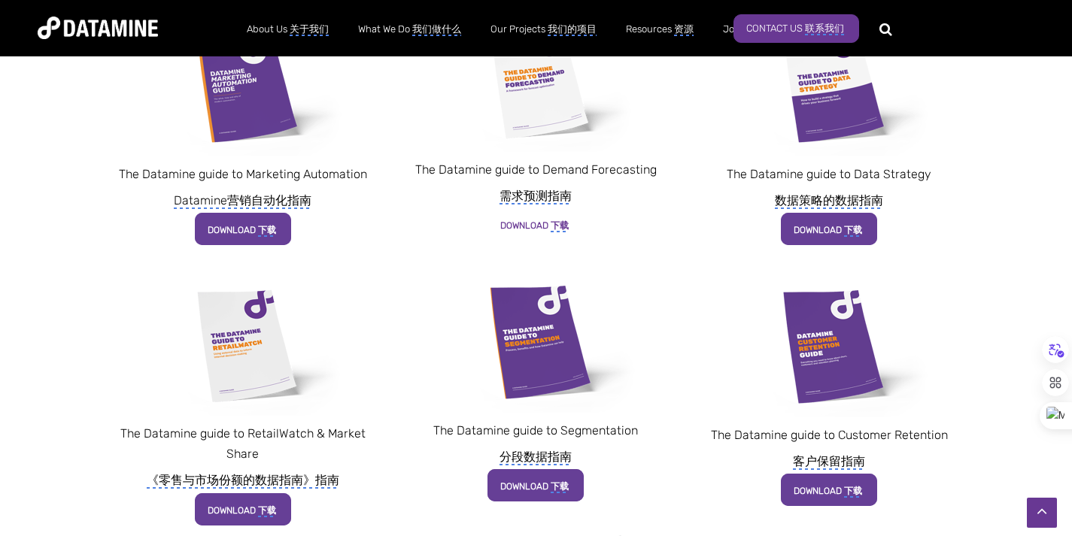
click at [541, 227] on monica-translate-origin-text "DOWNLOAD" at bounding box center [524, 225] width 48 height 11
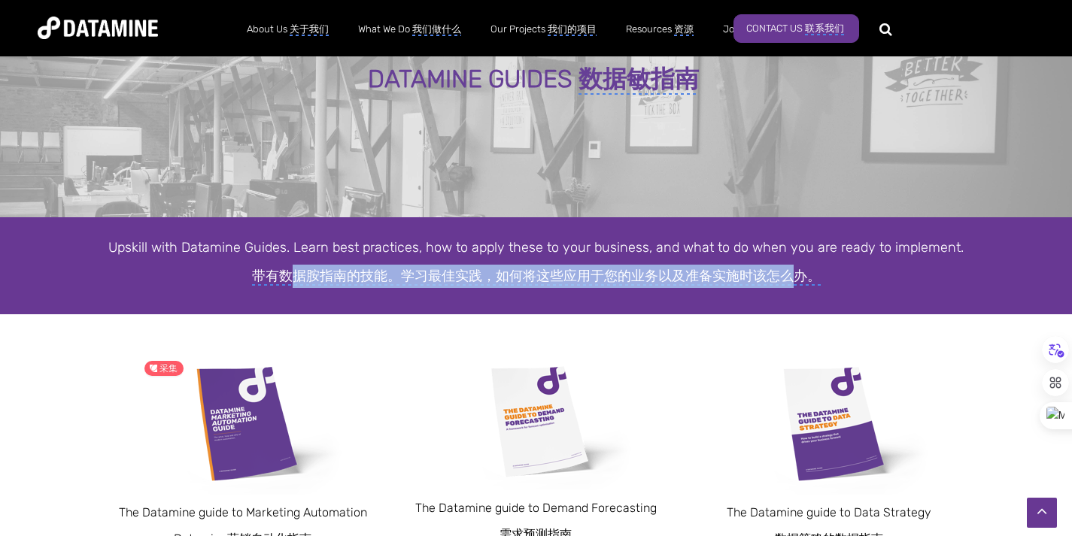
scroll to position [0, 0]
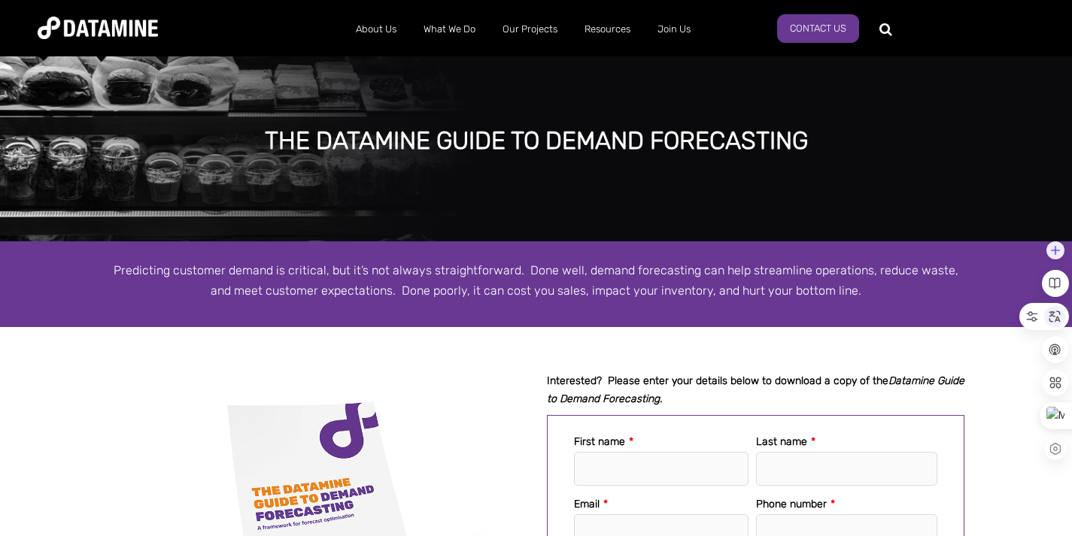
click at [1060, 320] on icon at bounding box center [1055, 317] width 14 height 14
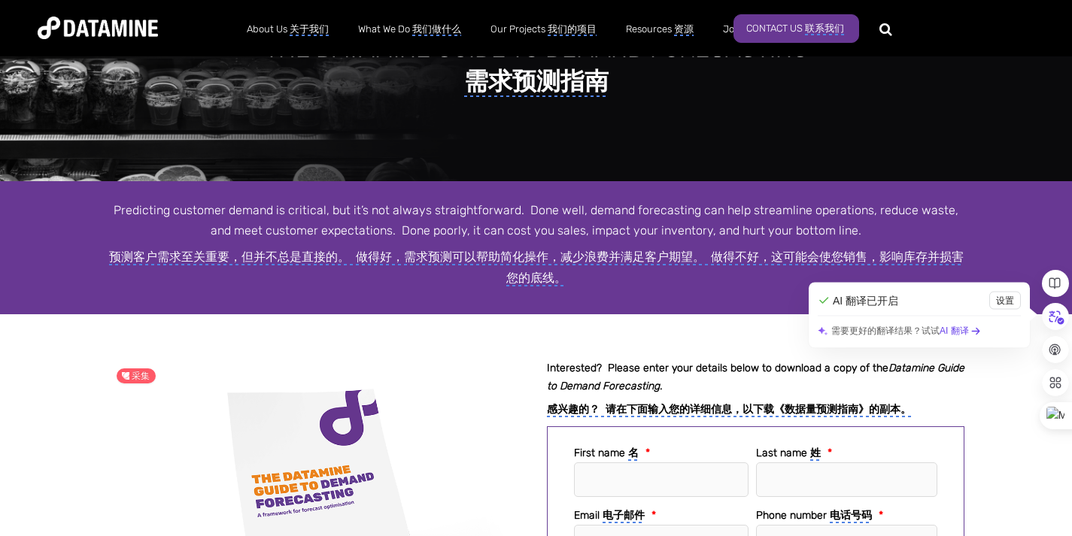
scroll to position [132, 0]
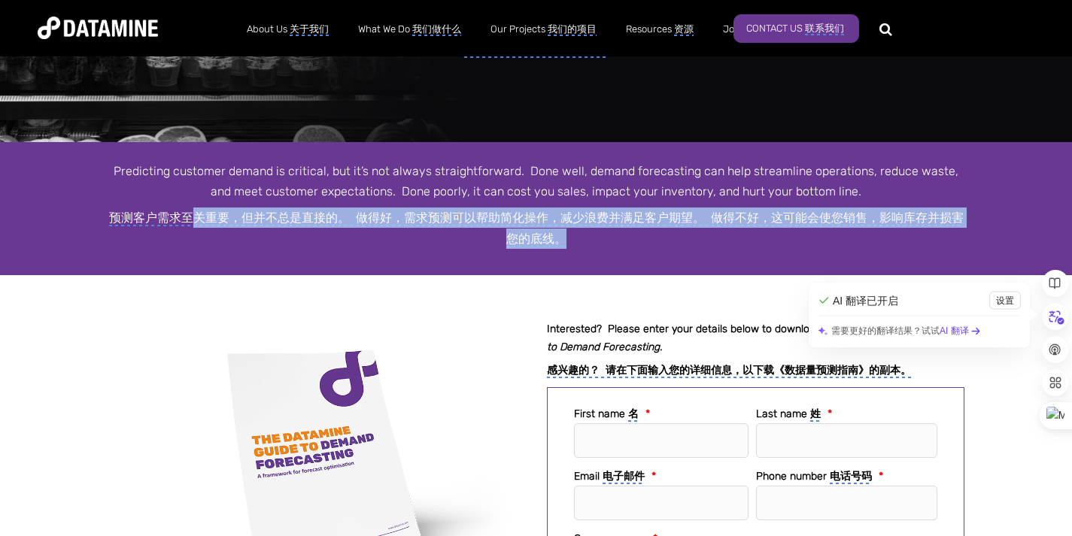
drag, startPoint x: 189, startPoint y: 223, endPoint x: 638, endPoint y: 252, distance: 450.6
click at [638, 252] on div "Predicting customer demand is critical, but it’s not always straightforward. Do…" at bounding box center [536, 208] width 1072 height 133
click at [464, 235] on monica-translate-translate-wrapper "预测客户需求至关重要，但并不总是直接的。 做得好，需求预测可以帮助简化操作，减少浪费并满足客户期望。 做得不好，这可能会使您销售，影响库存并损害您的底线。" at bounding box center [536, 228] width 857 height 41
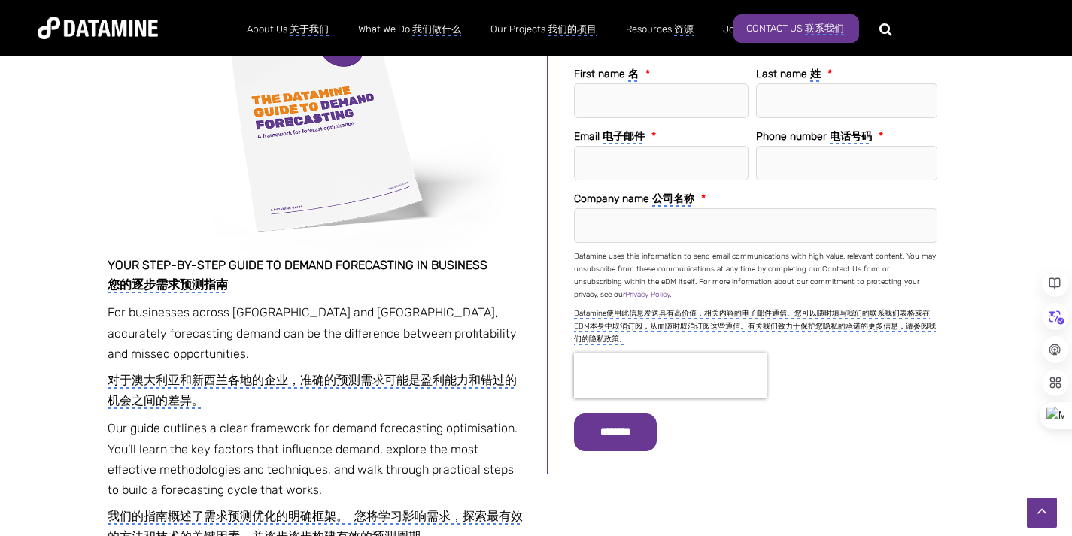
scroll to position [498, 0]
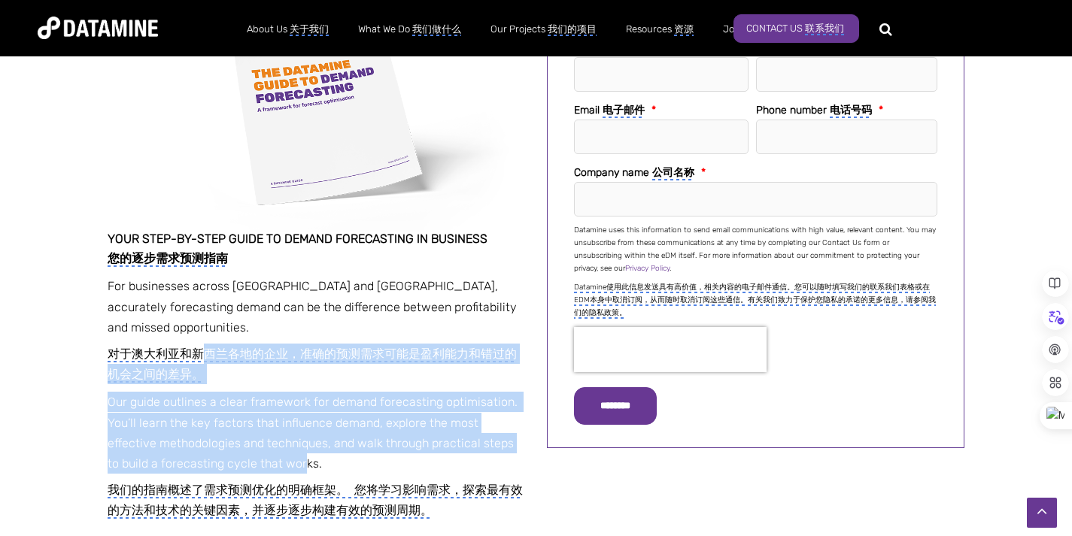
drag, startPoint x: 199, startPoint y: 350, endPoint x: 246, endPoint y: 456, distance: 115.8
click at [246, 456] on span "Your step-by-step guide to demand forecasting in business 您的逐步需求预测指南 For busine…" at bounding box center [316, 376] width 417 height 288
click at [259, 378] on monica-translate-translate-wrapper "对于澳大利亚和新西兰各地的企业，准确的预测需求可能是盈利能力和错过的机会之间的差异。" at bounding box center [316, 364] width 417 height 41
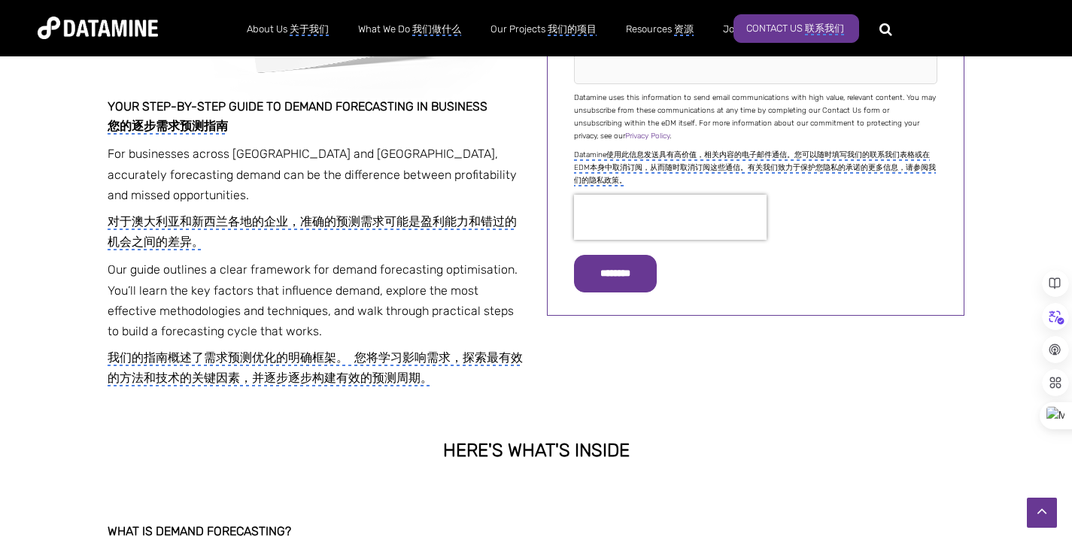
scroll to position [634, 0]
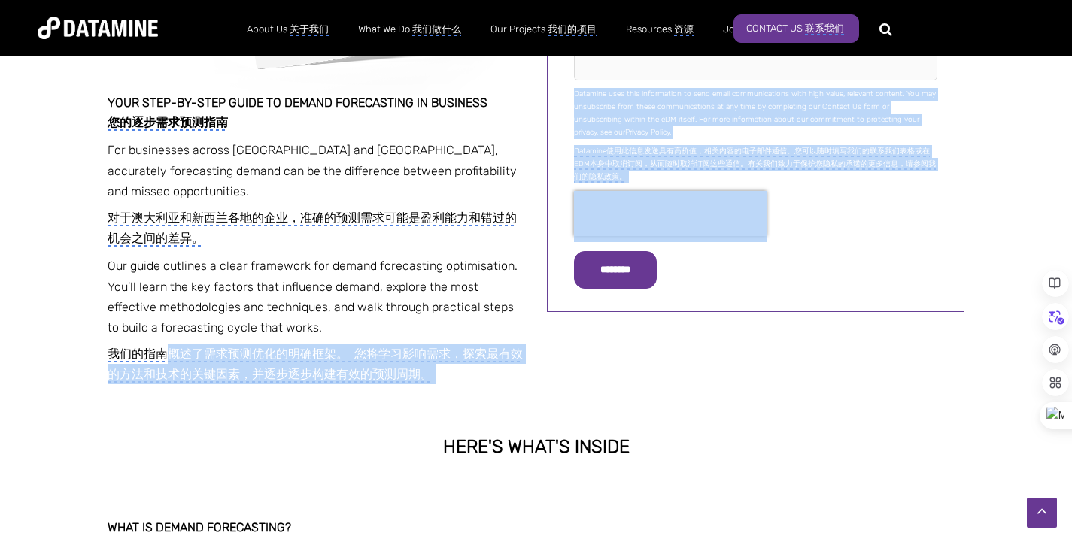
drag, startPoint x: 390, startPoint y: 370, endPoint x: 465, endPoint y: 406, distance: 83.4
click at [415, 415] on div "HERE'S WHAT'S INSIDE" at bounding box center [536, 447] width 1072 height 110
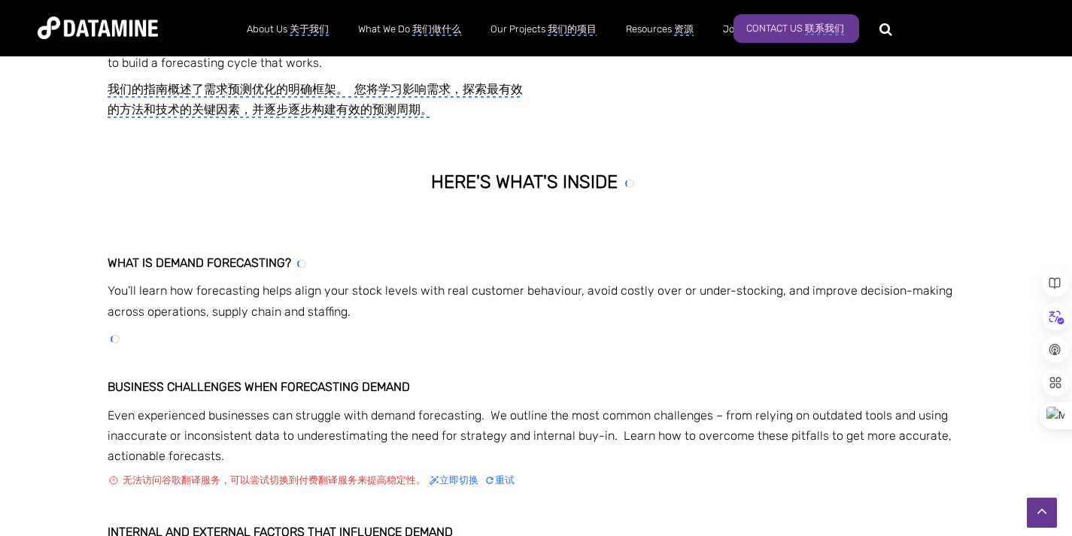
scroll to position [914, 0]
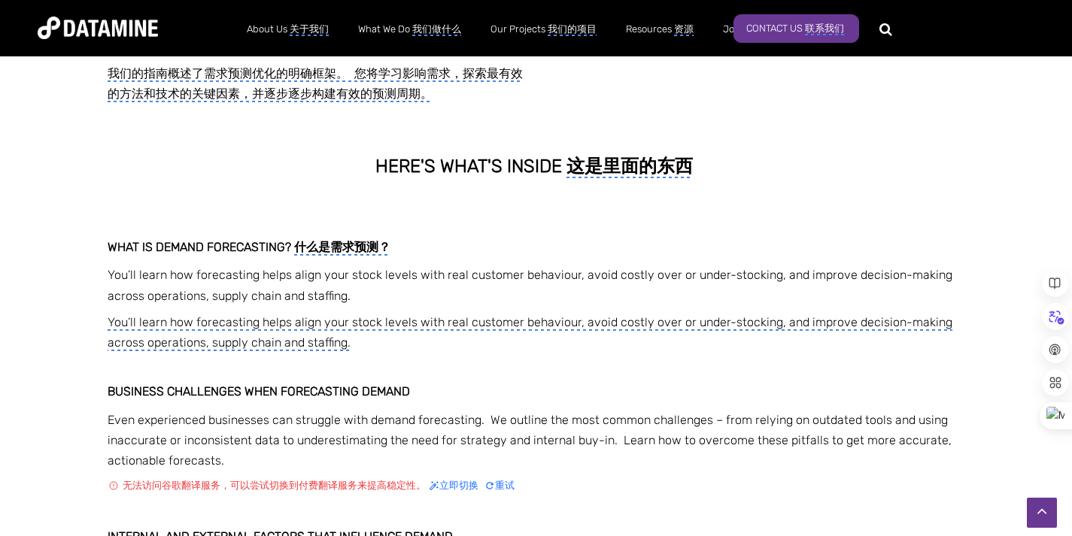
click at [504, 464] on p "Even experienced businesses can struggle with demand forecasting. We outline th…" at bounding box center [536, 454] width 857 height 88
click at [503, 485] on span "重试" at bounding box center [499, 485] width 30 height 15
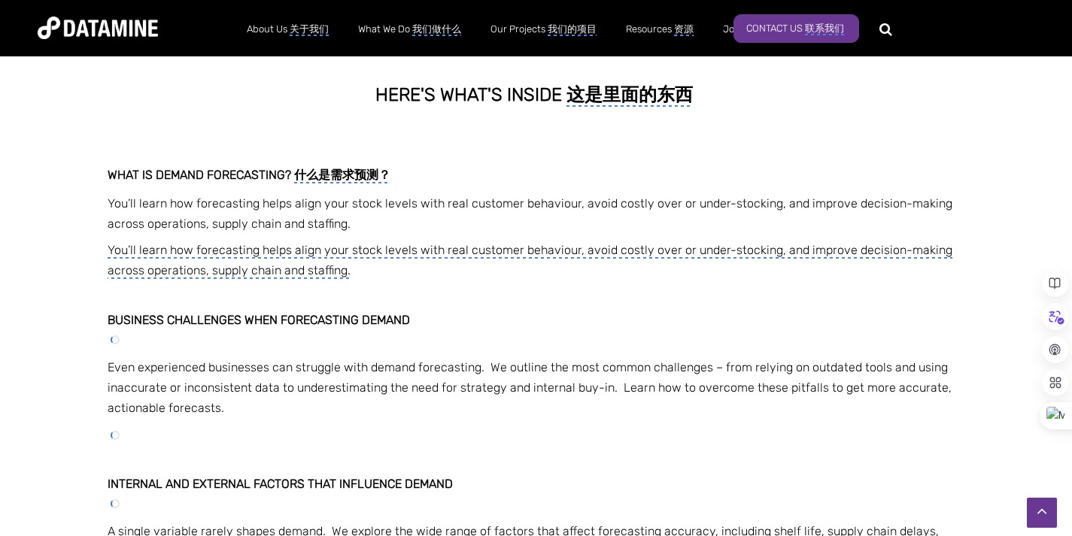
scroll to position [835, 0]
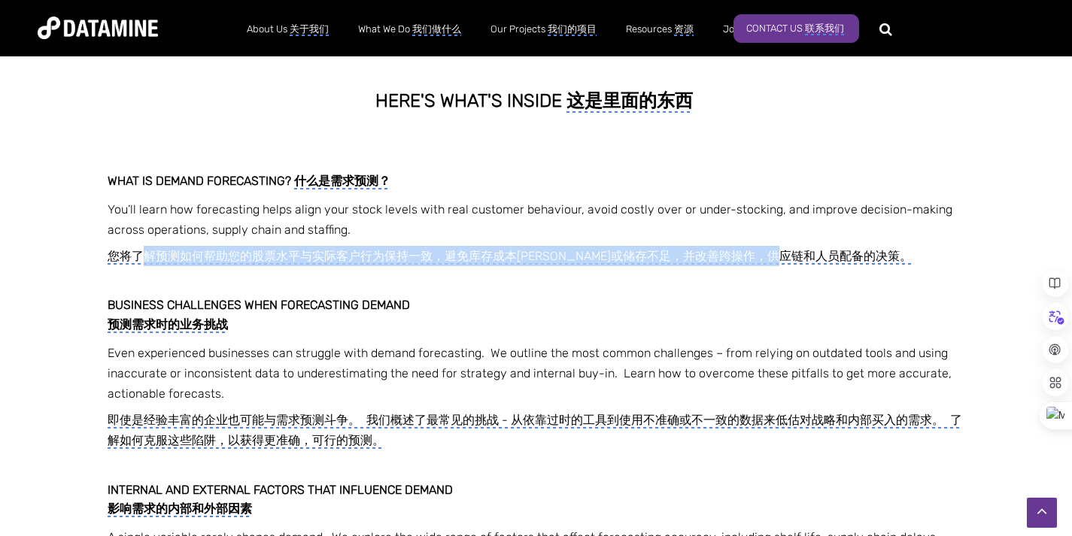
drag, startPoint x: 147, startPoint y: 256, endPoint x: 882, endPoint y: 256, distance: 734.7
click at [882, 256] on monica-translate-translate-wrapper "您将了解预测如何帮助您的股票水平与实际客户行为保持一致，避免库存成本[PERSON_NAME]或储存不足，并改善跨操作，供应链和人员配备的决策。" at bounding box center [536, 256] width 857 height 20
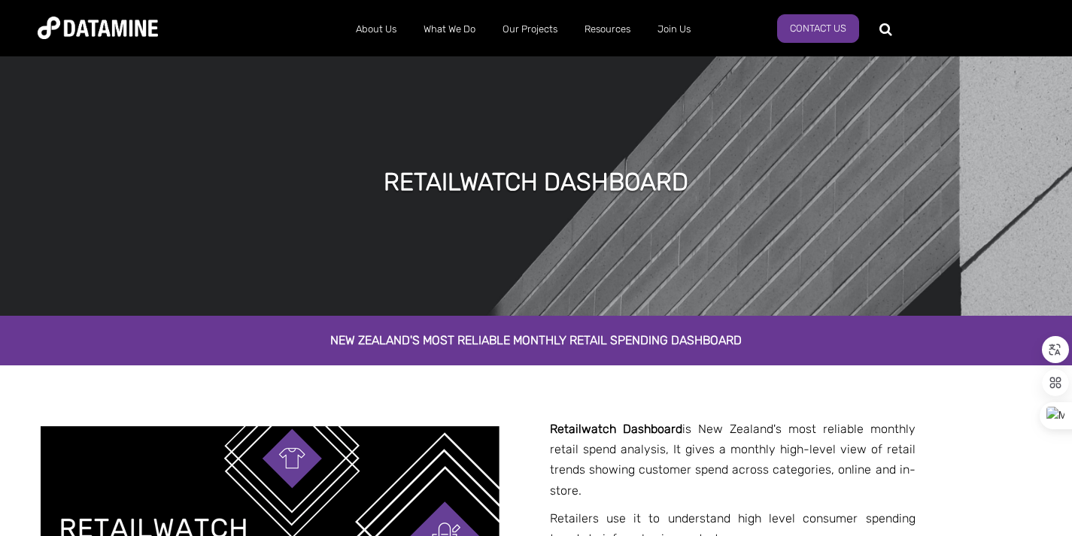
scroll to position [231, 0]
